Goal: Transaction & Acquisition: Purchase product/service

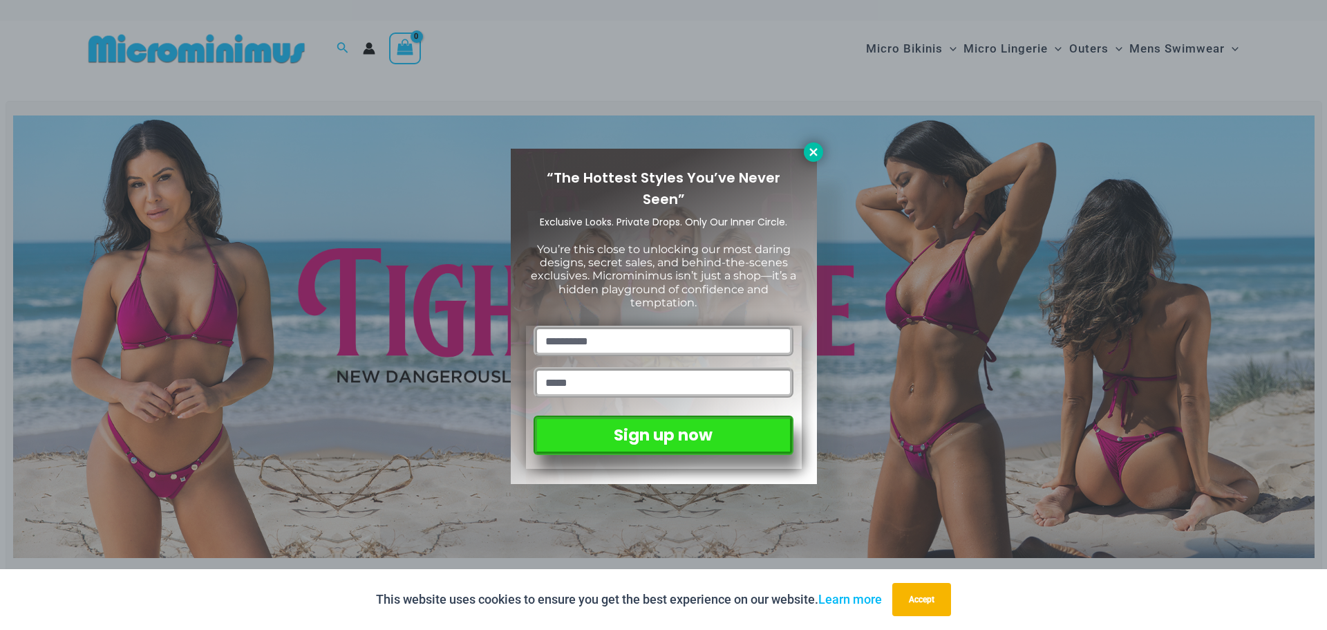
click at [815, 153] on icon at bounding box center [813, 152] width 8 height 8
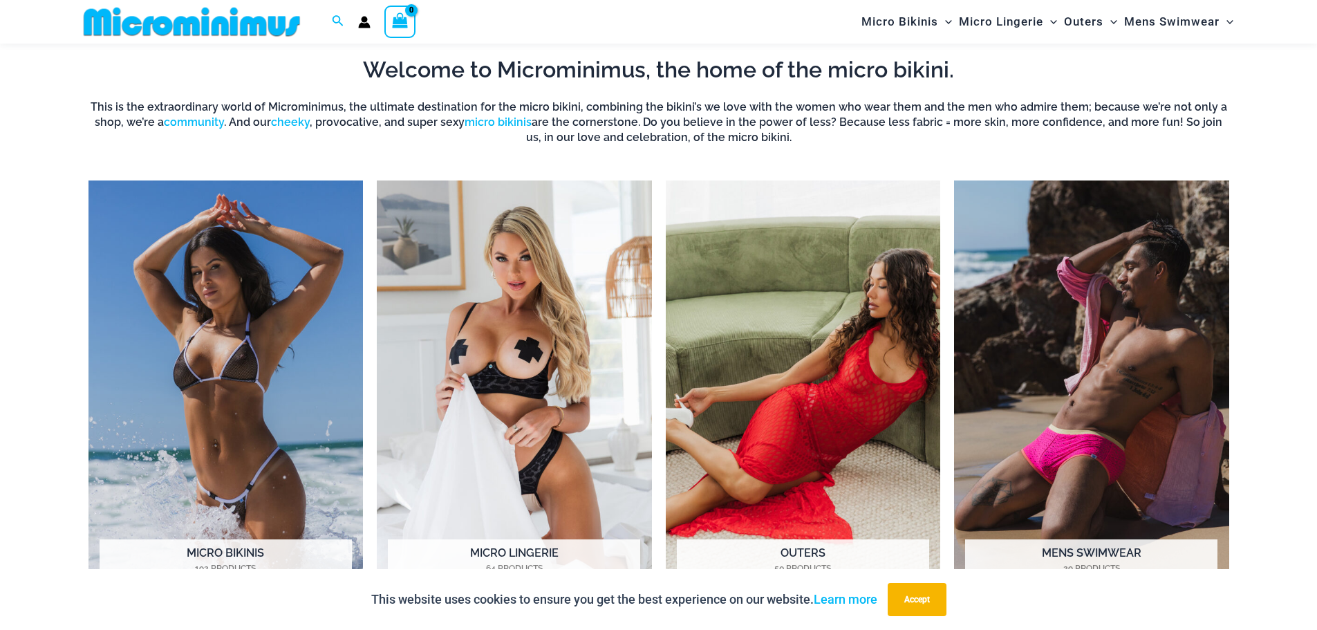
scroll to position [1255, 0]
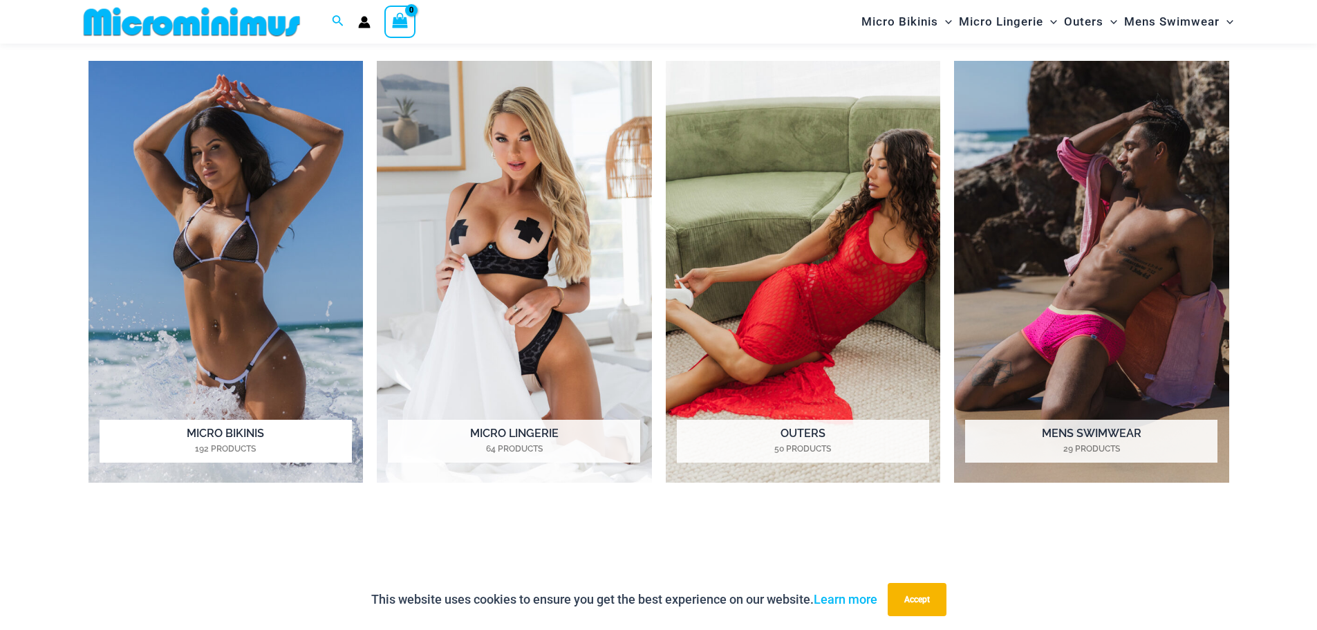
click at [214, 344] on img "Visit product category Micro Bikinis" at bounding box center [225, 272] width 275 height 422
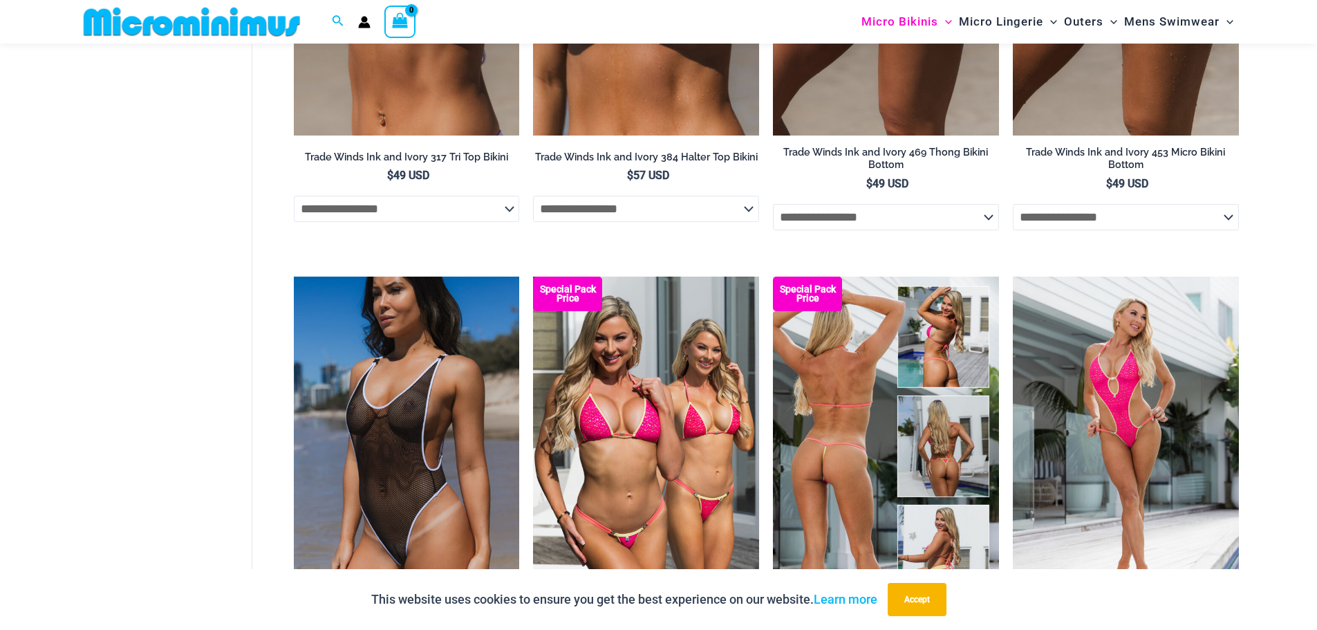
scroll to position [1716, 0]
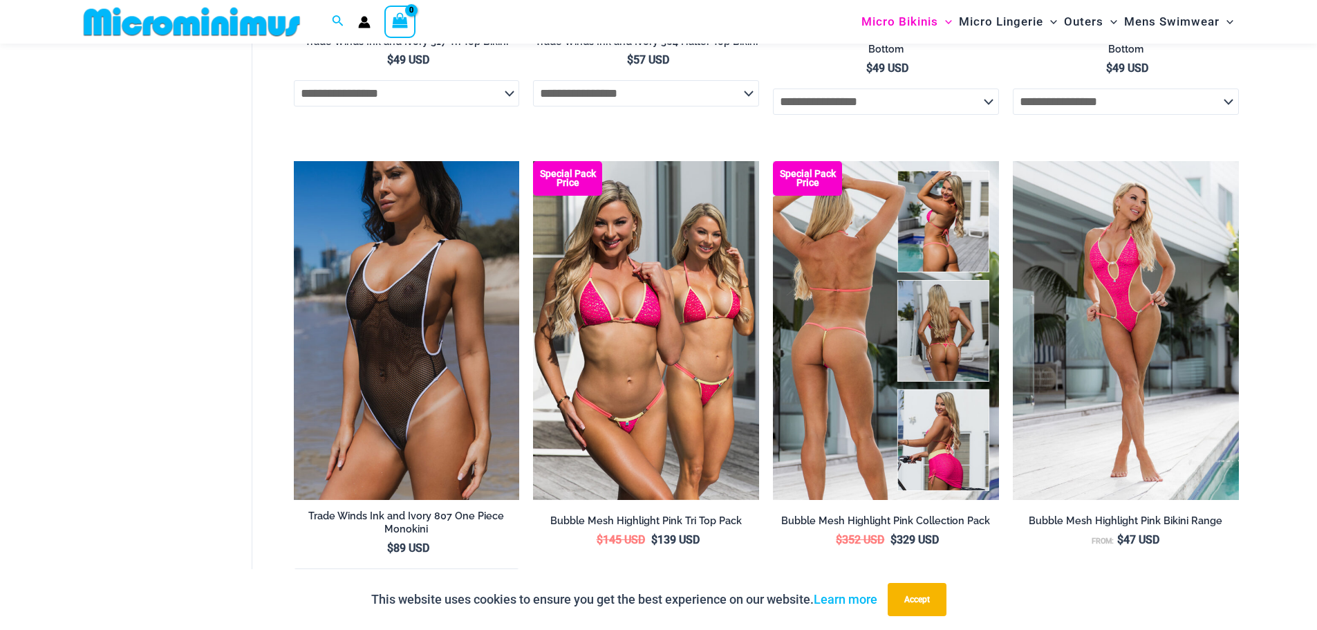
click at [857, 348] on img at bounding box center [886, 330] width 226 height 339
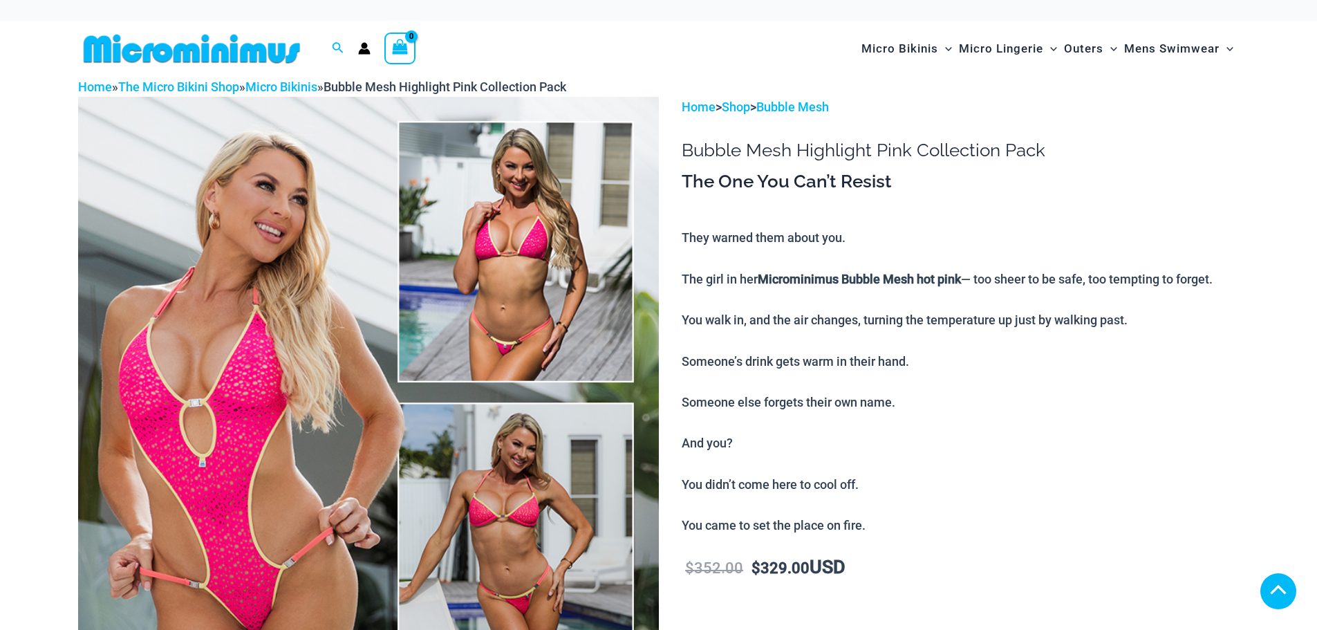
scroll to position [461, 0]
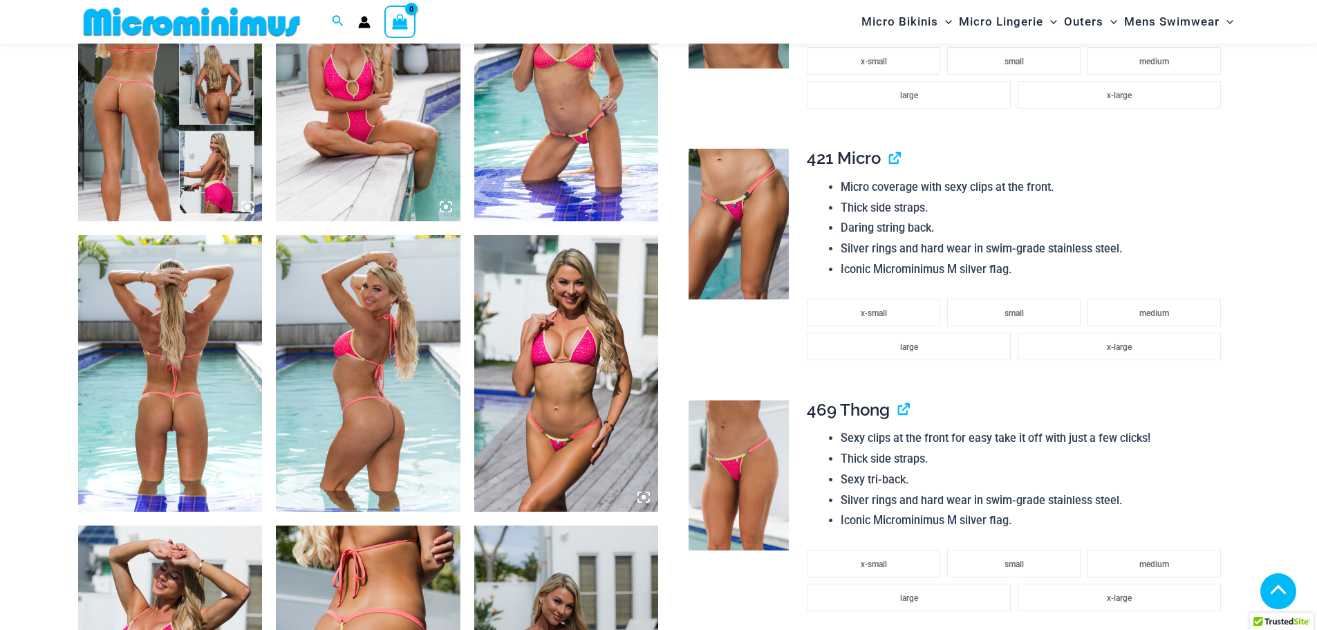
click at [178, 144] on img at bounding box center [170, 83] width 185 height 277
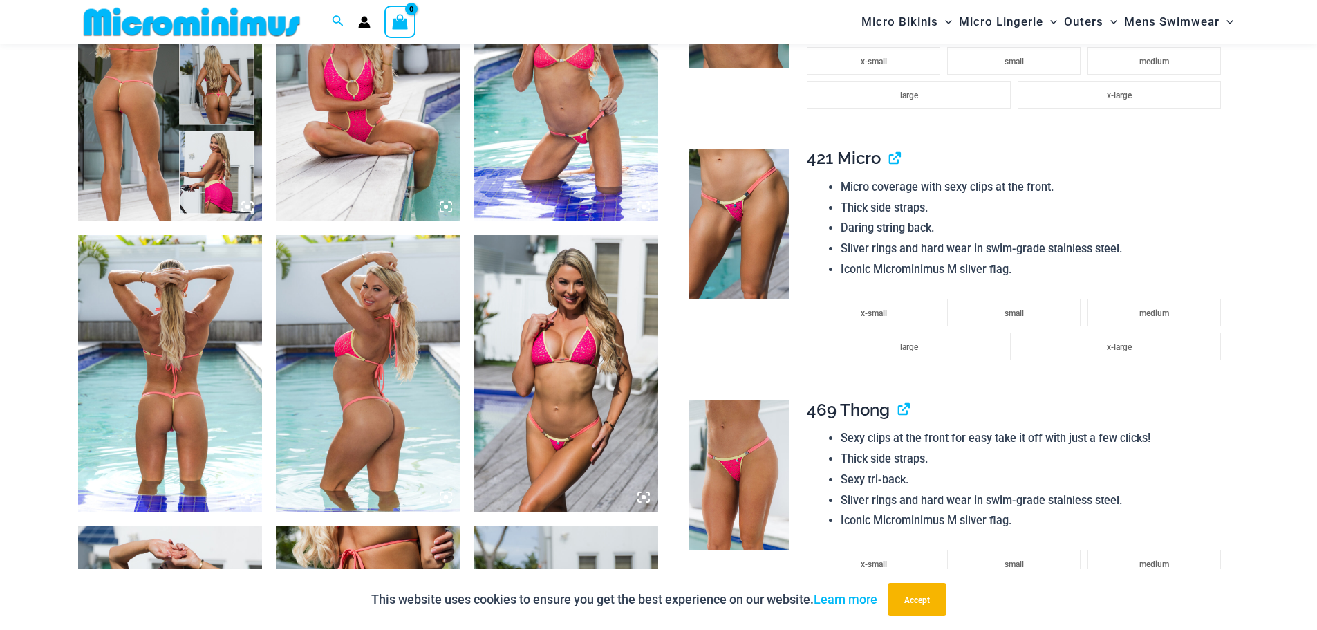
click at [160, 140] on img at bounding box center [170, 83] width 185 height 277
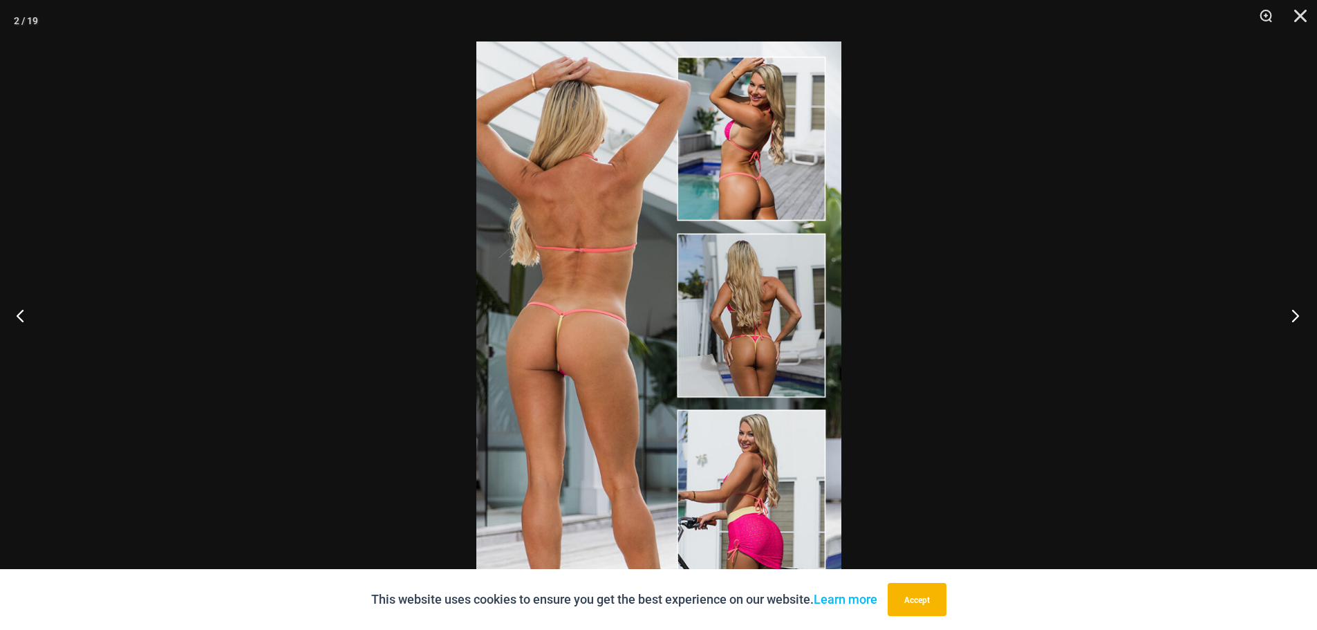
click at [1297, 312] on button "Next" at bounding box center [1291, 315] width 52 height 69
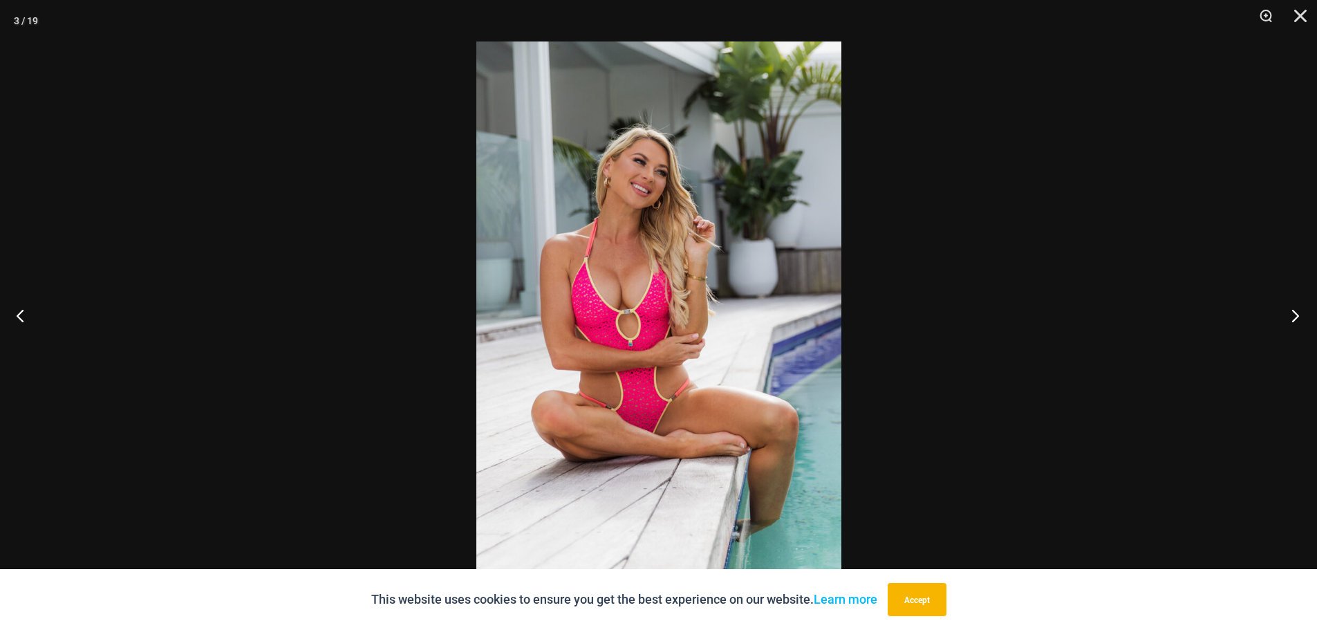
click at [1297, 311] on button "Next" at bounding box center [1291, 315] width 52 height 69
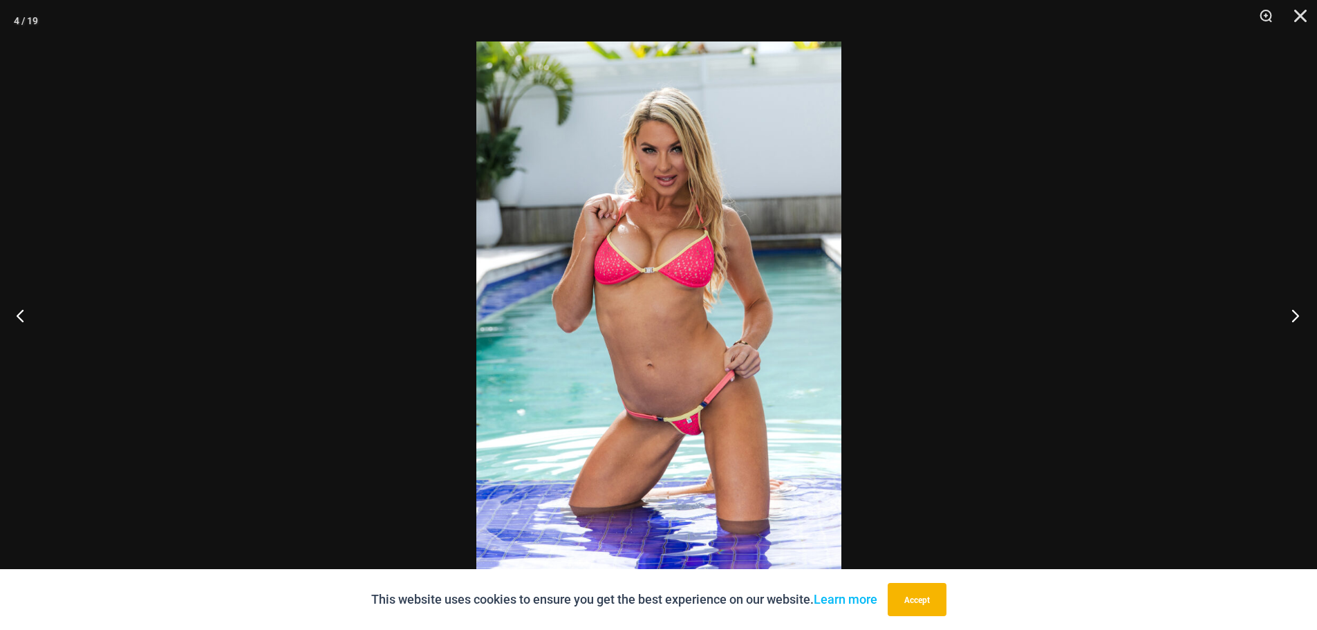
click at [1300, 310] on button "Next" at bounding box center [1291, 315] width 52 height 69
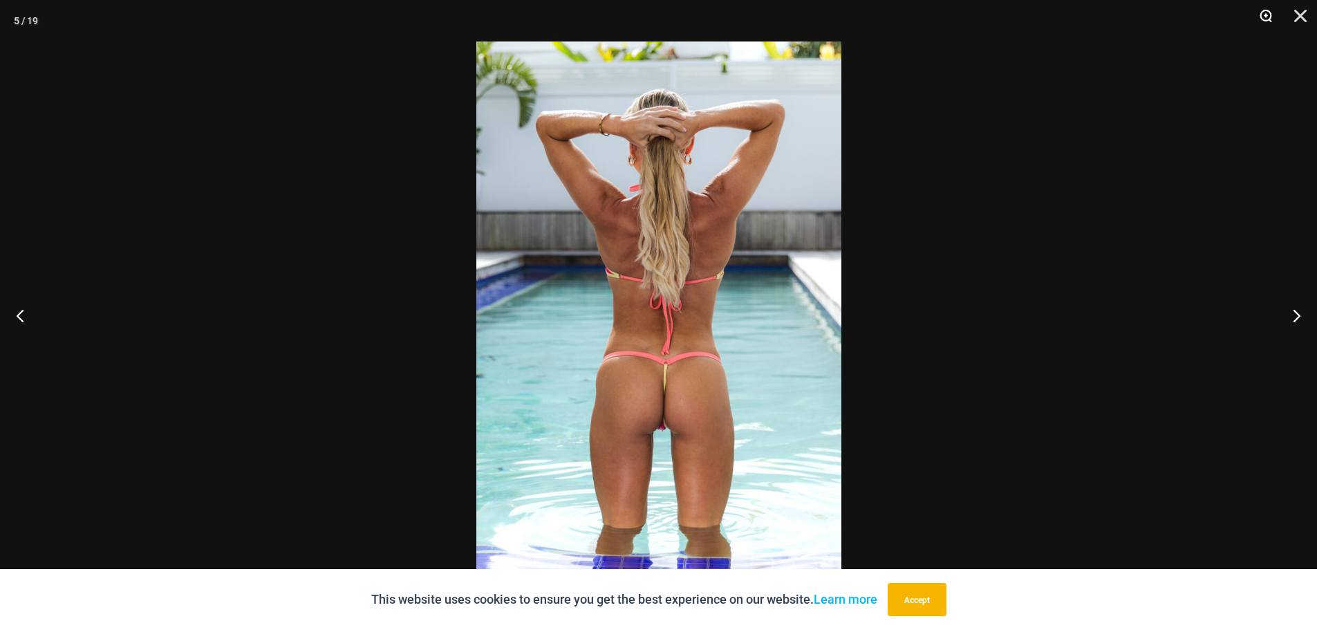
click at [1262, 16] on button "Zoom" at bounding box center [1261, 20] width 35 height 41
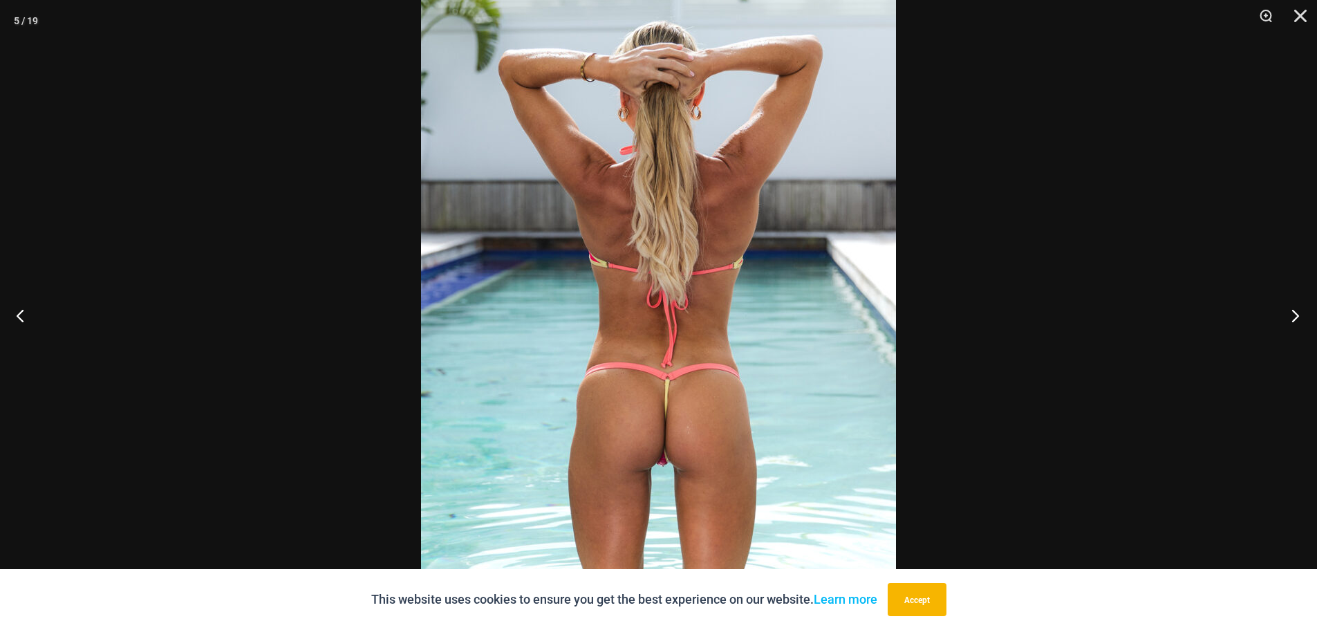
click at [1296, 312] on button "Next" at bounding box center [1291, 315] width 52 height 69
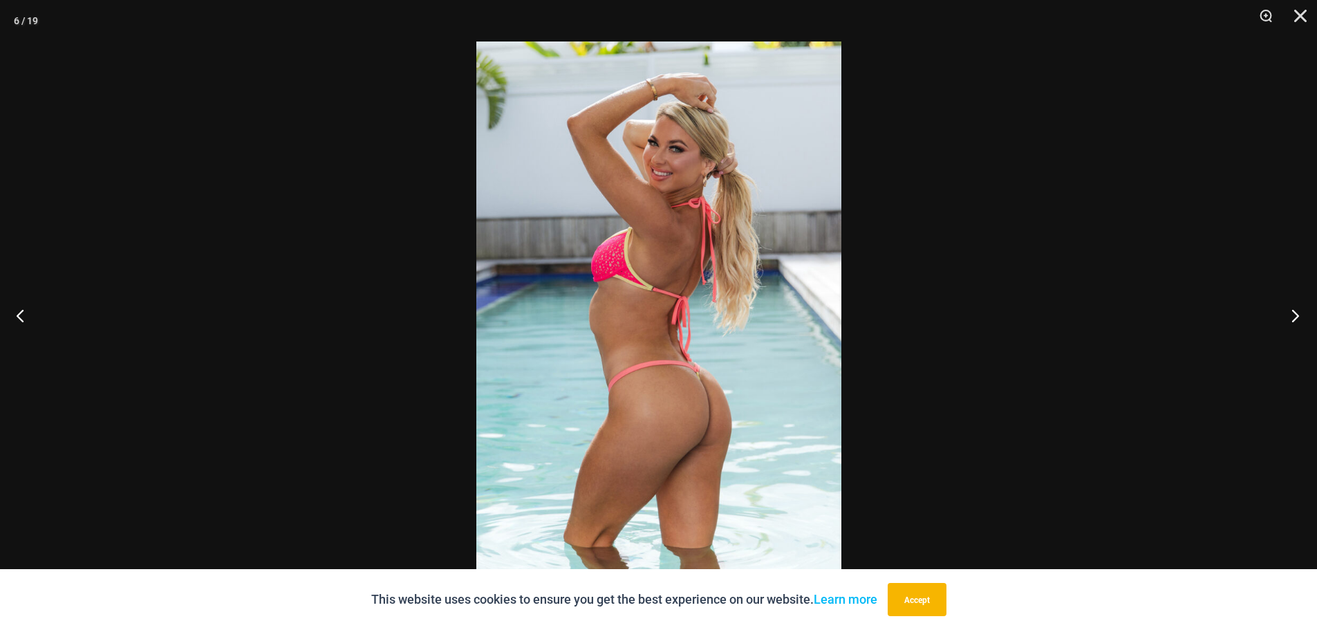
click at [1296, 312] on button "Next" at bounding box center [1291, 315] width 52 height 69
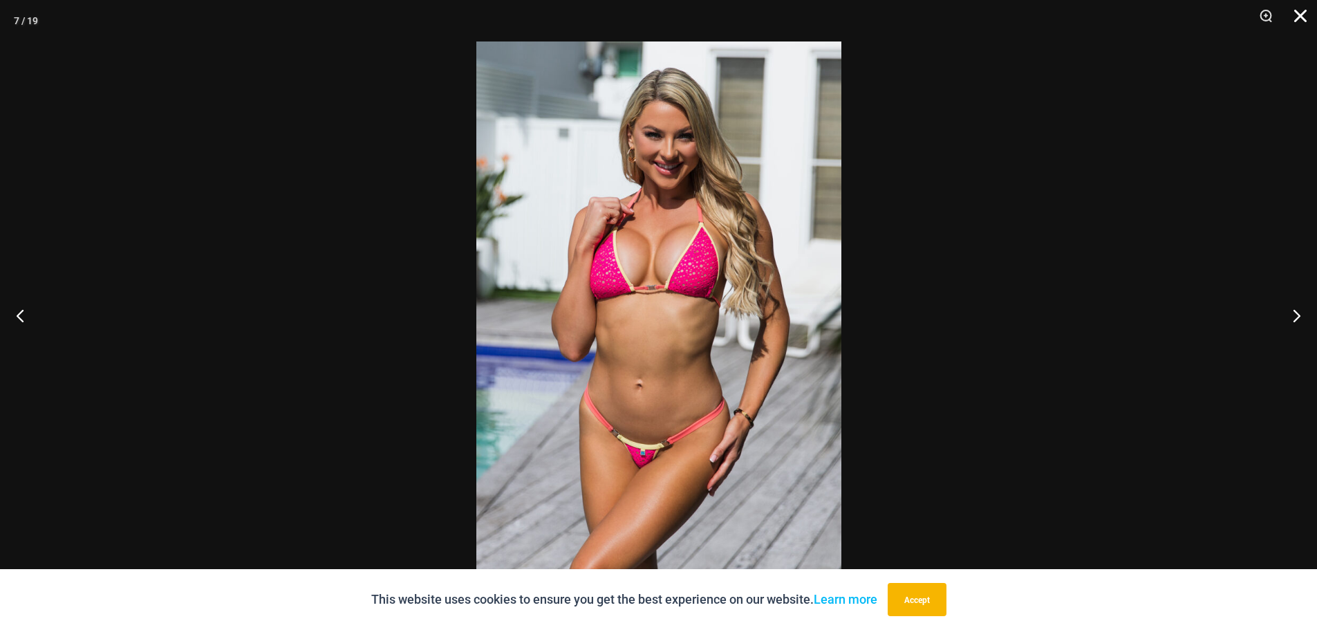
click at [1297, 12] on button "Close" at bounding box center [1295, 20] width 35 height 41
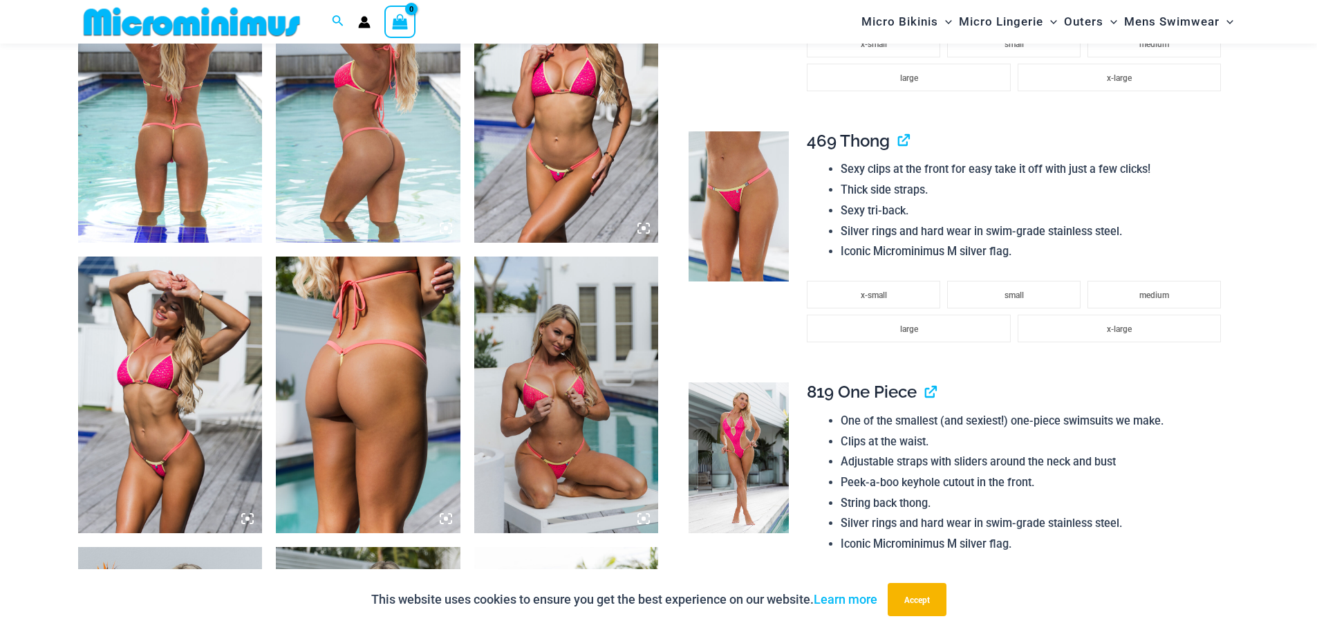
scroll to position [1140, 0]
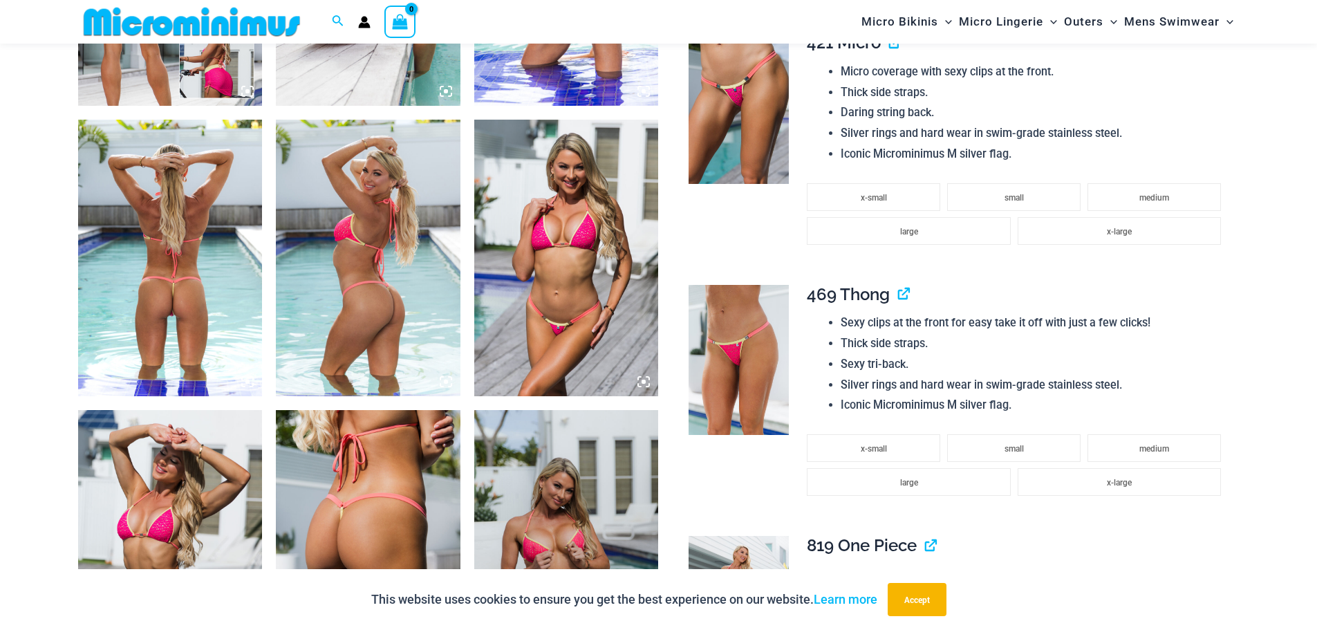
click at [220, 299] on img at bounding box center [170, 258] width 185 height 277
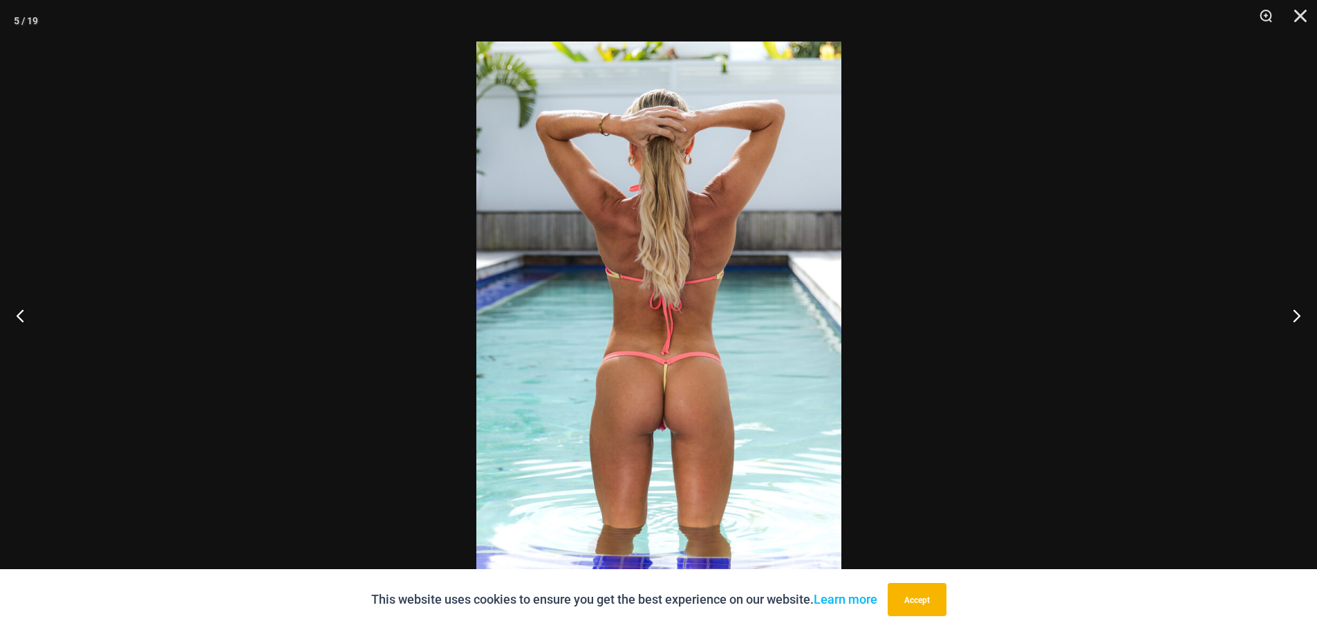
click at [611, 345] on img at bounding box center [658, 314] width 365 height 547
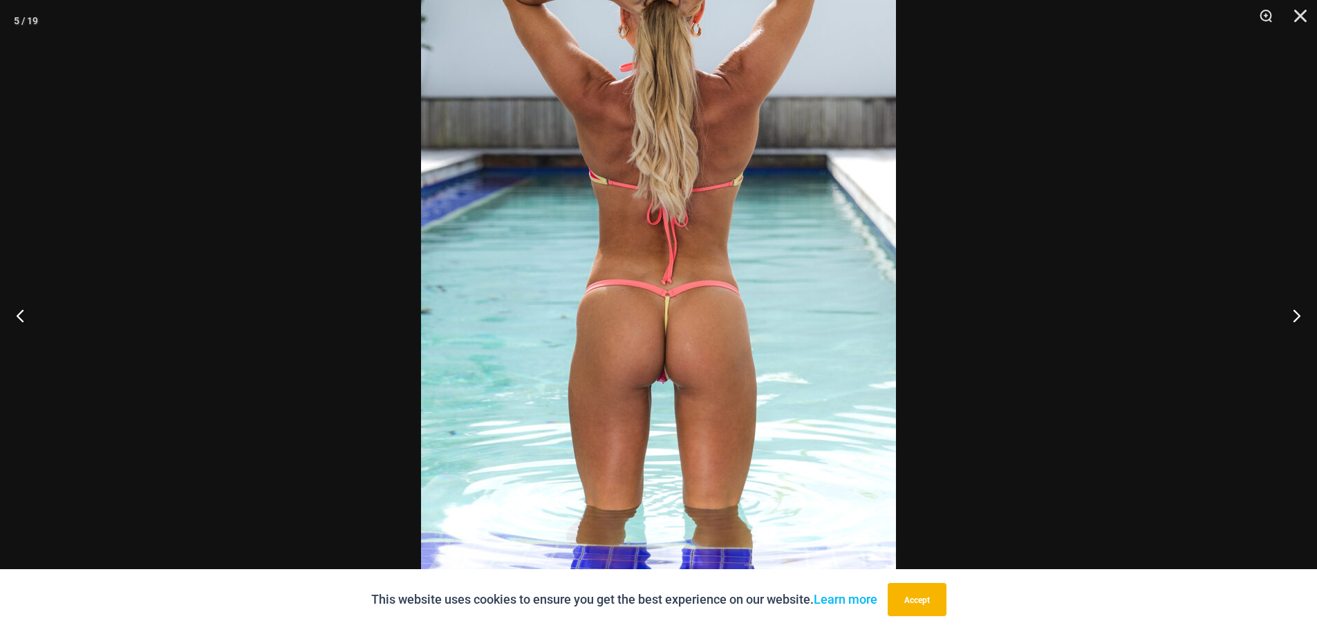
scroll to position [3798, 0]
click at [803, 88] on img at bounding box center [658, 232] width 475 height 712
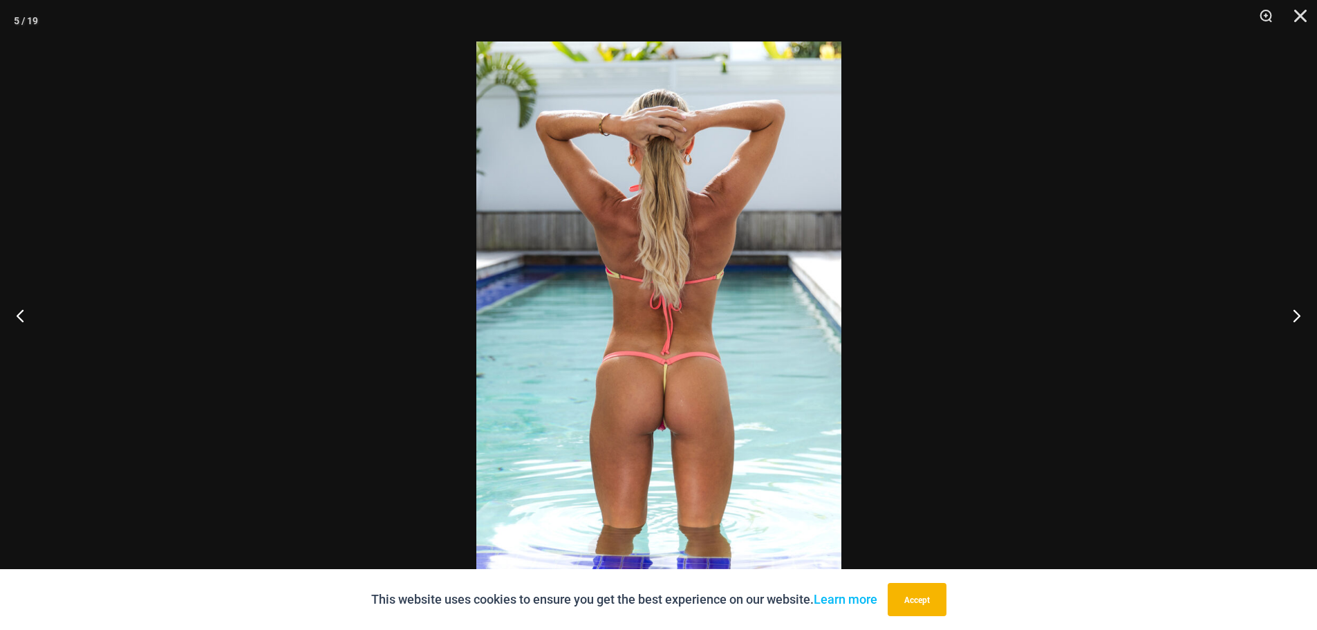
scroll to position [6246, 0]
click at [796, 258] on img at bounding box center [658, 314] width 365 height 547
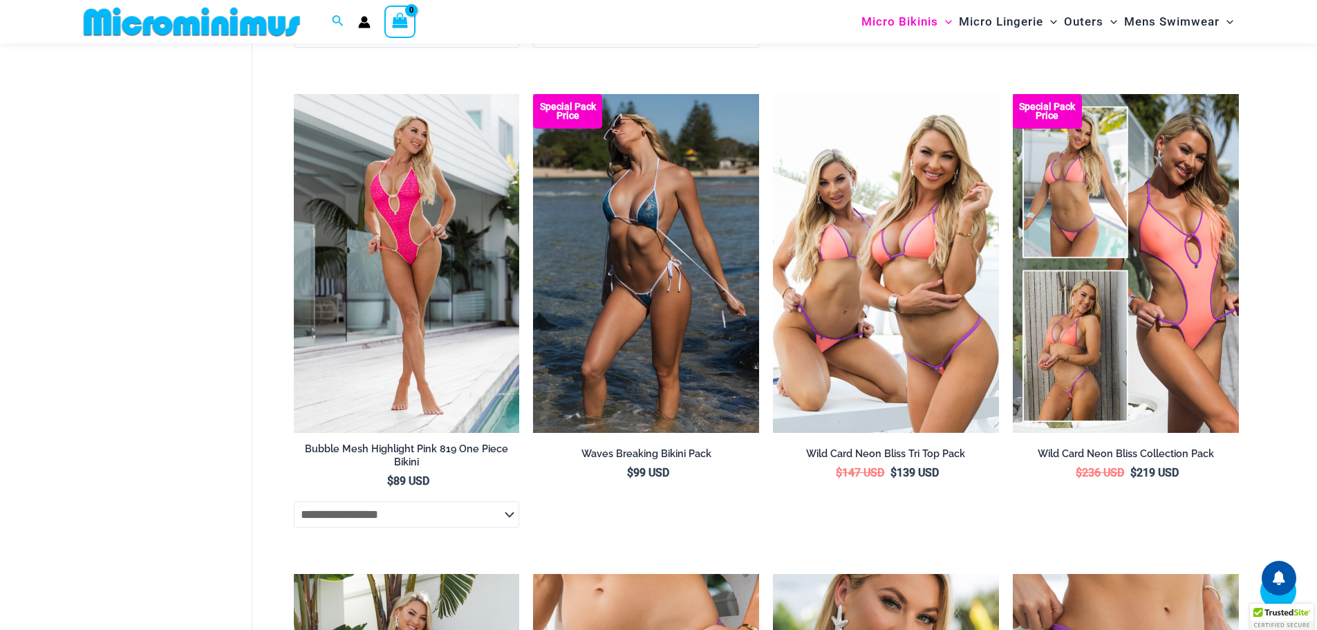
scroll to position [2742, 0]
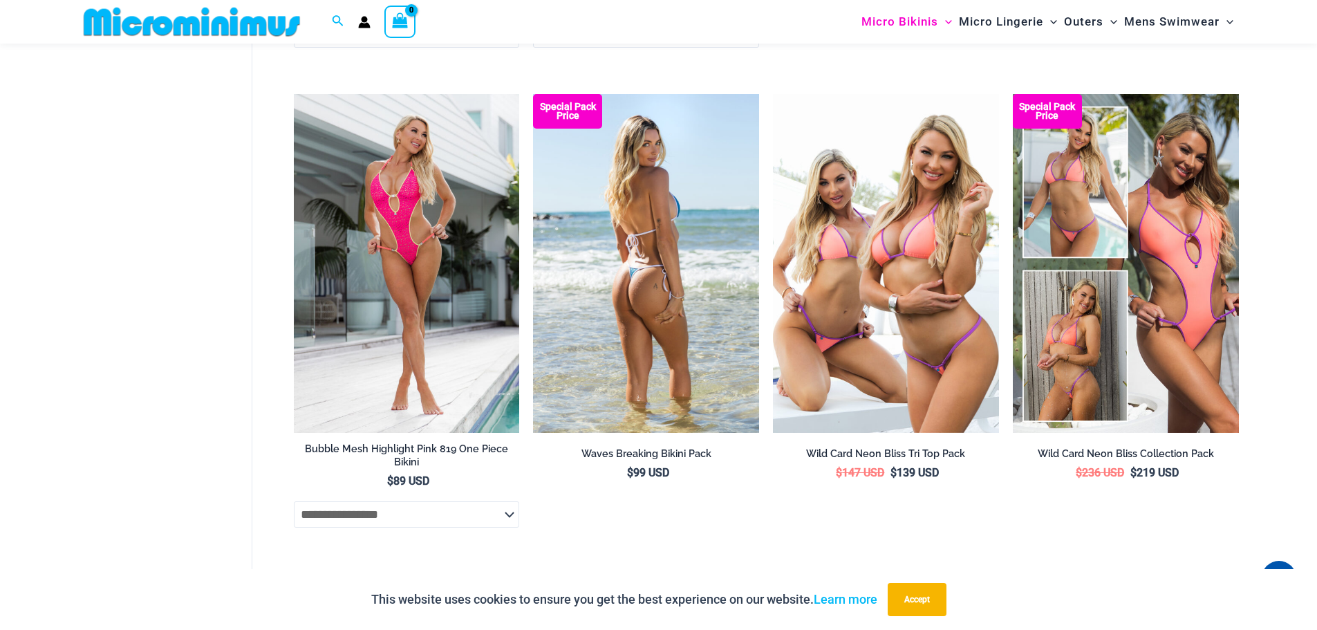
click at [684, 310] on img at bounding box center [646, 263] width 226 height 339
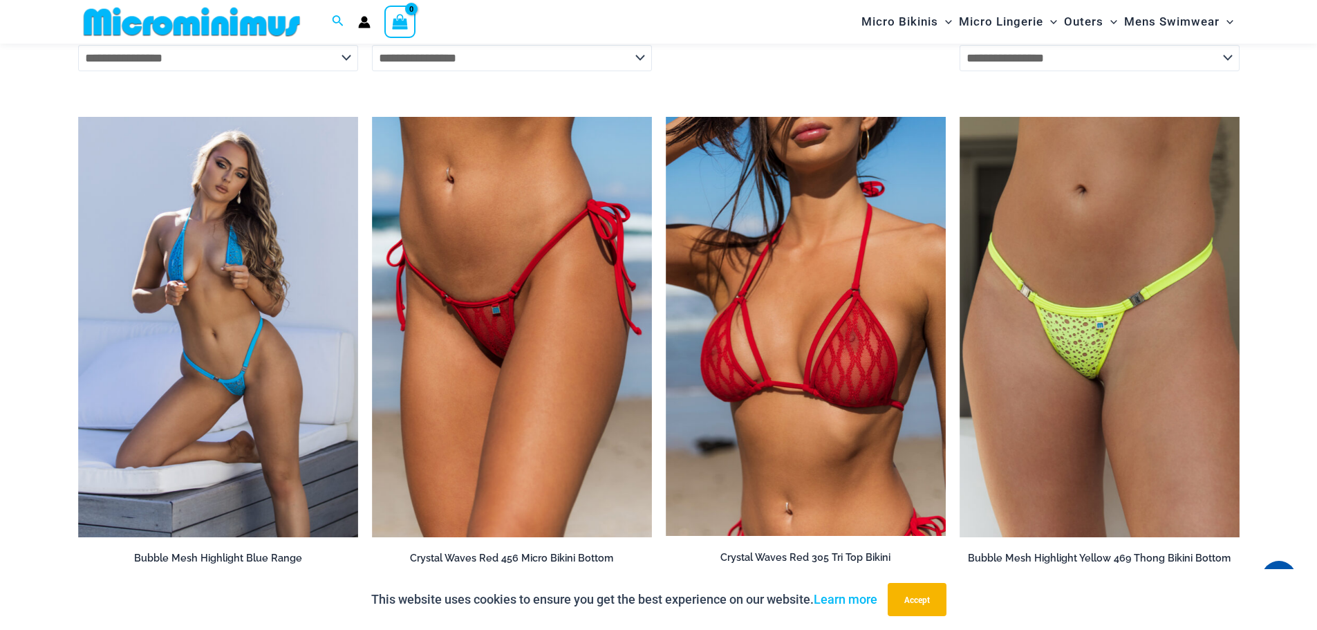
scroll to position [2639, 0]
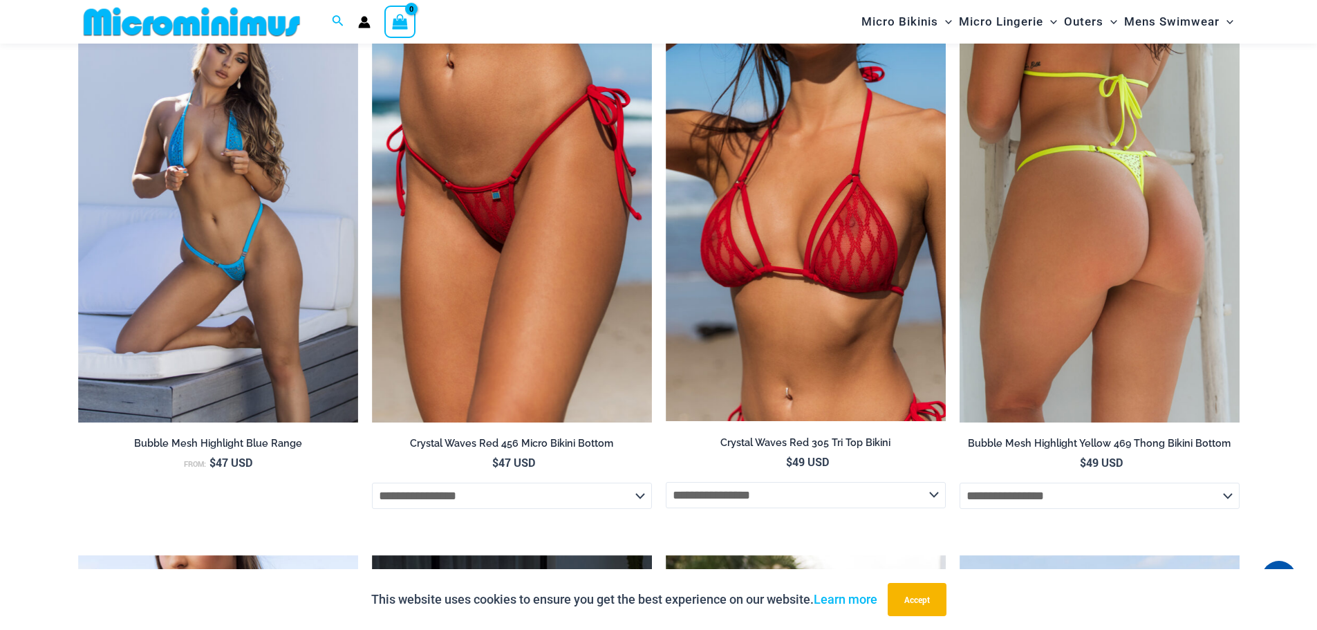
click at [1096, 299] on img at bounding box center [1100, 212] width 280 height 420
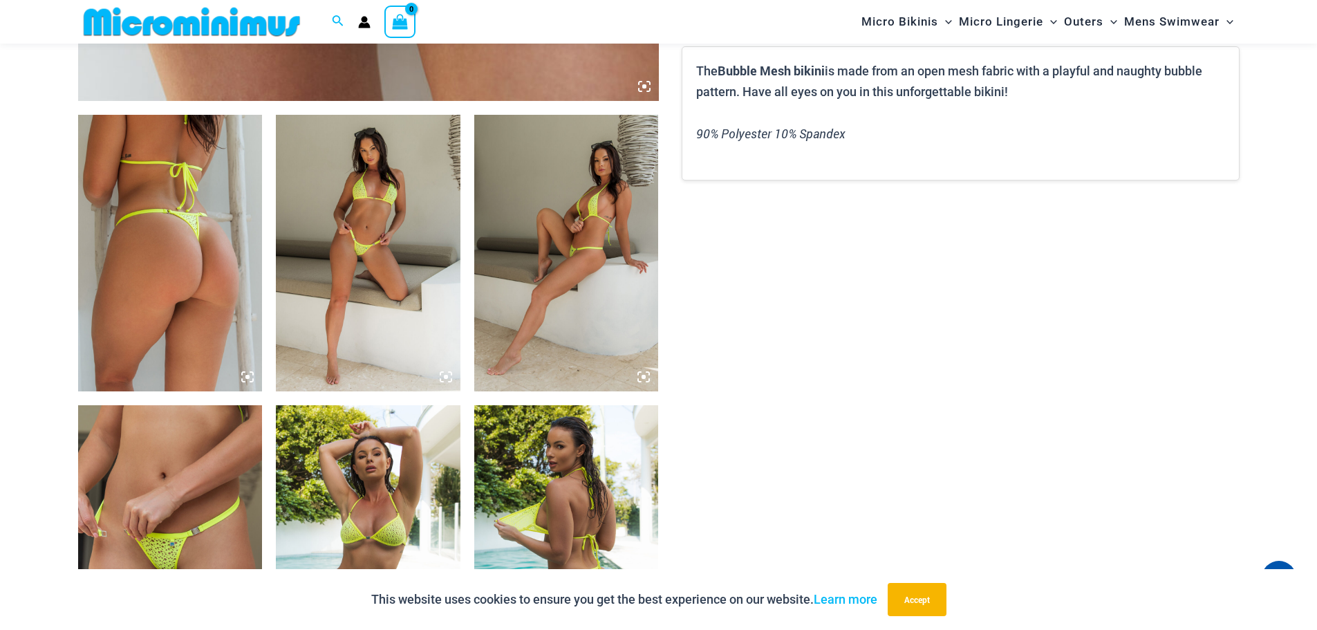
scroll to position [908, 0]
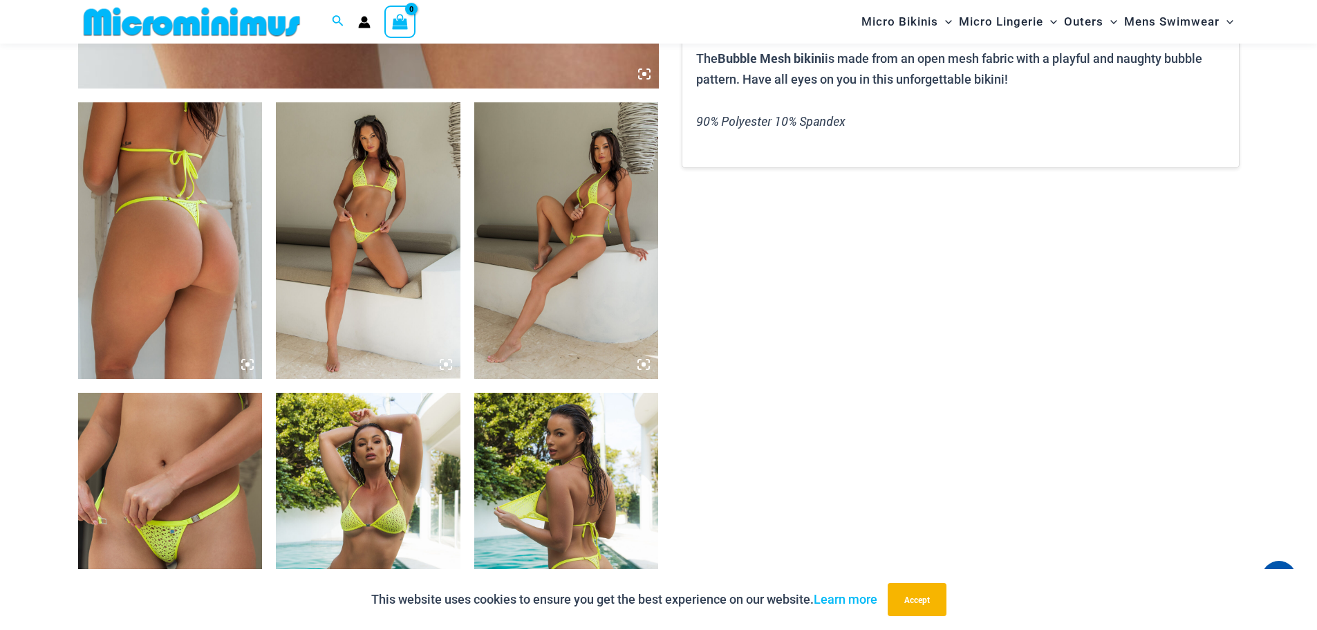
click at [202, 252] on img at bounding box center [170, 240] width 185 height 277
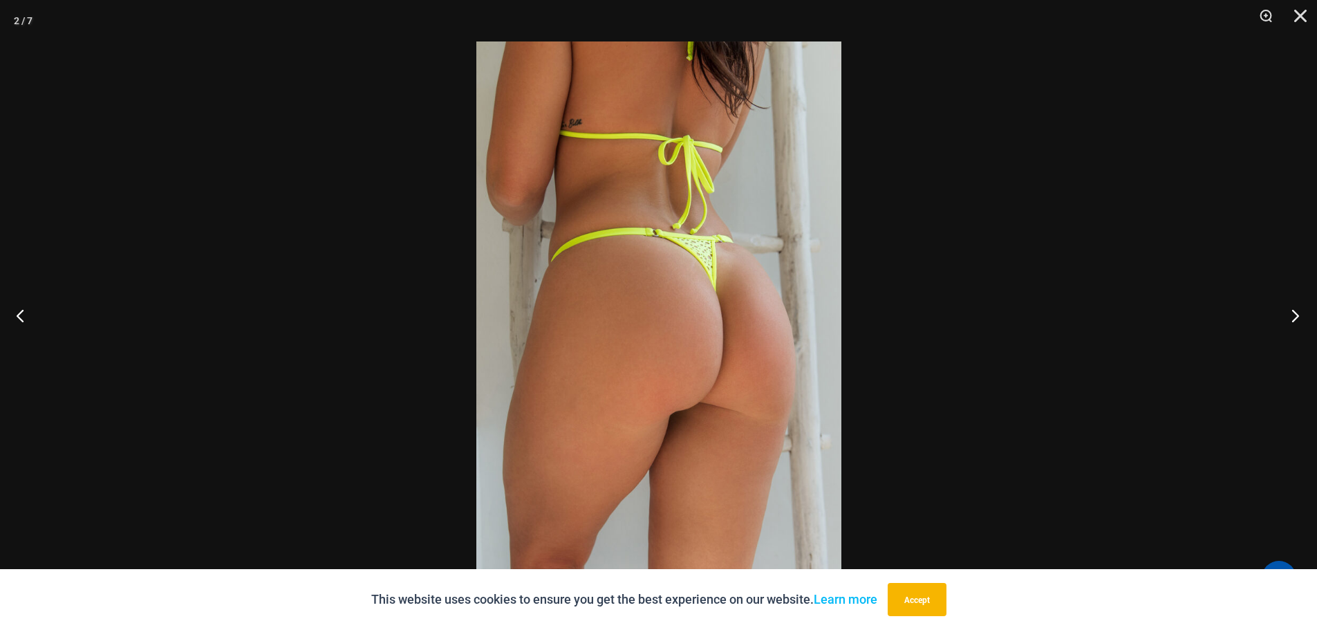
click at [1295, 315] on button "Next" at bounding box center [1291, 315] width 52 height 69
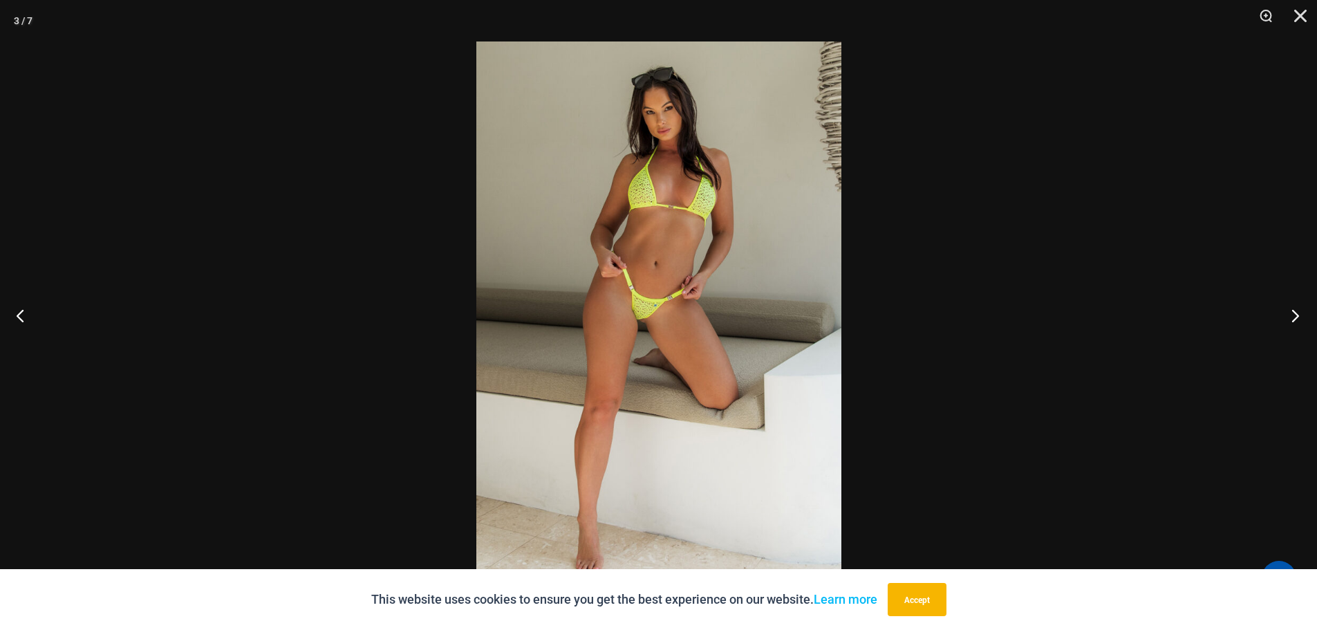
click at [1295, 315] on button "Next" at bounding box center [1291, 315] width 52 height 69
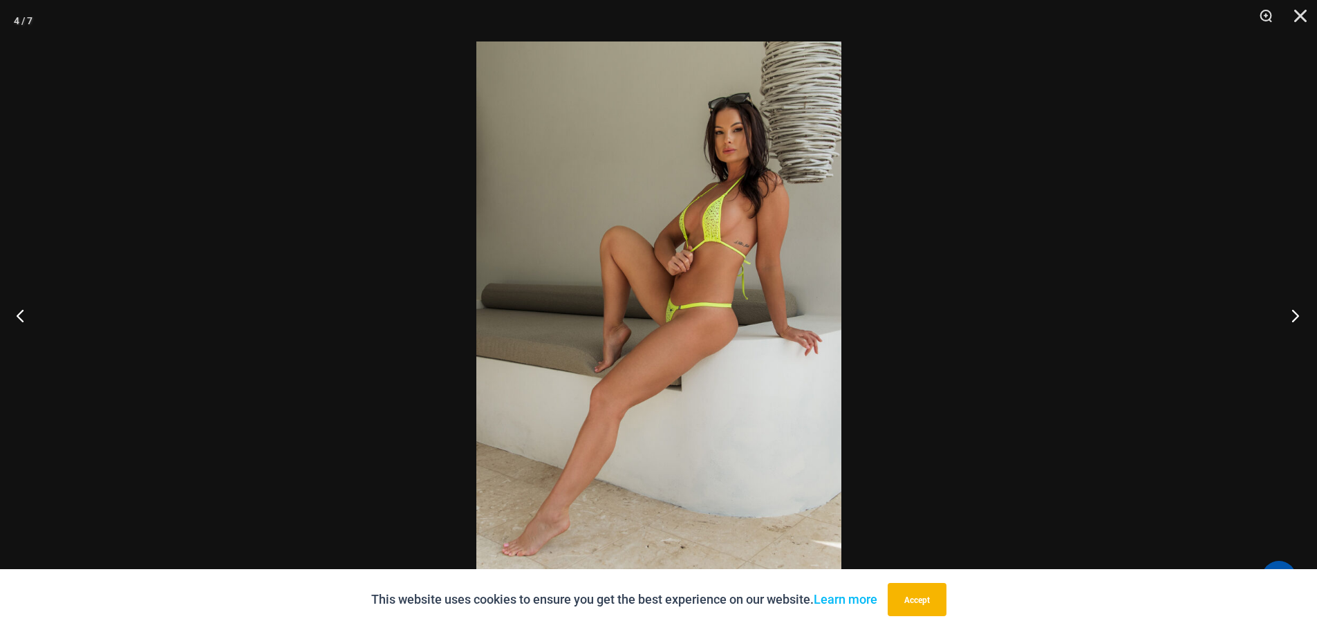
click at [1297, 315] on button "Next" at bounding box center [1291, 315] width 52 height 69
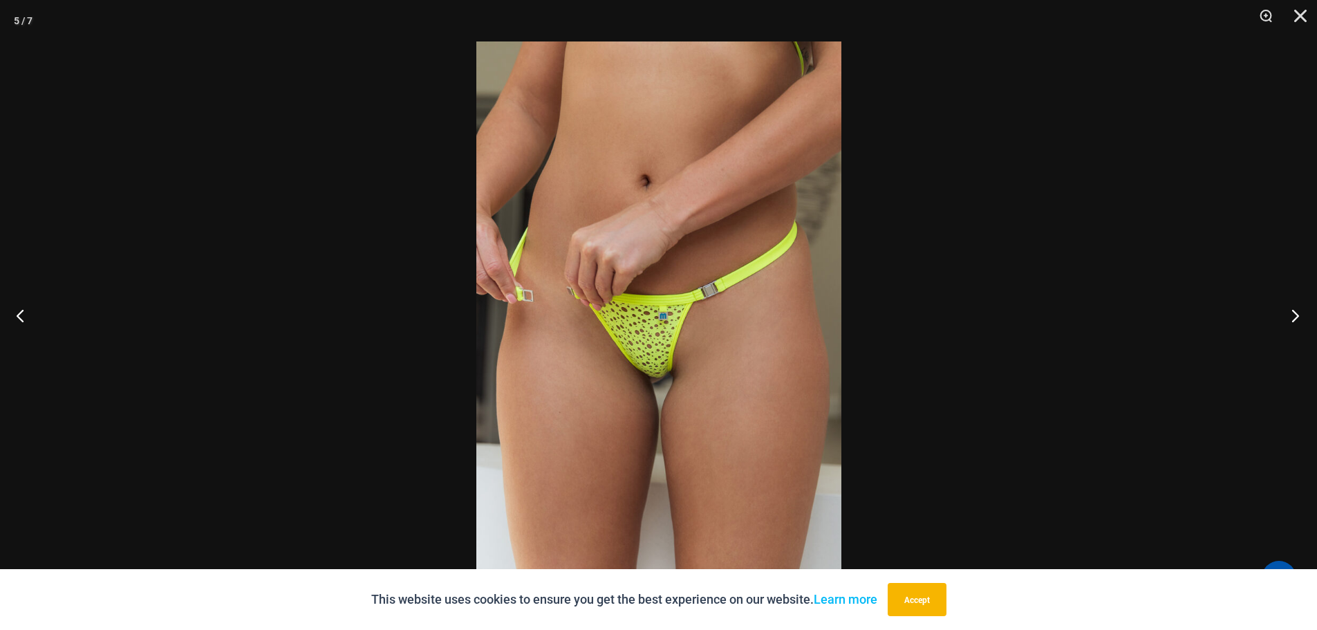
click at [1297, 315] on button "Next" at bounding box center [1291, 315] width 52 height 69
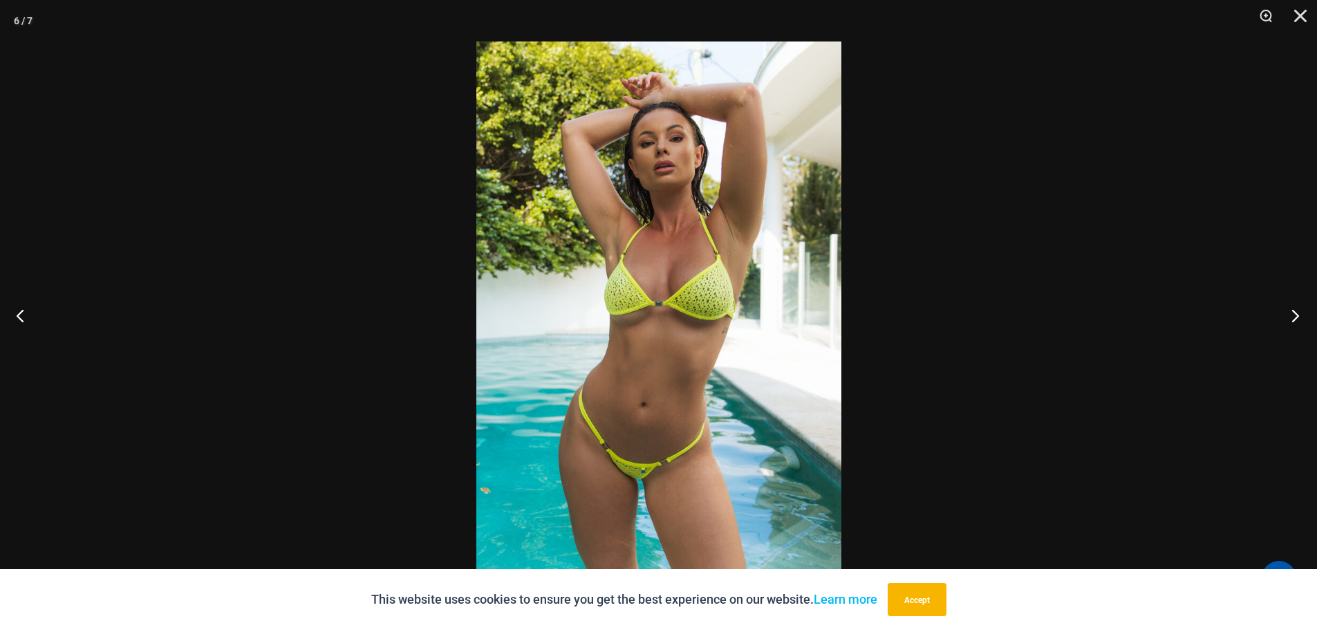
click at [1297, 315] on button "Next" at bounding box center [1291, 315] width 52 height 69
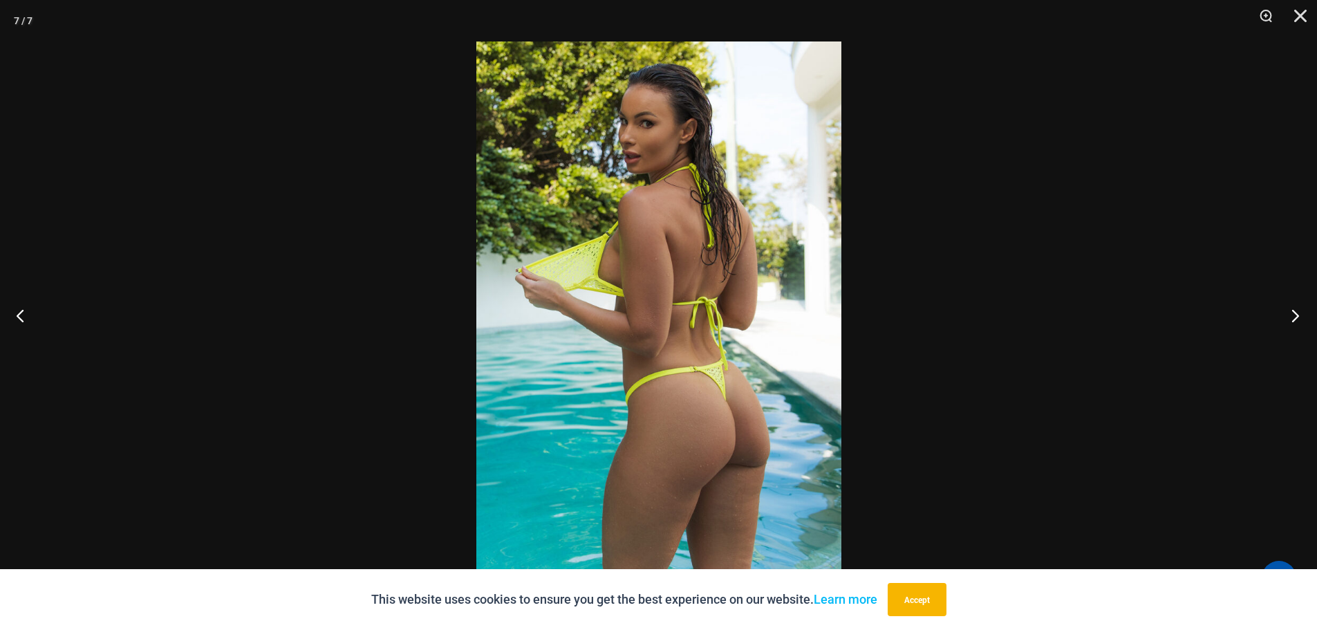
click at [1297, 315] on button "Next" at bounding box center [1291, 315] width 52 height 69
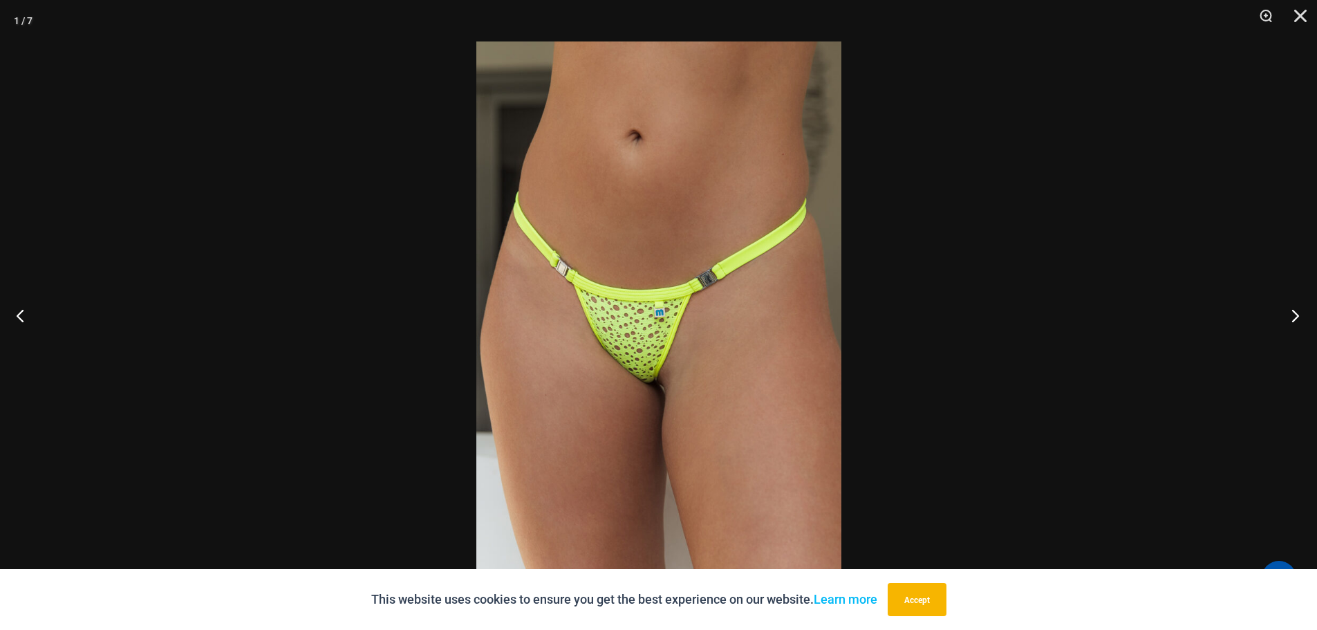
click at [1297, 315] on button "Next" at bounding box center [1291, 315] width 52 height 69
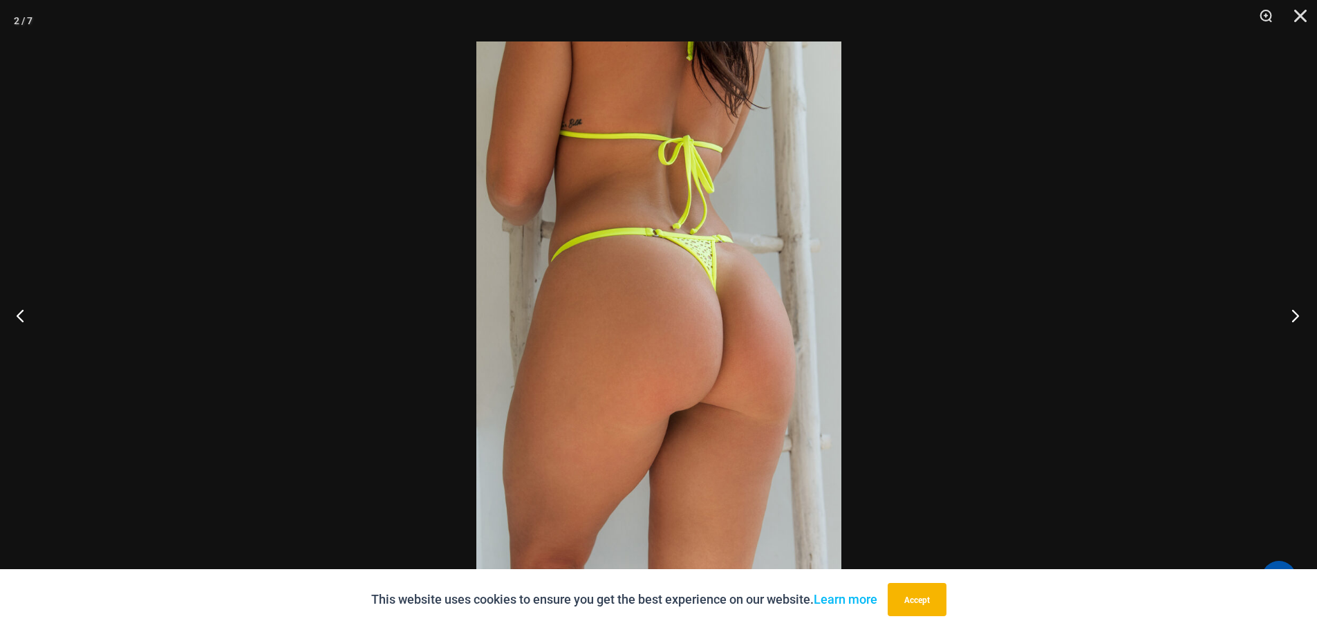
click at [1297, 315] on button "Next" at bounding box center [1291, 315] width 52 height 69
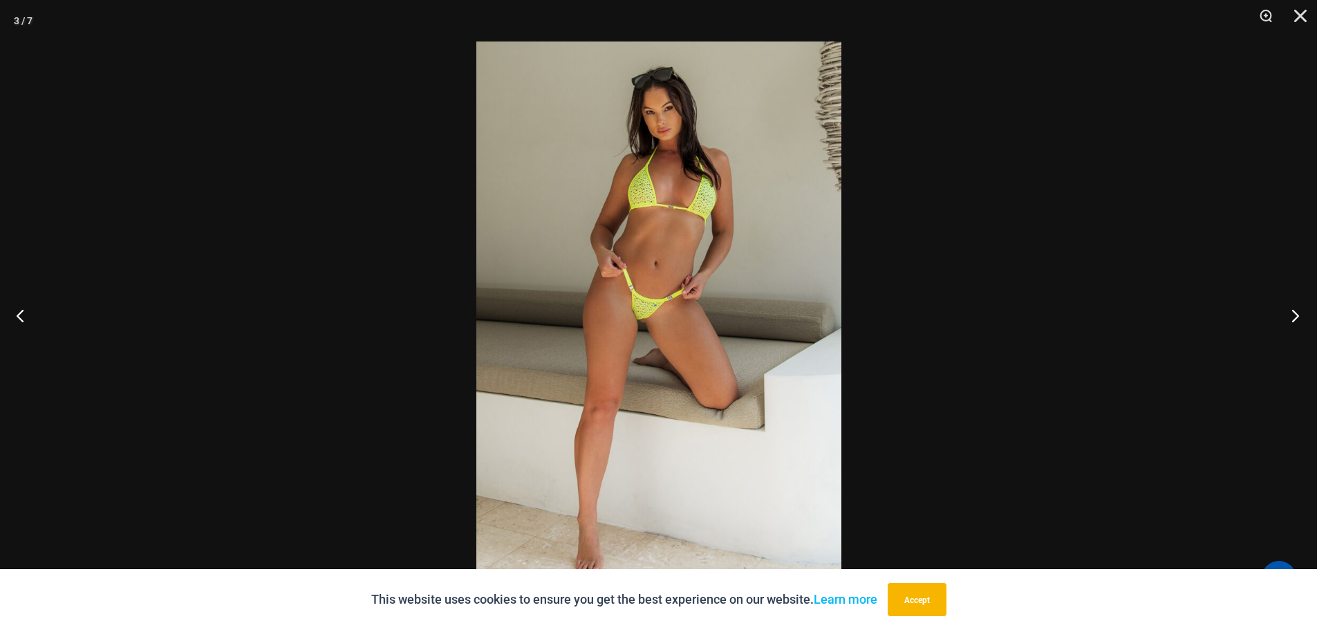
click at [1297, 315] on button "Next" at bounding box center [1291, 315] width 52 height 69
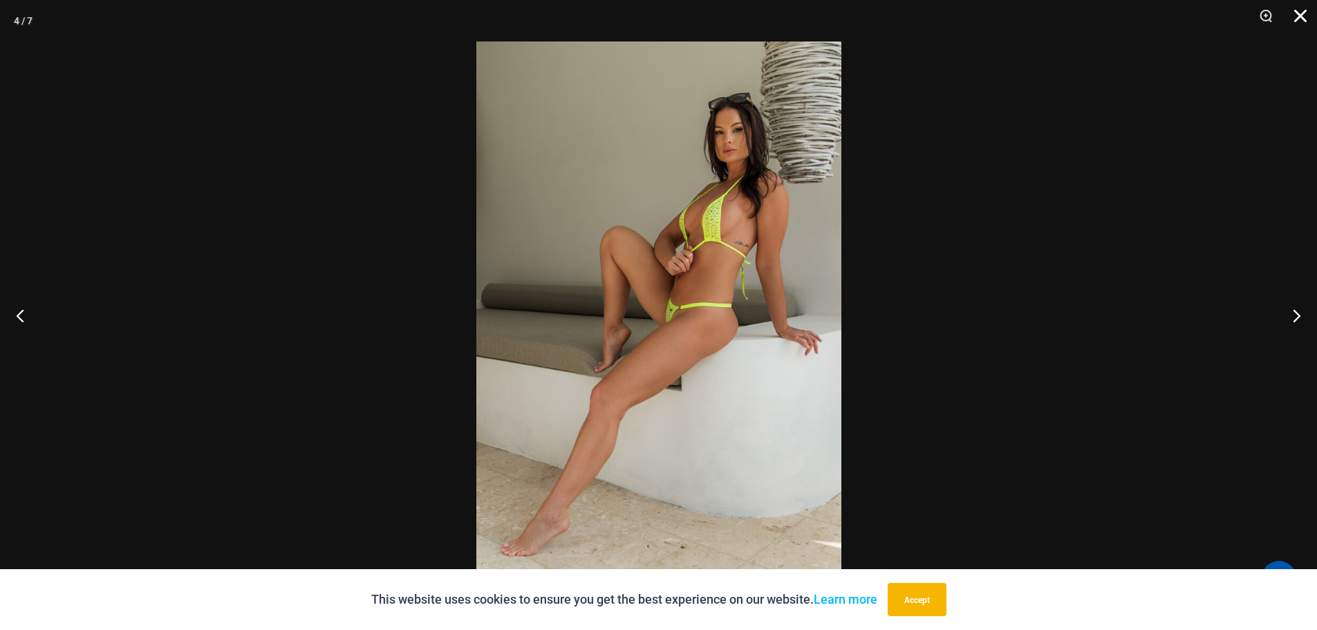
click at [1304, 15] on button "Close" at bounding box center [1295, 20] width 35 height 41
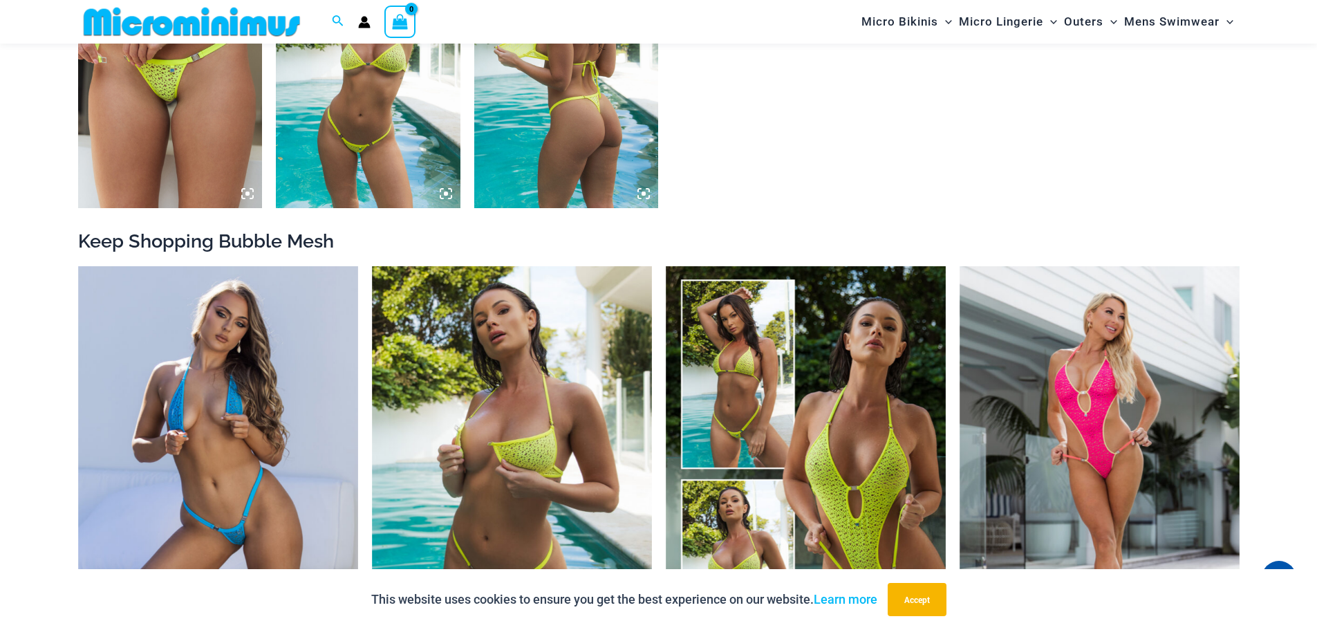
scroll to position [1485, 0]
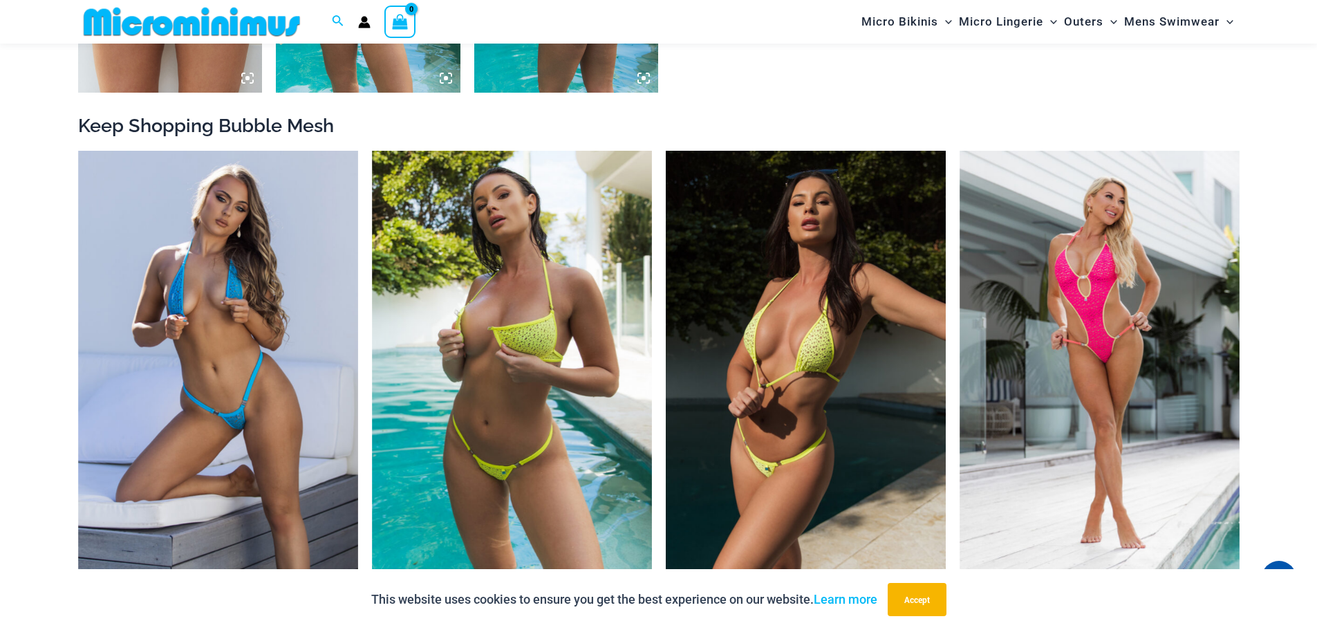
click at [841, 371] on img at bounding box center [806, 361] width 280 height 420
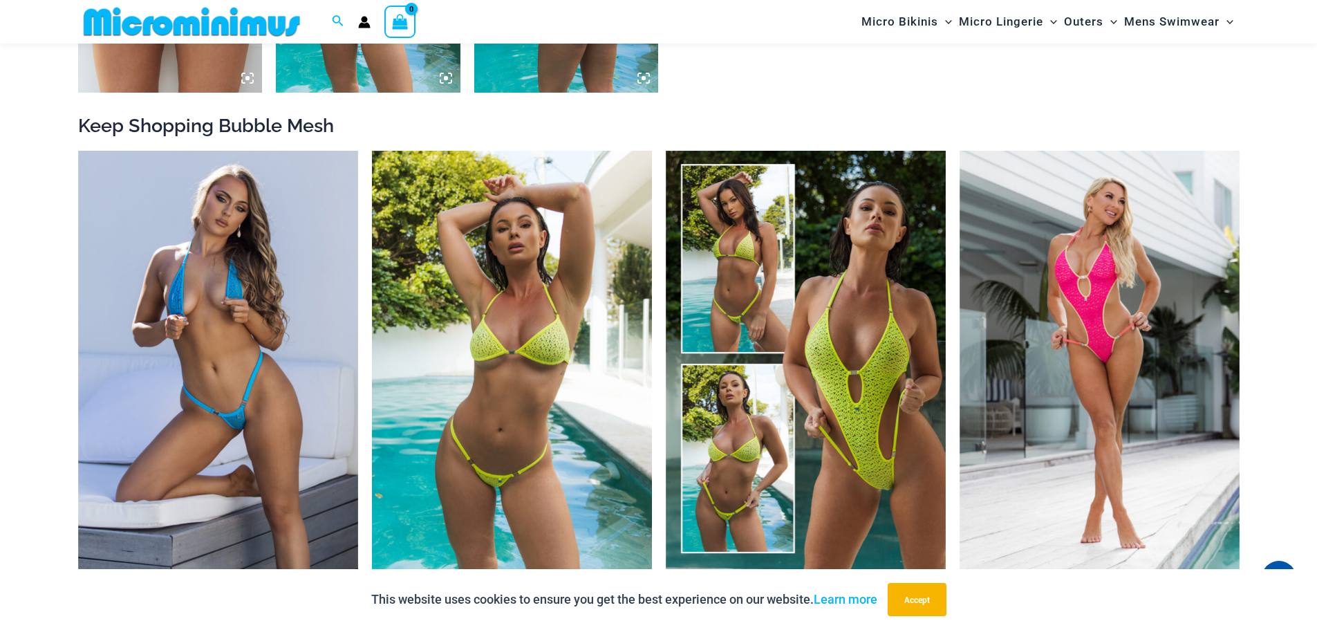
click at [602, 309] on img at bounding box center [512, 361] width 280 height 420
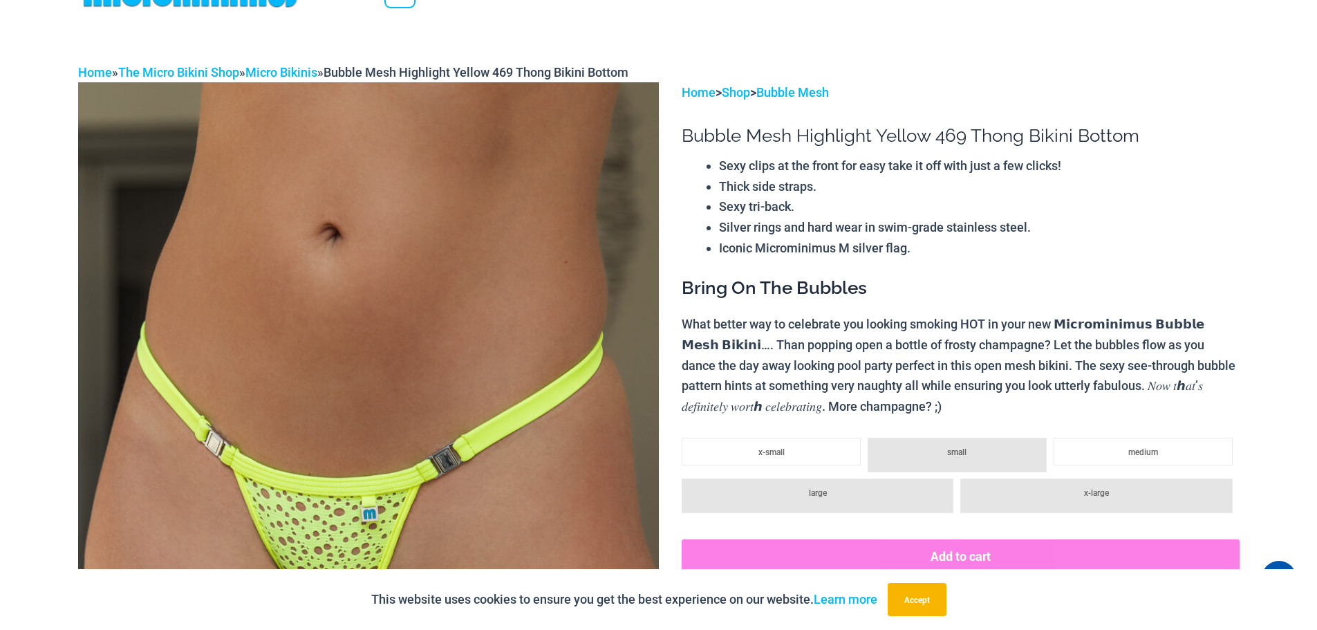
scroll to position [0, 0]
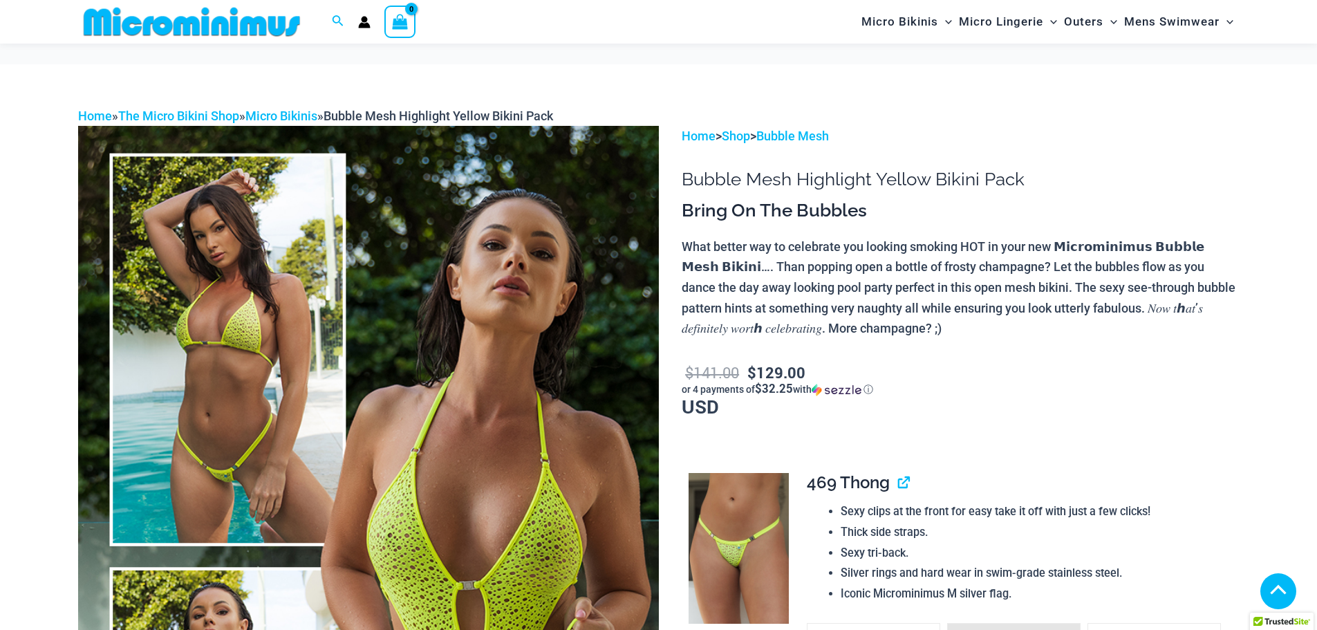
scroll to position [796, 0]
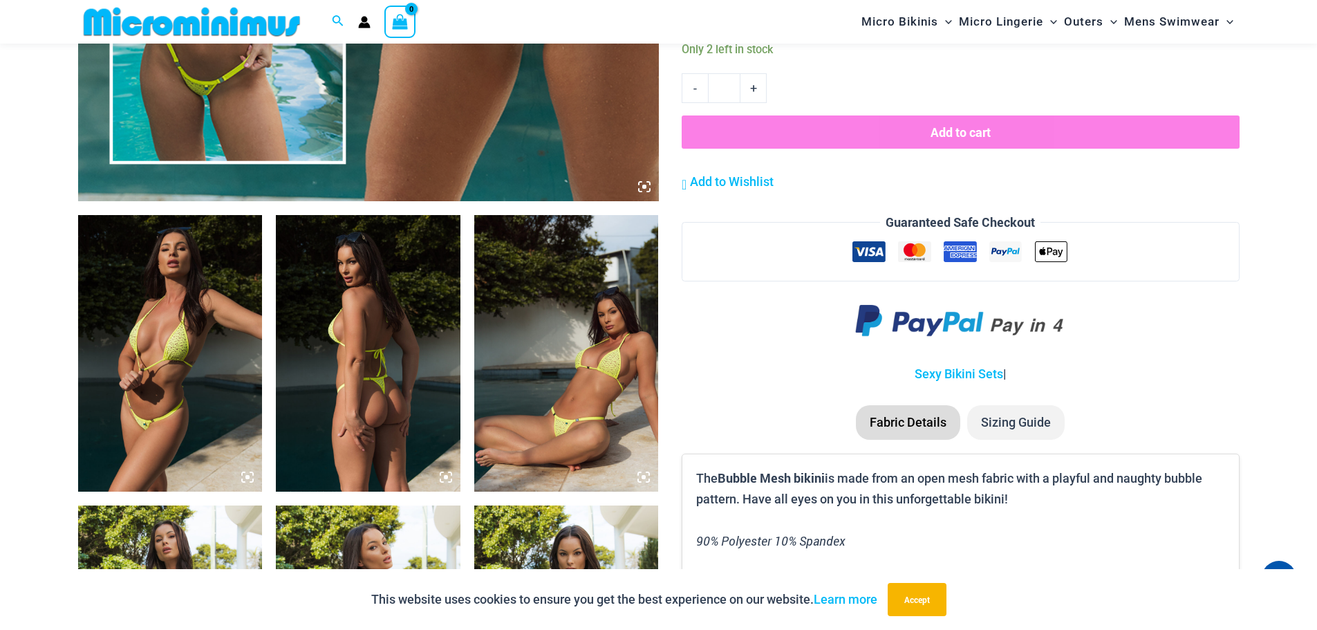
click at [409, 402] on img at bounding box center [368, 353] width 185 height 277
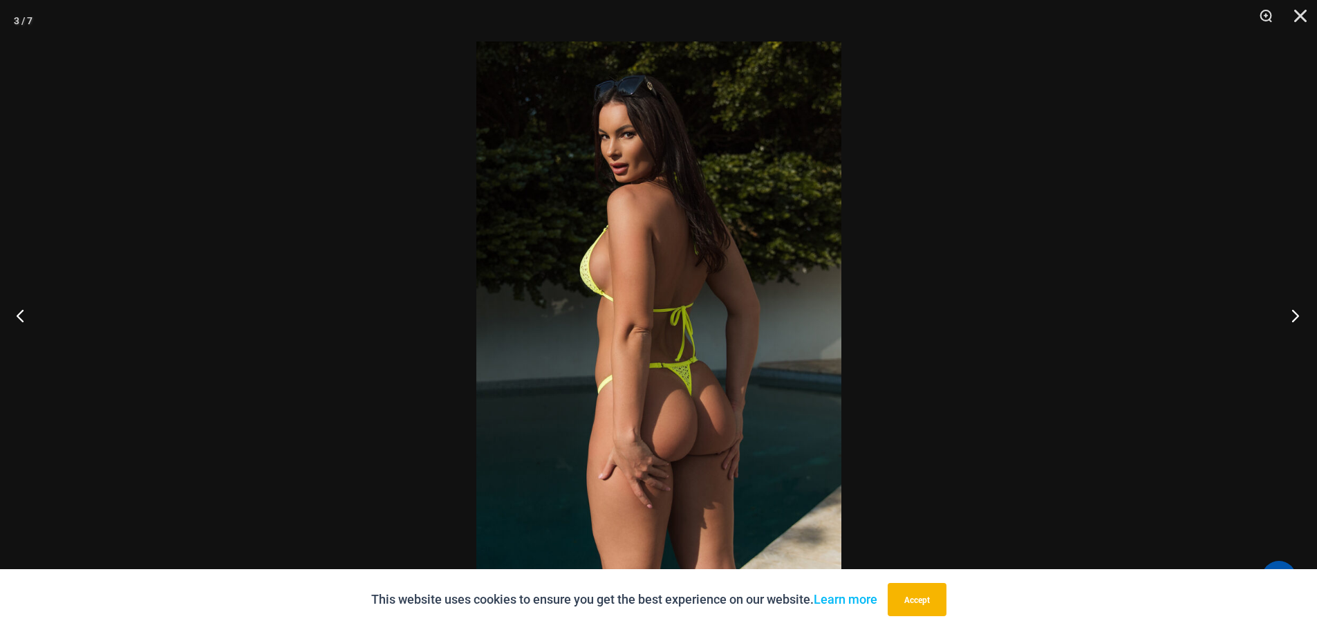
click at [1296, 315] on button "Next" at bounding box center [1291, 315] width 52 height 69
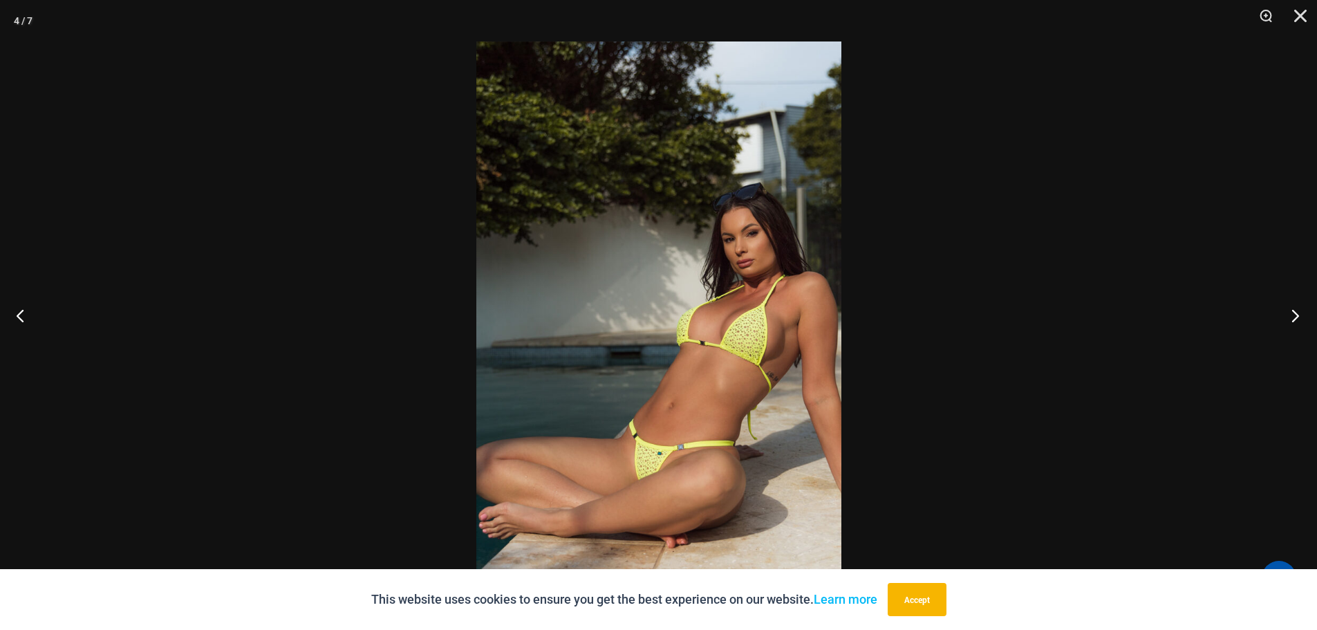
click at [1296, 315] on button "Next" at bounding box center [1291, 315] width 52 height 69
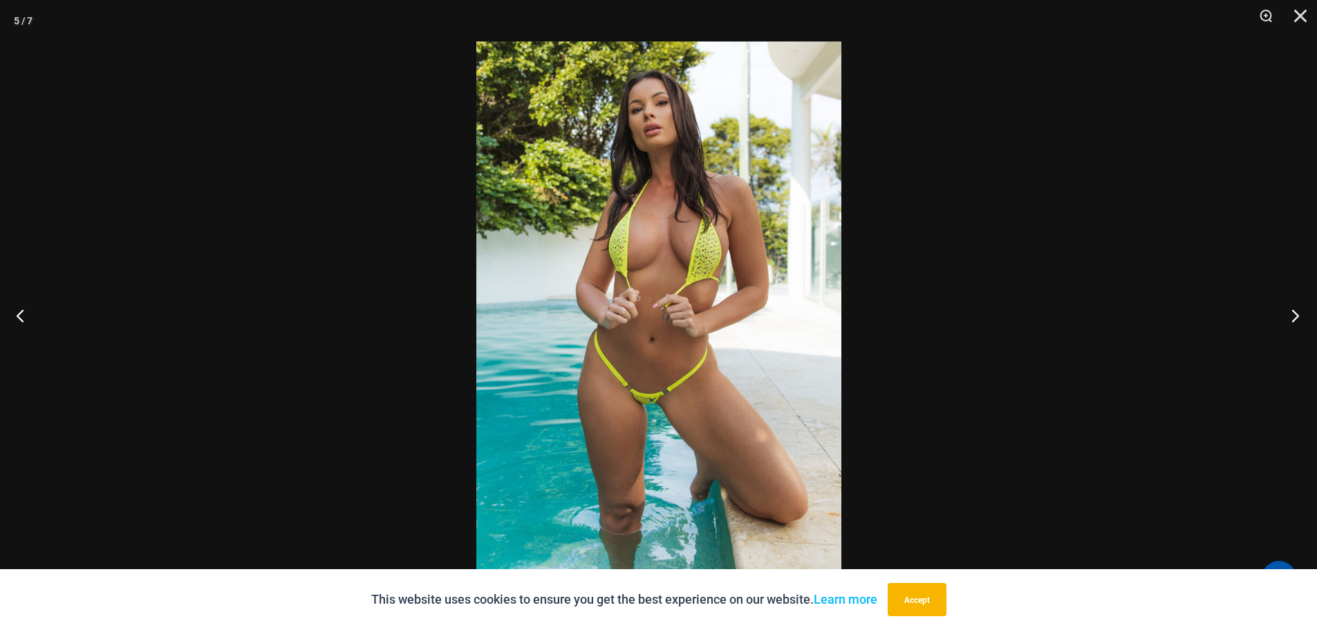
click at [1296, 315] on button "Next" at bounding box center [1291, 315] width 52 height 69
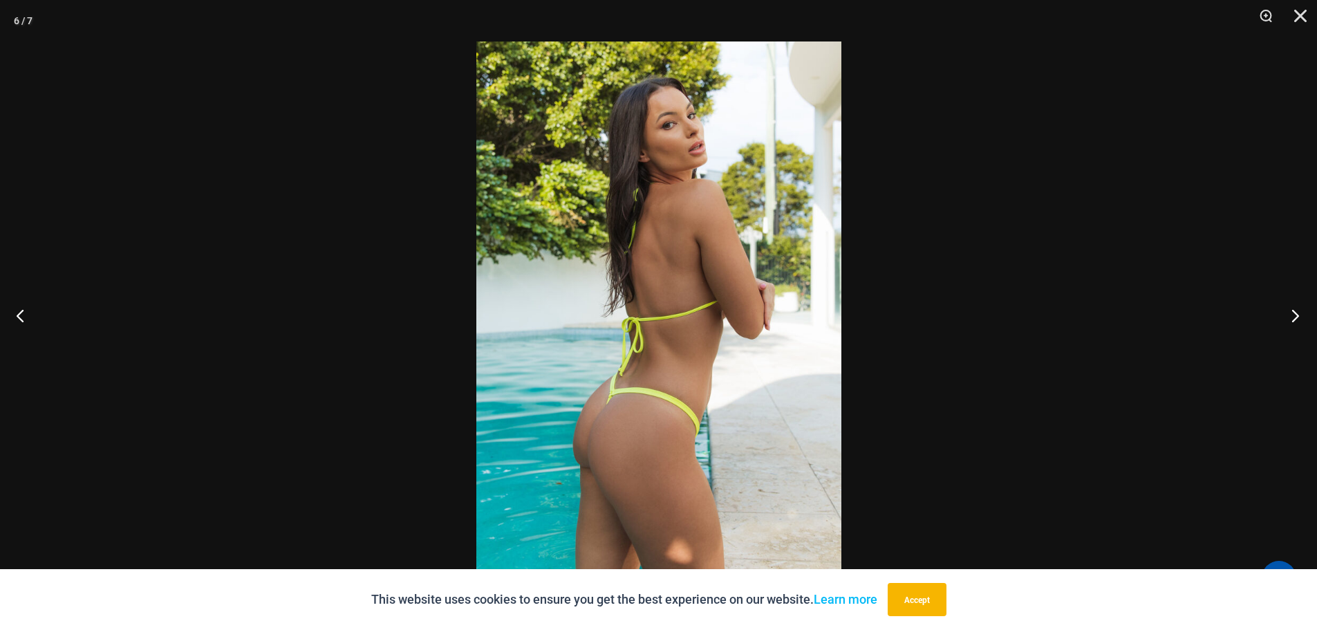
click at [1296, 315] on button "Next" at bounding box center [1291, 315] width 52 height 69
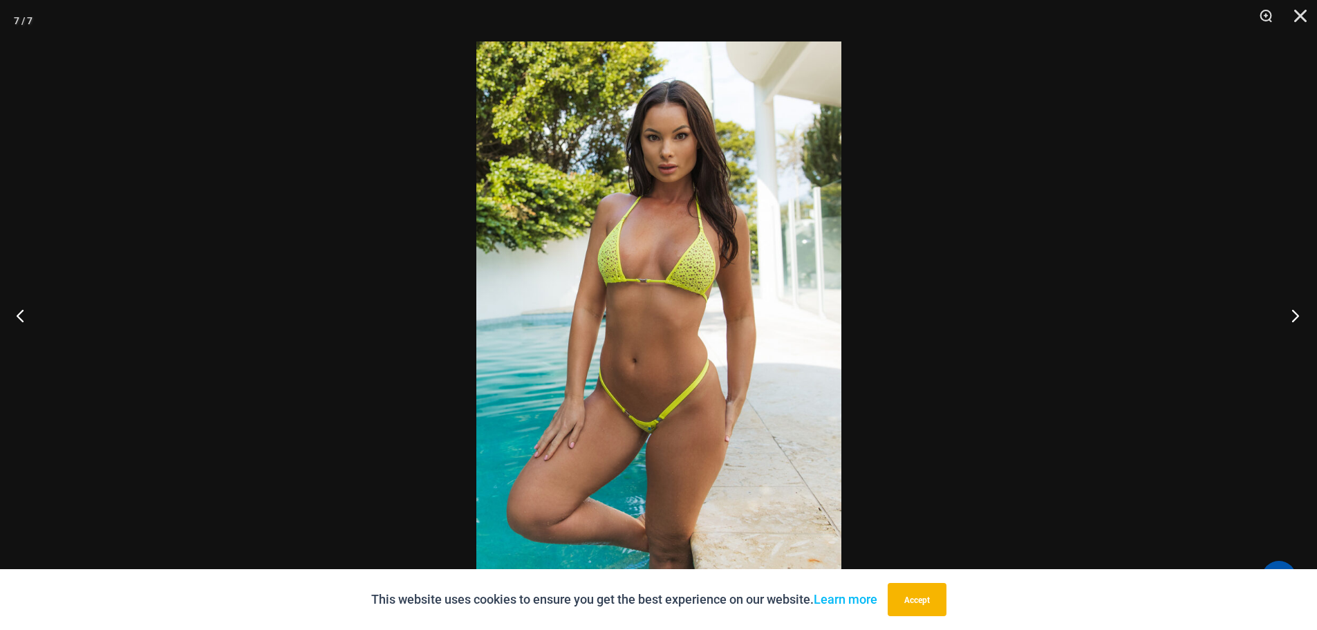
click at [1296, 315] on button "Next" at bounding box center [1291, 315] width 52 height 69
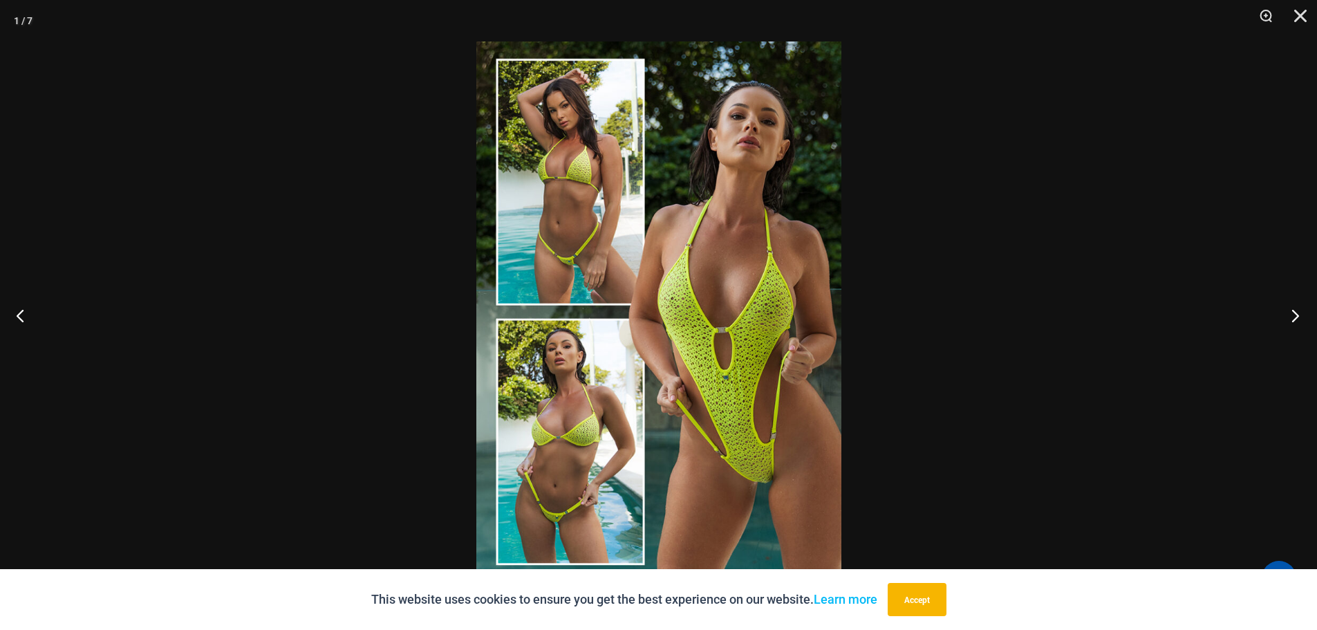
click at [1296, 315] on button "Next" at bounding box center [1291, 315] width 52 height 69
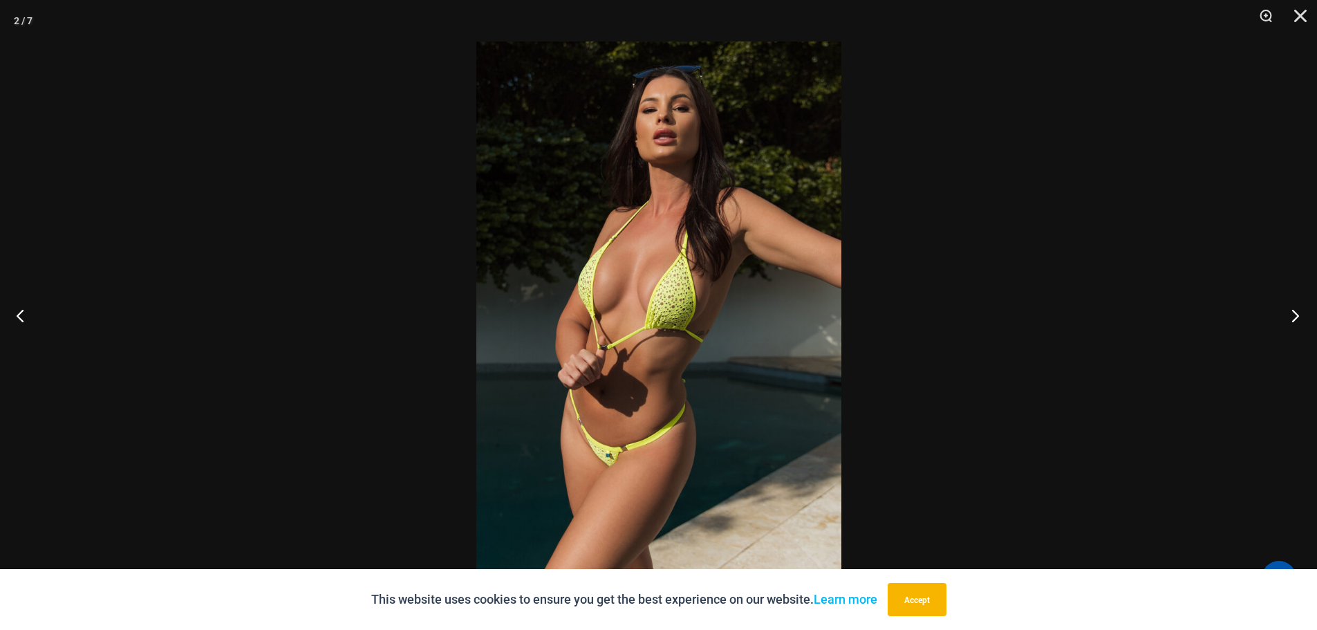
click at [1296, 315] on button "Next" at bounding box center [1291, 315] width 52 height 69
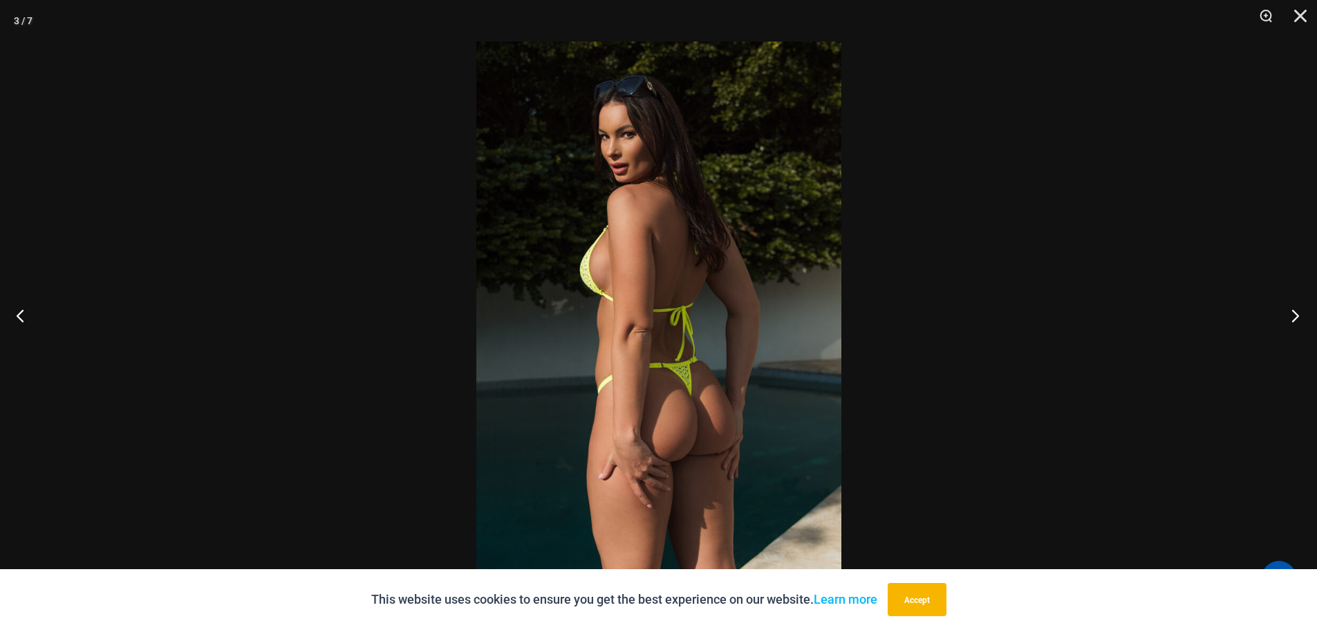
click at [1296, 315] on button "Next" at bounding box center [1291, 315] width 52 height 69
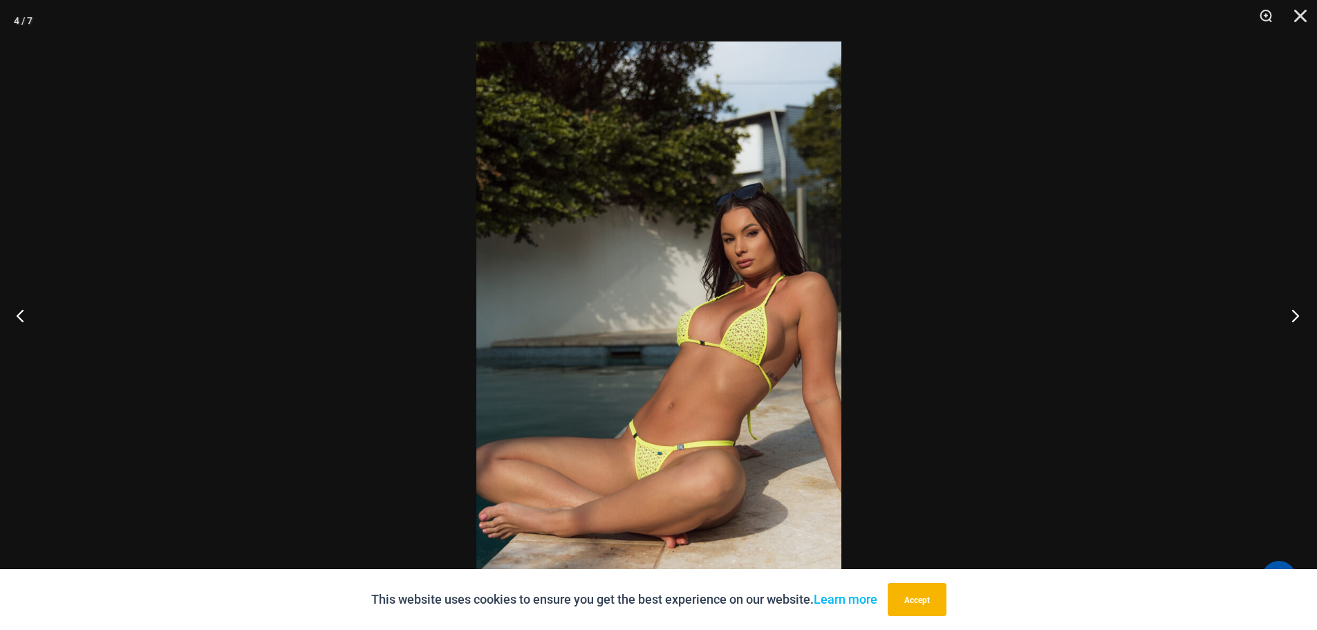
click at [1296, 315] on button "Next" at bounding box center [1291, 315] width 52 height 69
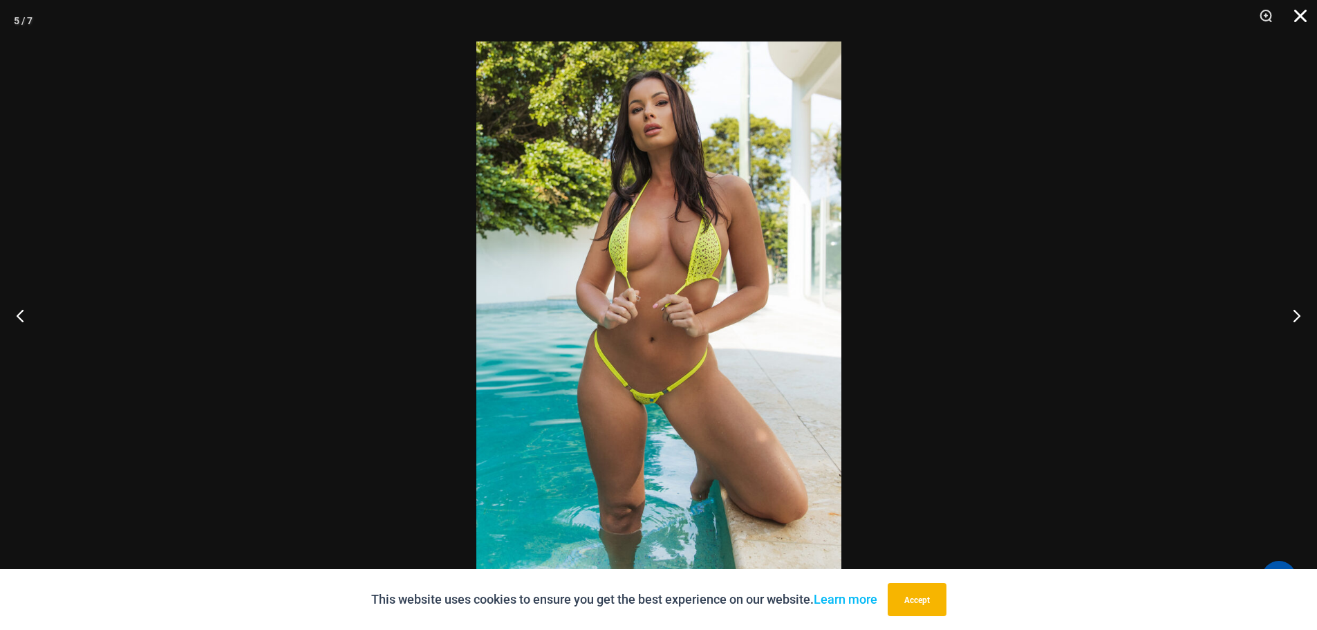
click at [1300, 8] on button "Close" at bounding box center [1295, 20] width 35 height 41
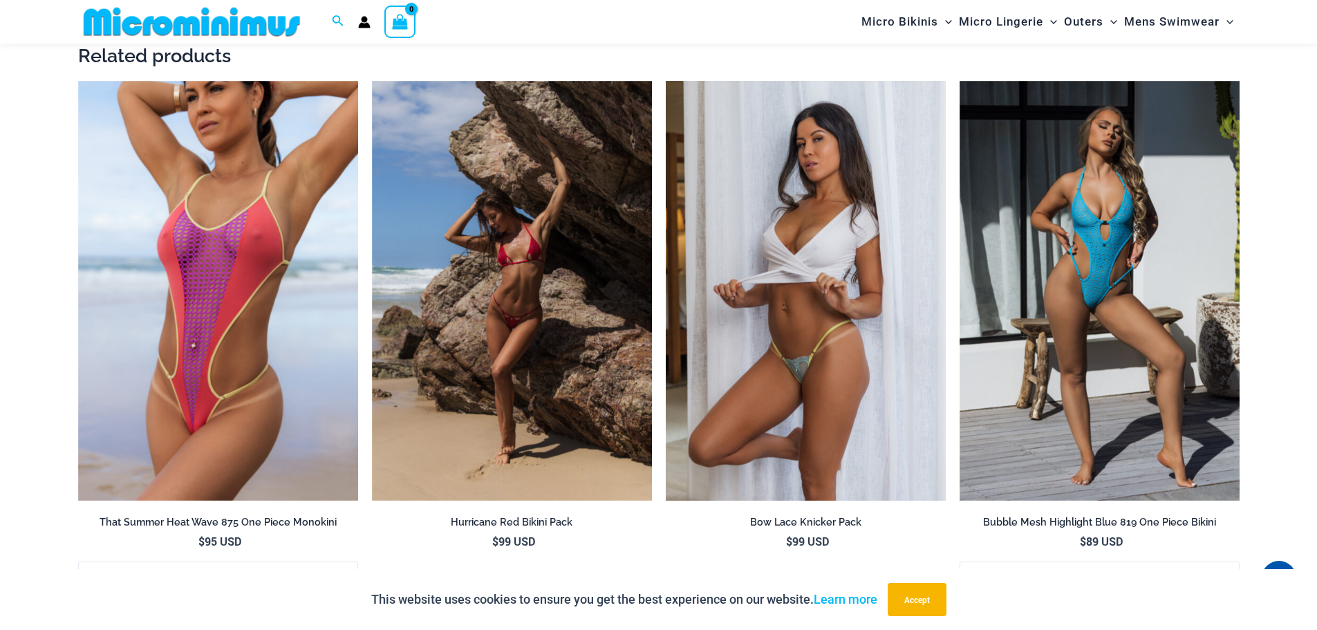
scroll to position [2639, 0]
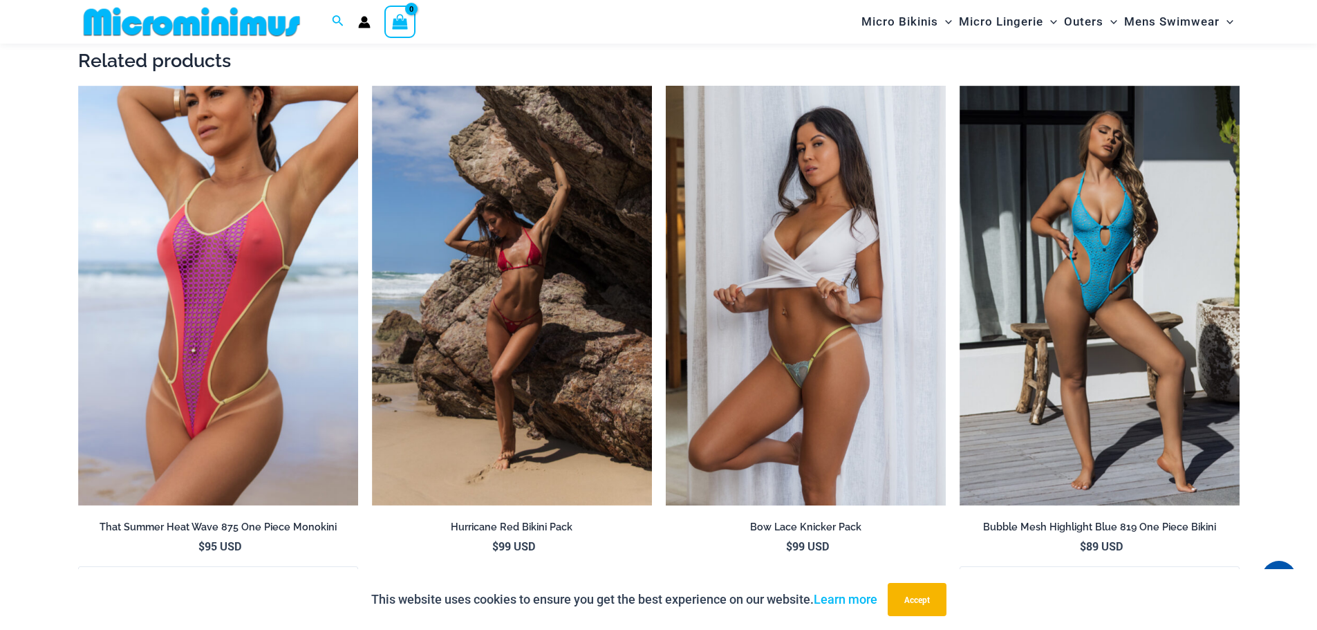
click at [866, 362] on img at bounding box center [806, 296] width 280 height 420
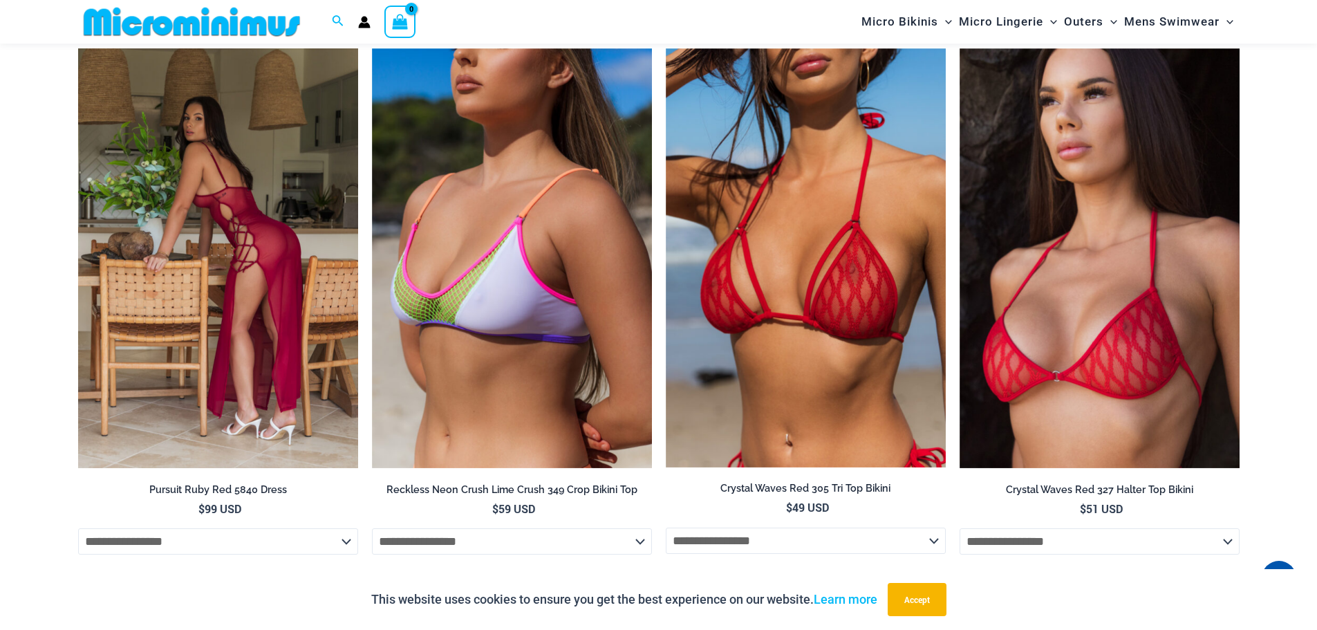
scroll to position [4889, 0]
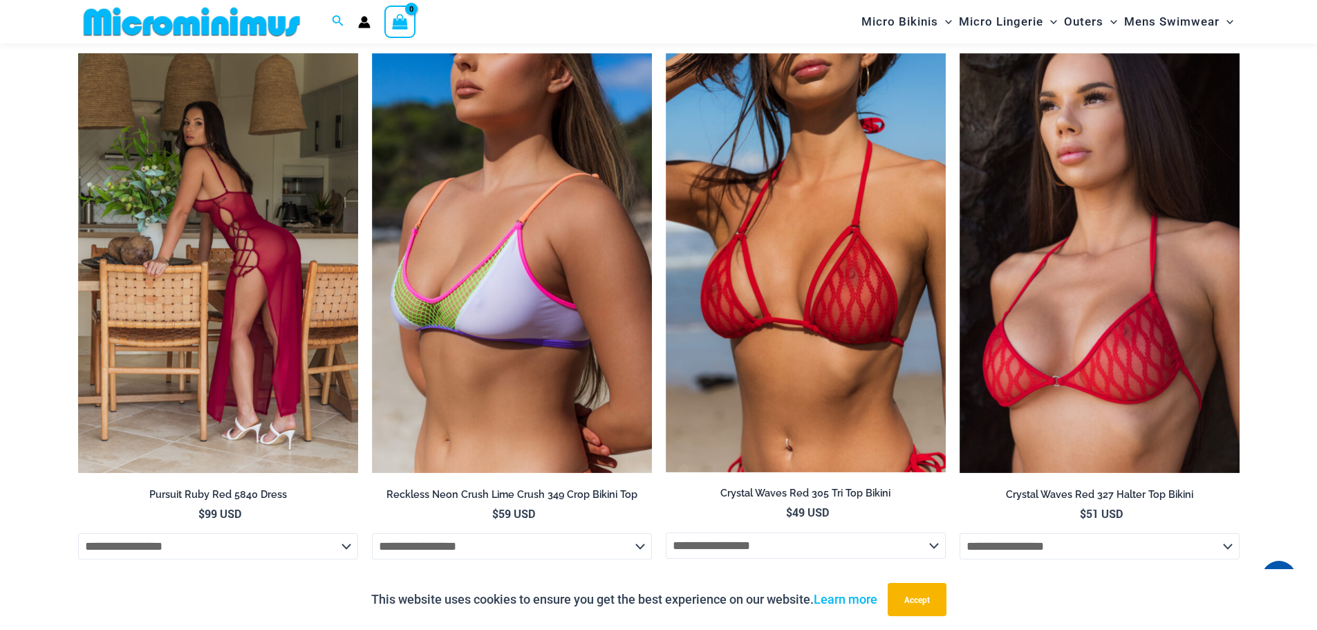
click at [216, 254] on img at bounding box center [218, 263] width 280 height 420
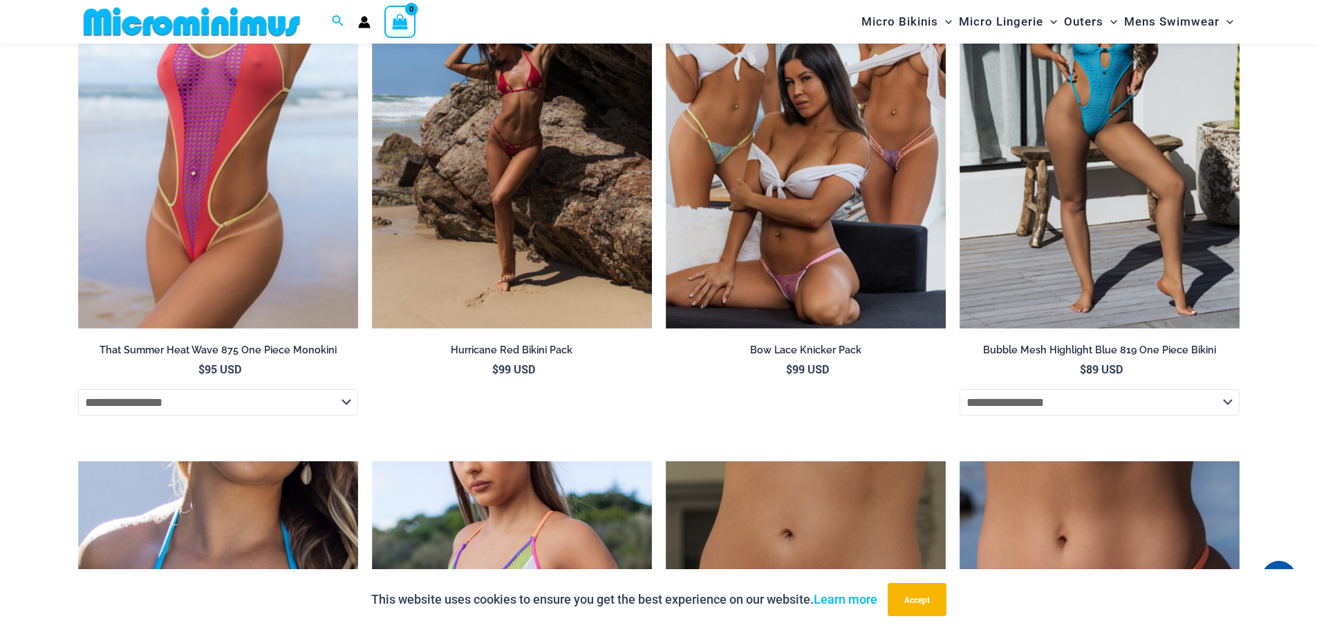
scroll to position [2700, 0]
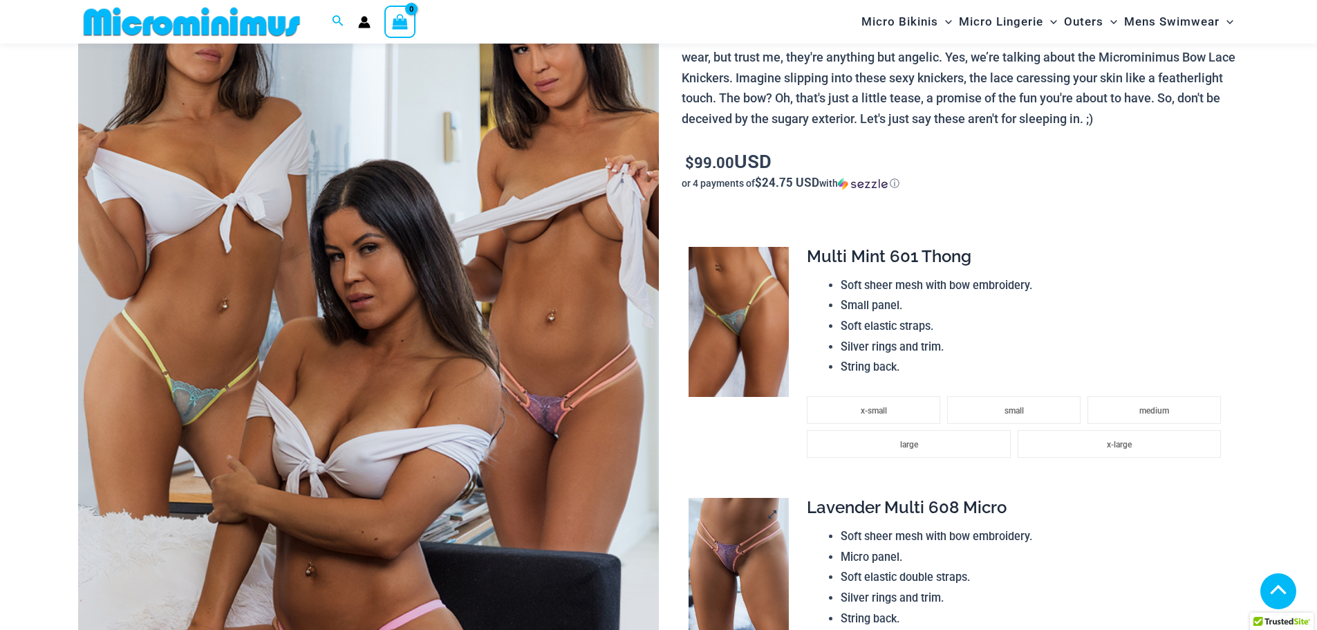
scroll to position [346, 0]
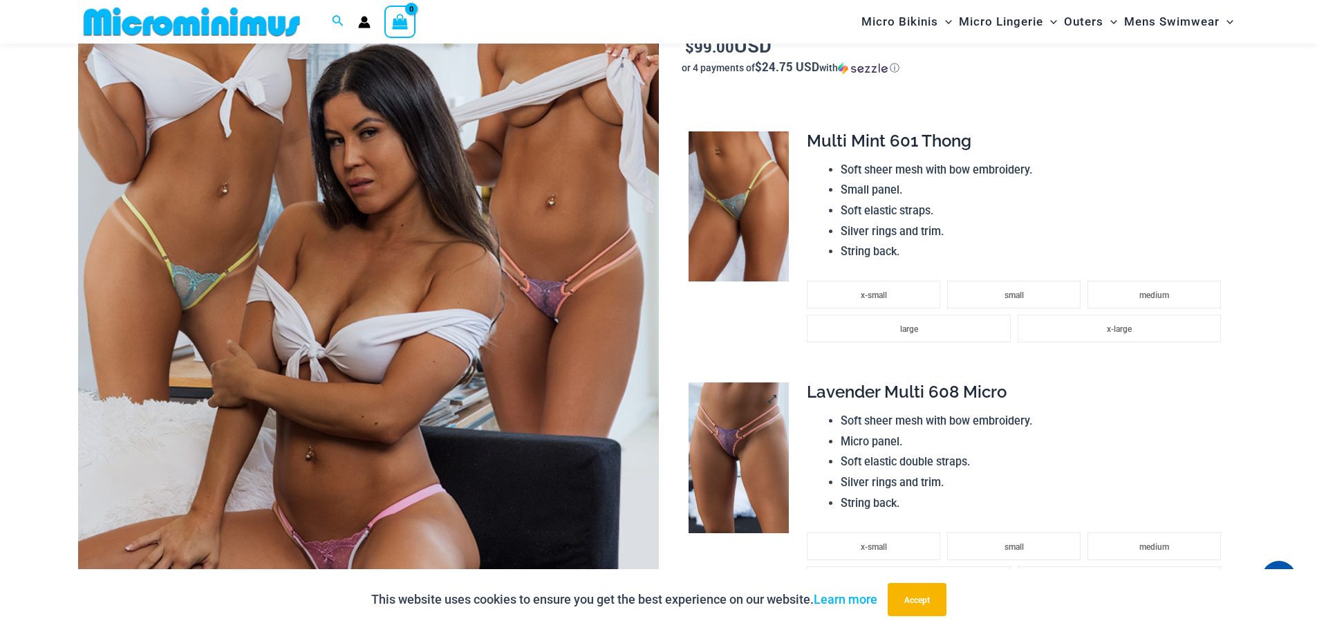
click at [740, 487] on img at bounding box center [739, 457] width 100 height 151
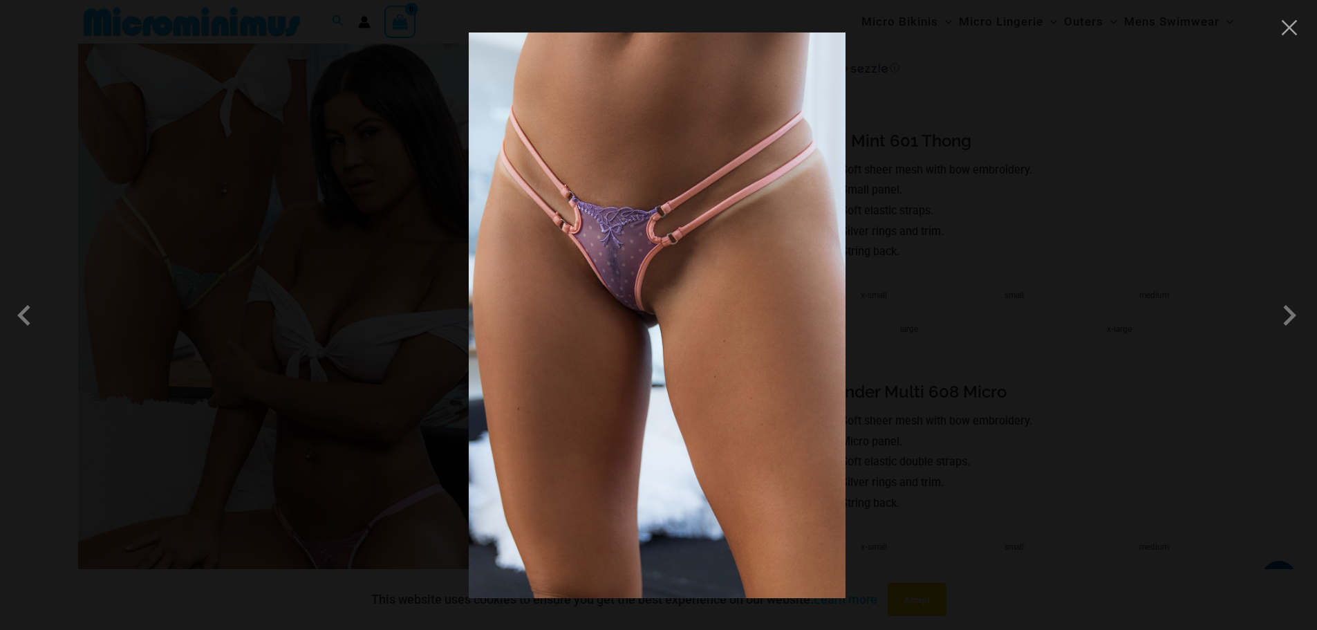
click at [673, 169] on img at bounding box center [657, 314] width 377 height 565
drag, startPoint x: 785, startPoint y: 259, endPoint x: 1188, endPoint y: 321, distance: 408.5
click at [1188, 321] on div at bounding box center [658, 315] width 1317 height 630
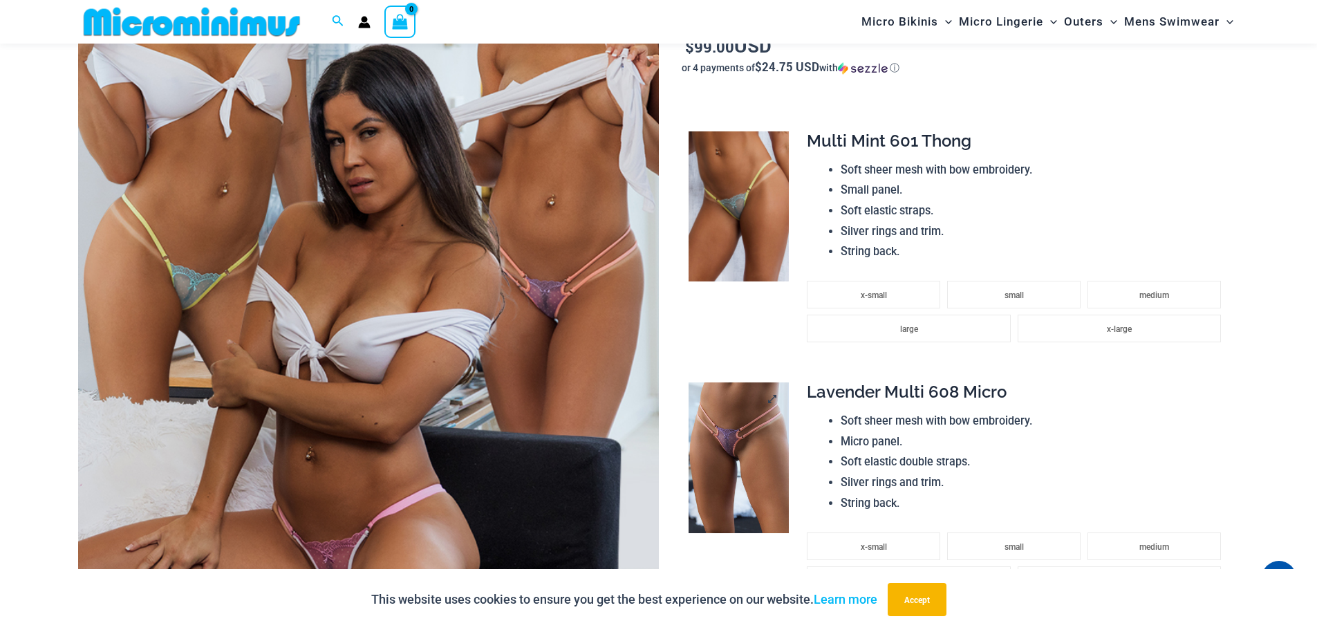
click at [738, 445] on img at bounding box center [739, 457] width 100 height 151
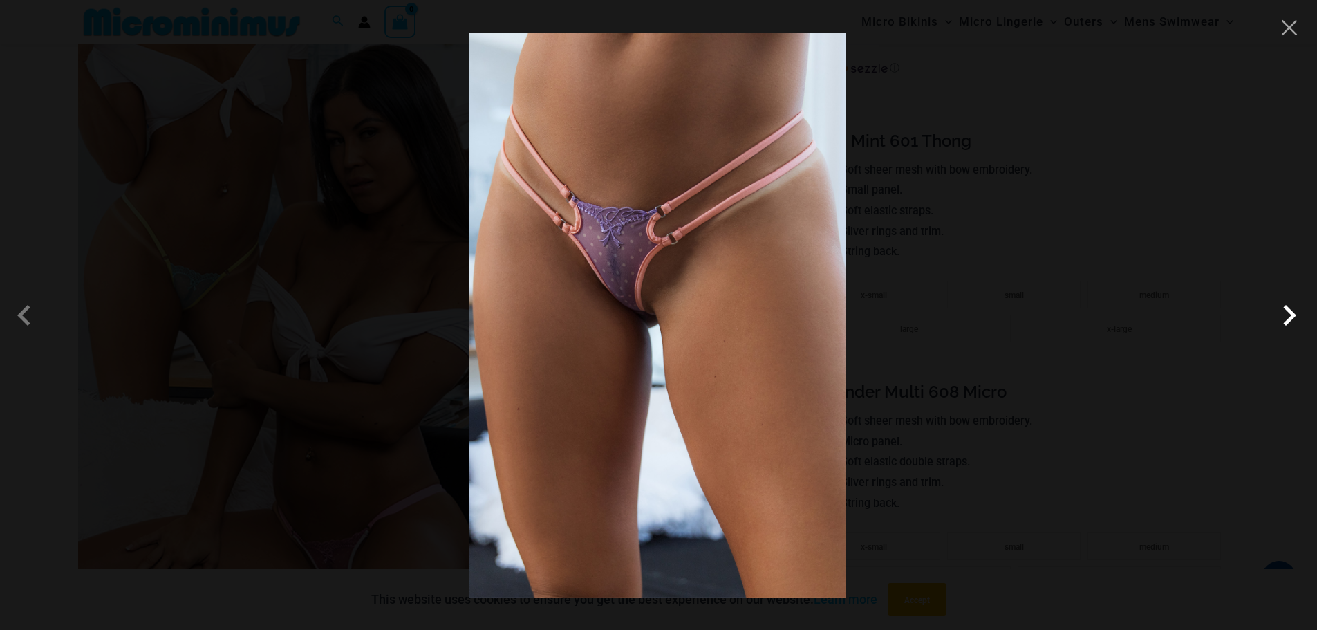
click at [1288, 319] on span at bounding box center [1289, 314] width 41 height 41
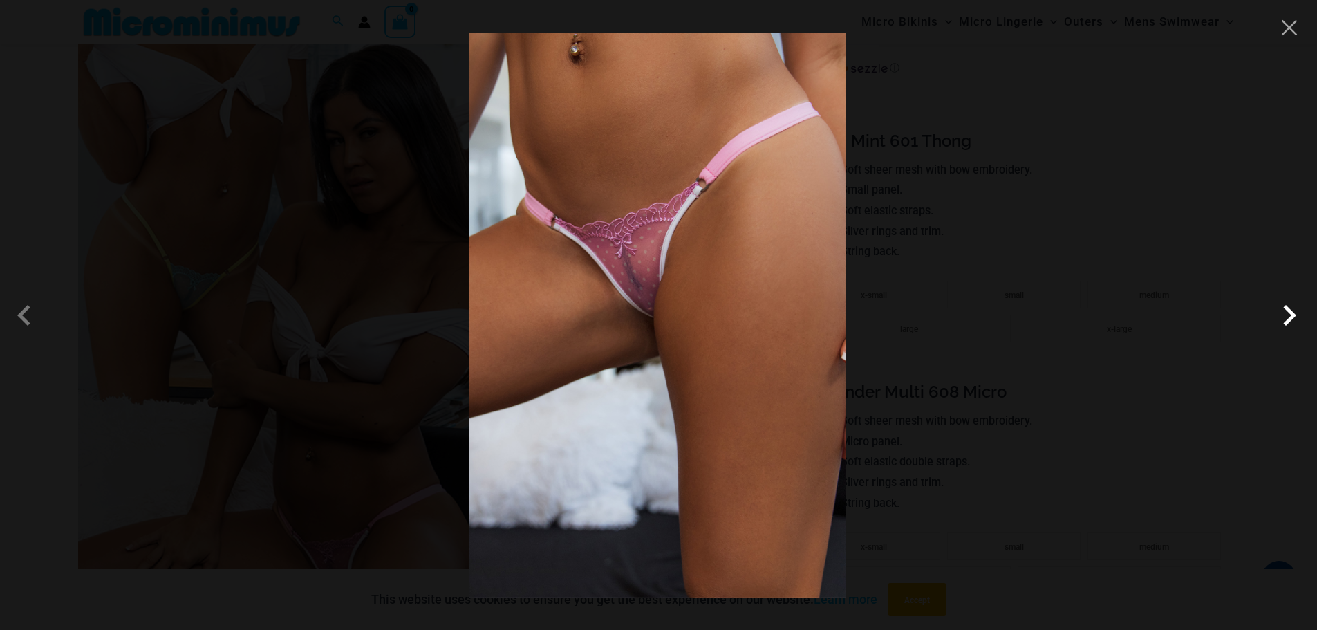
click at [1288, 319] on span at bounding box center [1289, 314] width 41 height 41
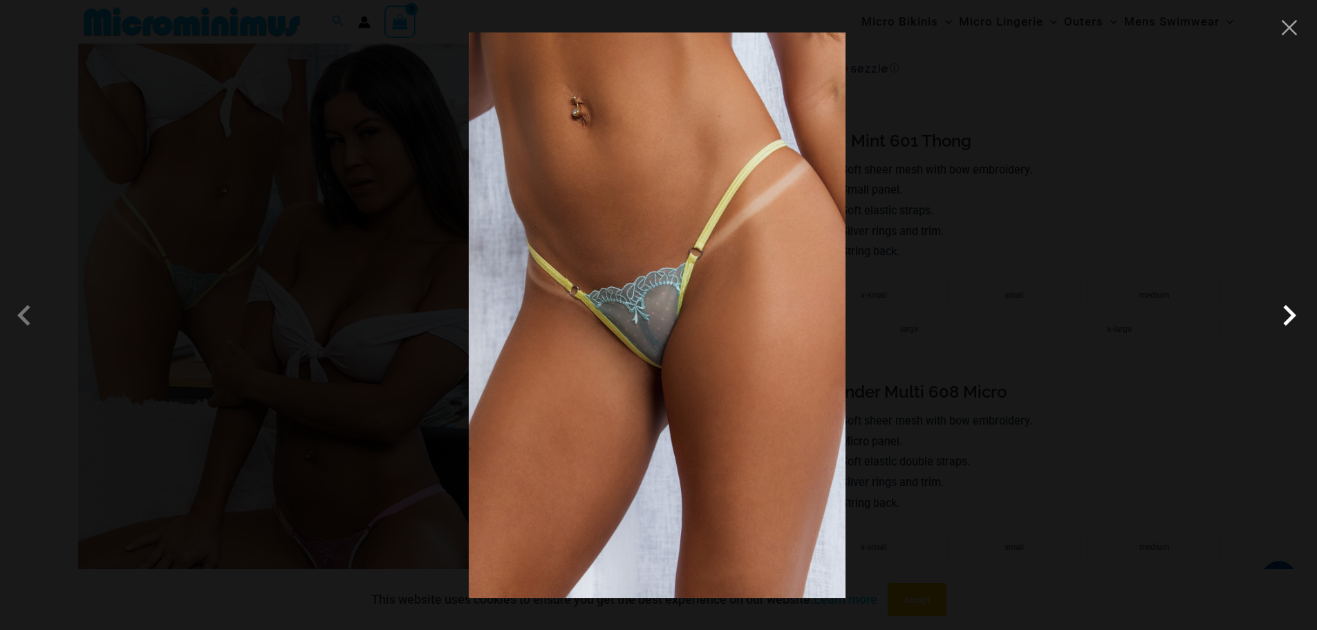
click at [1288, 319] on span at bounding box center [1289, 314] width 41 height 41
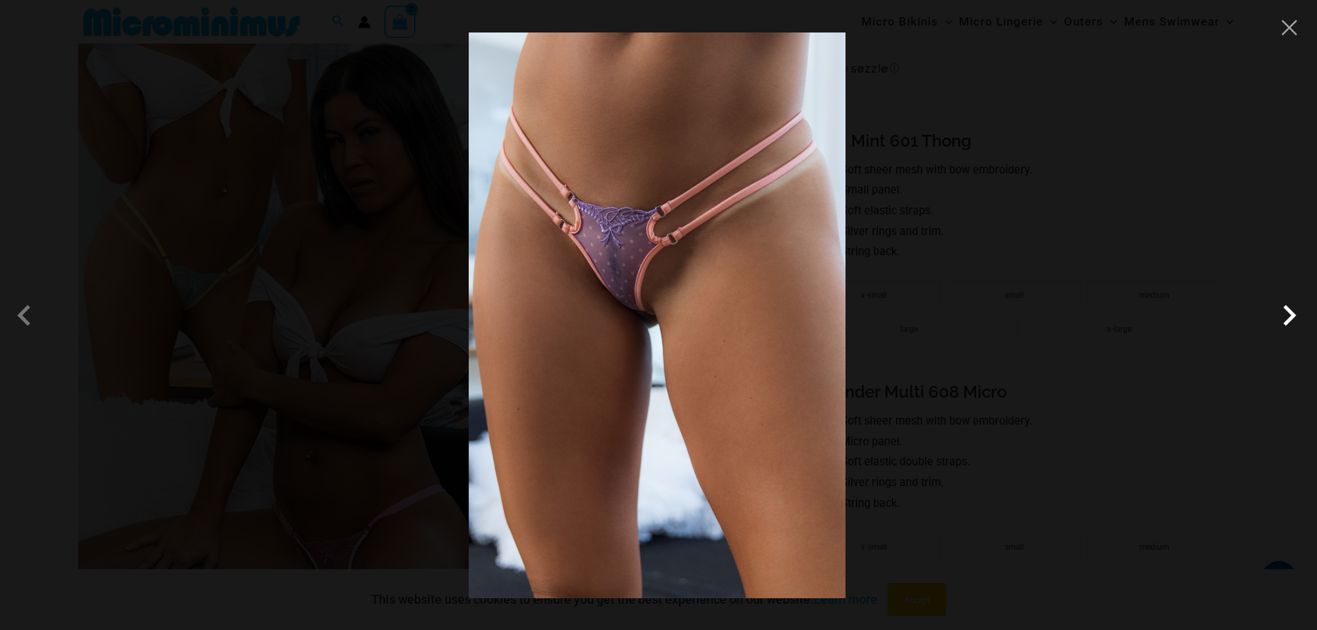
click at [1288, 318] on span at bounding box center [1289, 314] width 41 height 41
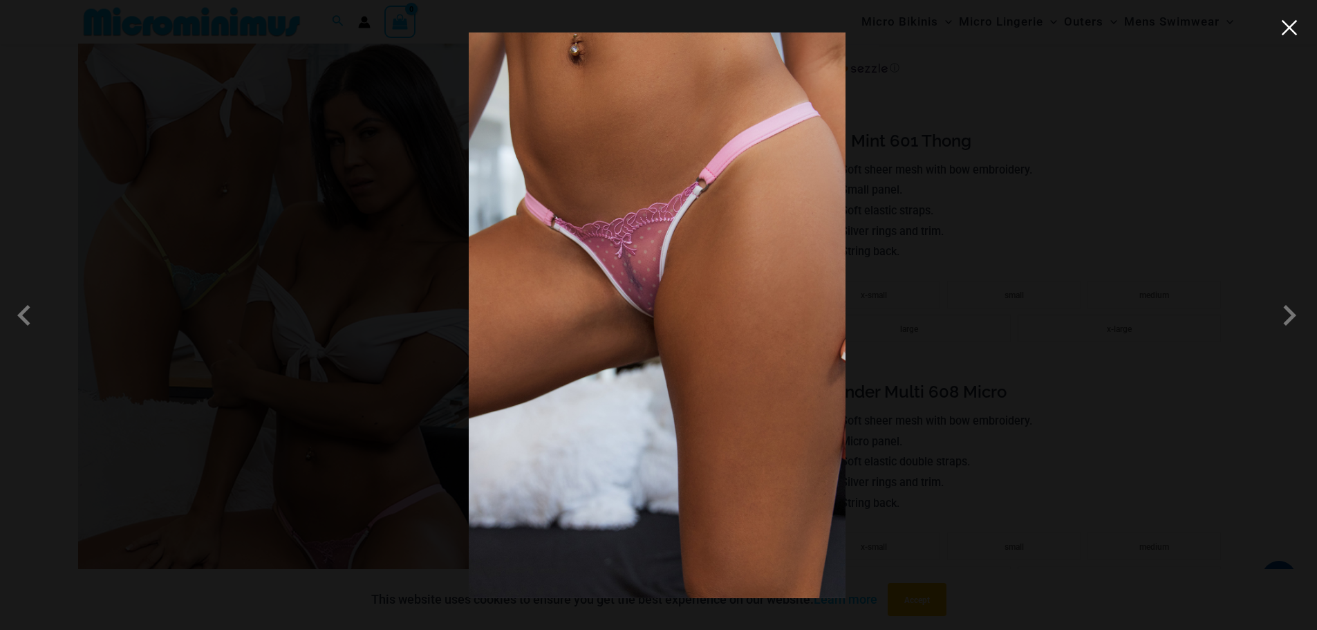
click at [1290, 34] on button "Close" at bounding box center [1289, 27] width 21 height 21
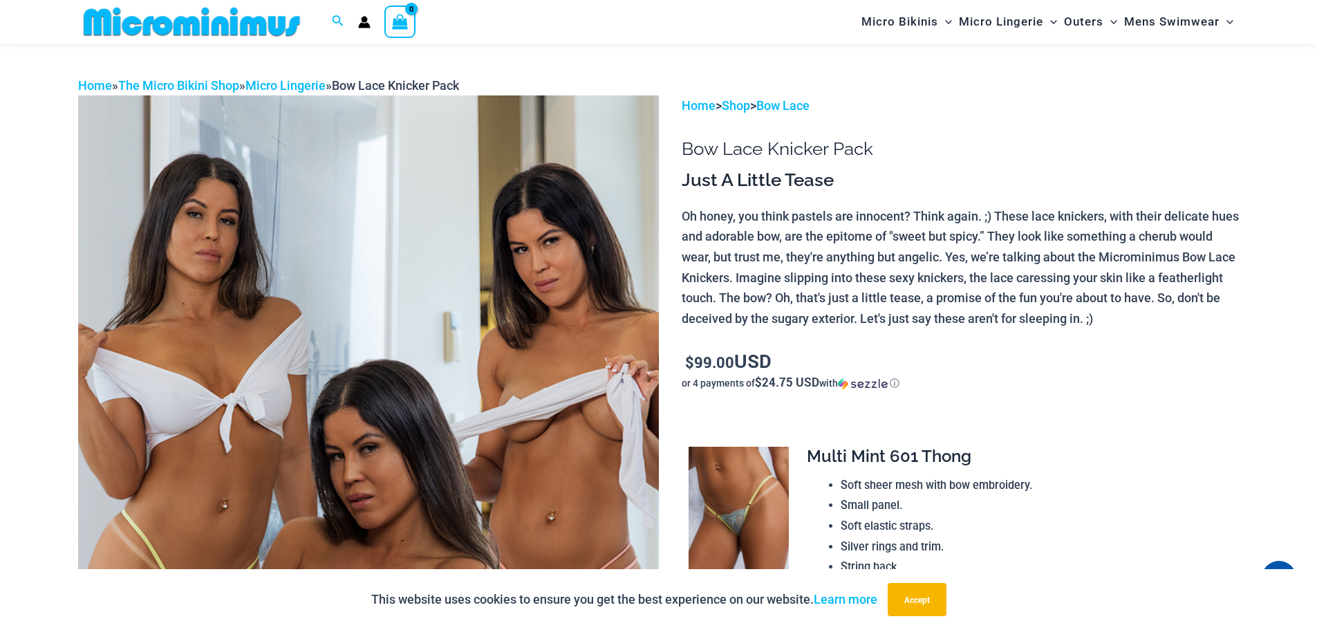
scroll to position [0, 0]
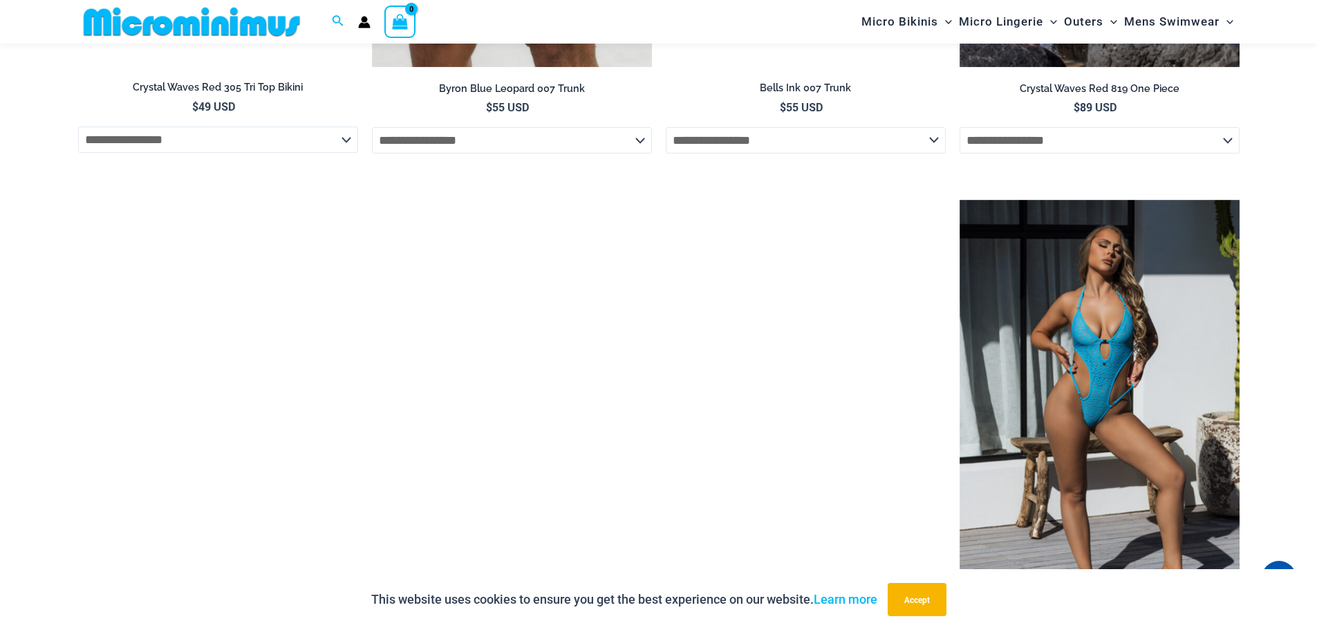
scroll to position [2523, 0]
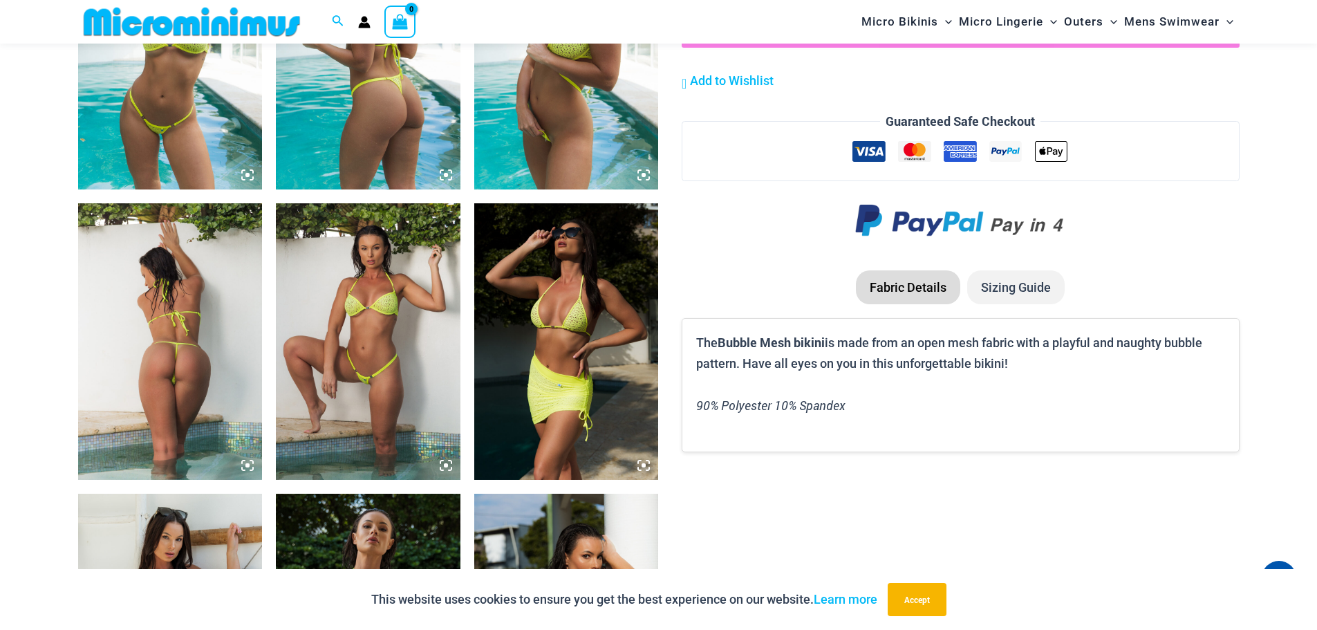
scroll to position [1145, 0]
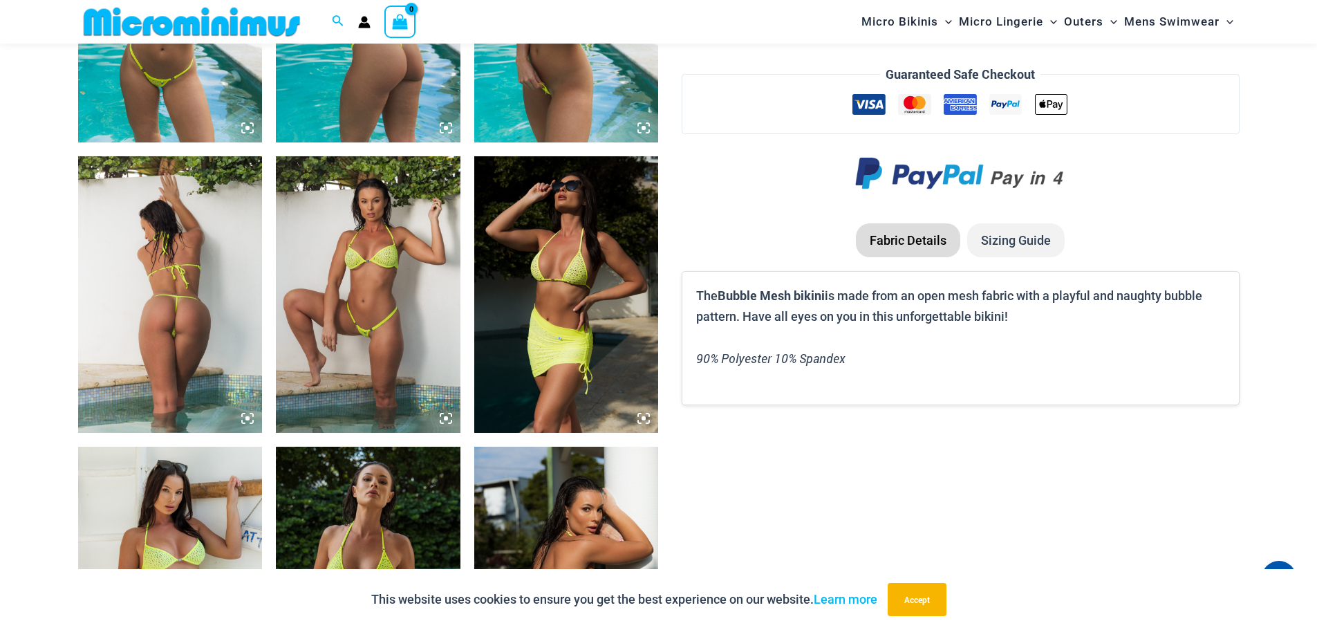
click at [150, 303] on img at bounding box center [170, 294] width 185 height 277
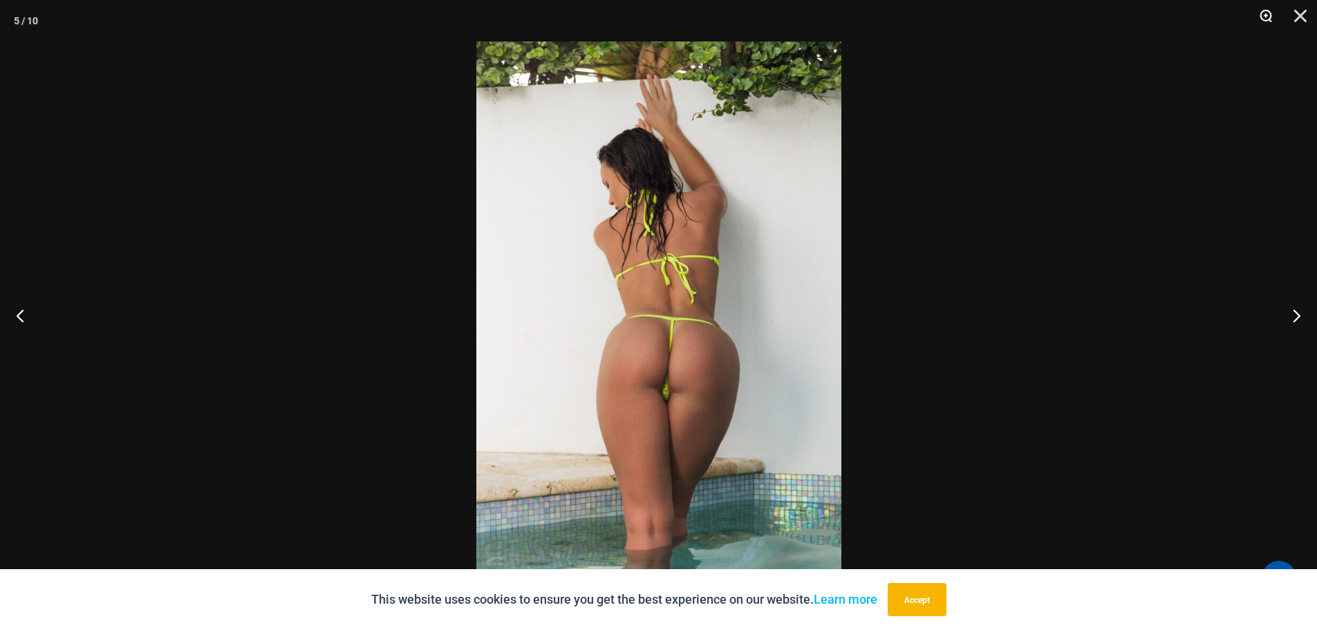
click at [1257, 19] on button "Zoom" at bounding box center [1261, 20] width 35 height 41
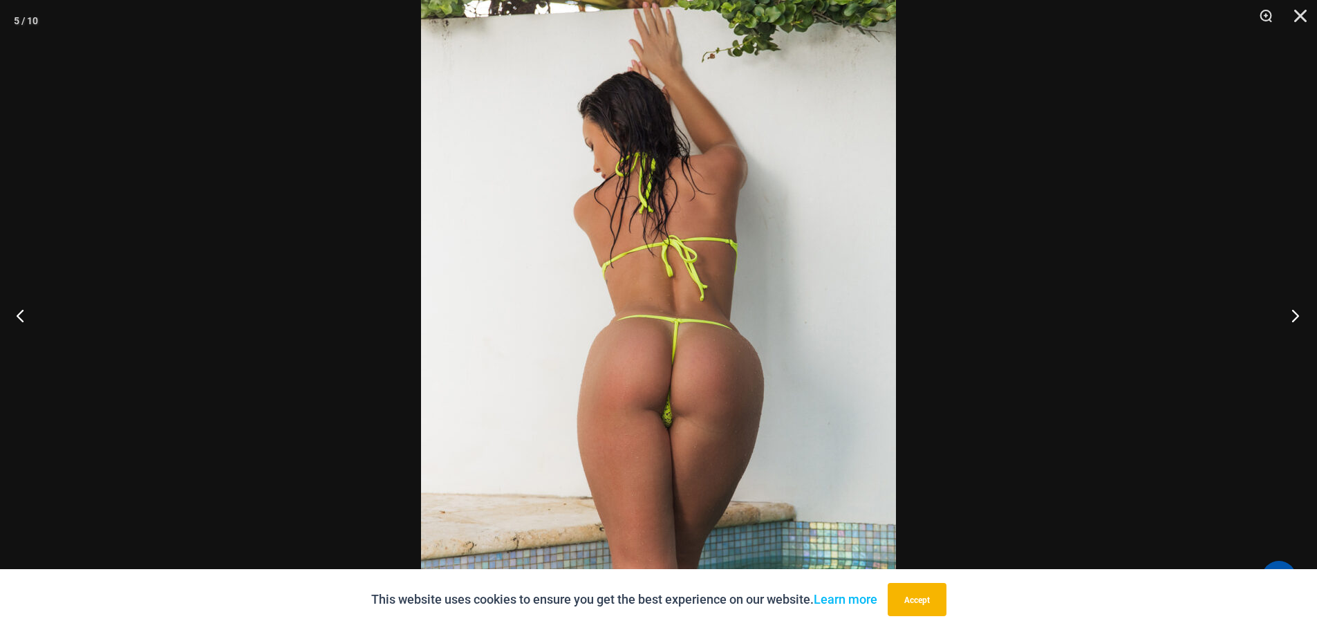
click at [1293, 315] on button "Next" at bounding box center [1291, 315] width 52 height 69
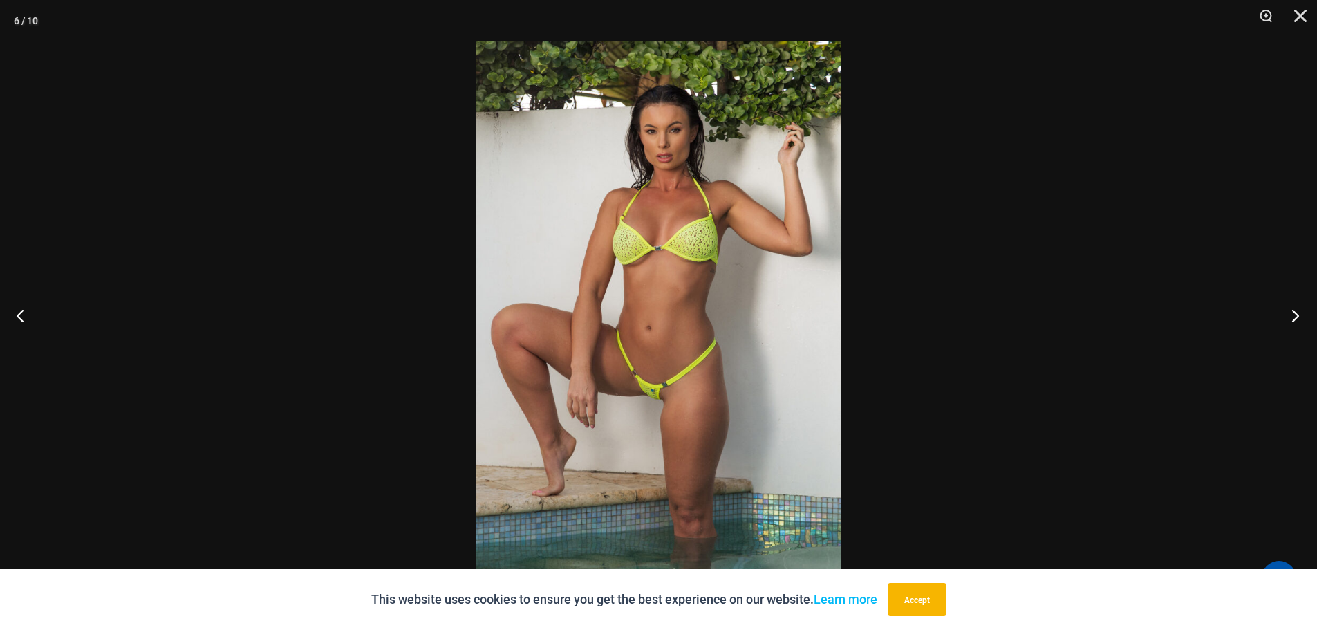
click at [1293, 315] on button "Next" at bounding box center [1291, 315] width 52 height 69
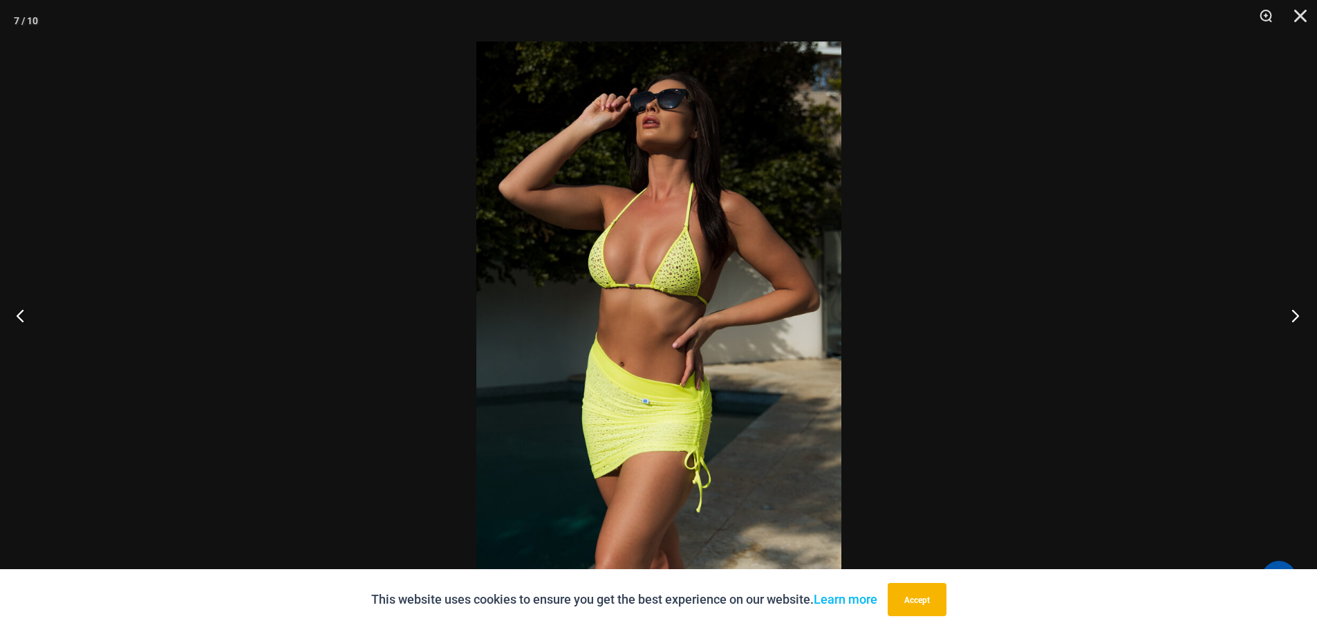
click at [1293, 315] on button "Next" at bounding box center [1291, 315] width 52 height 69
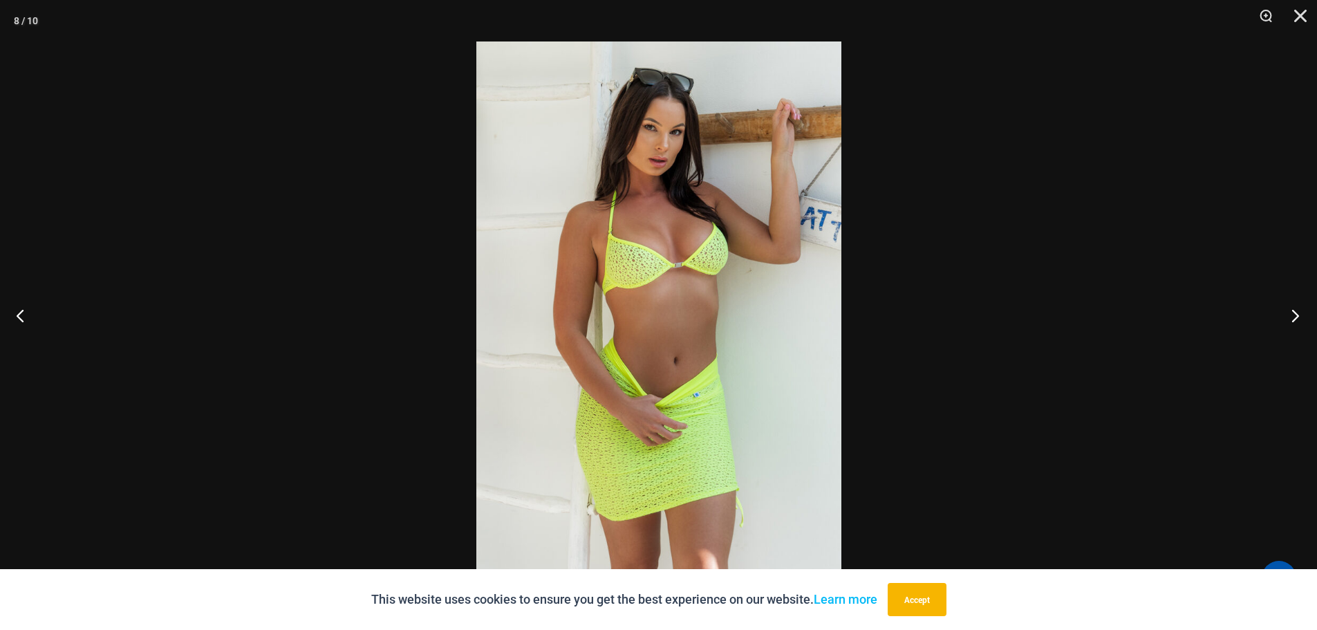
click at [1293, 315] on button "Next" at bounding box center [1291, 315] width 52 height 69
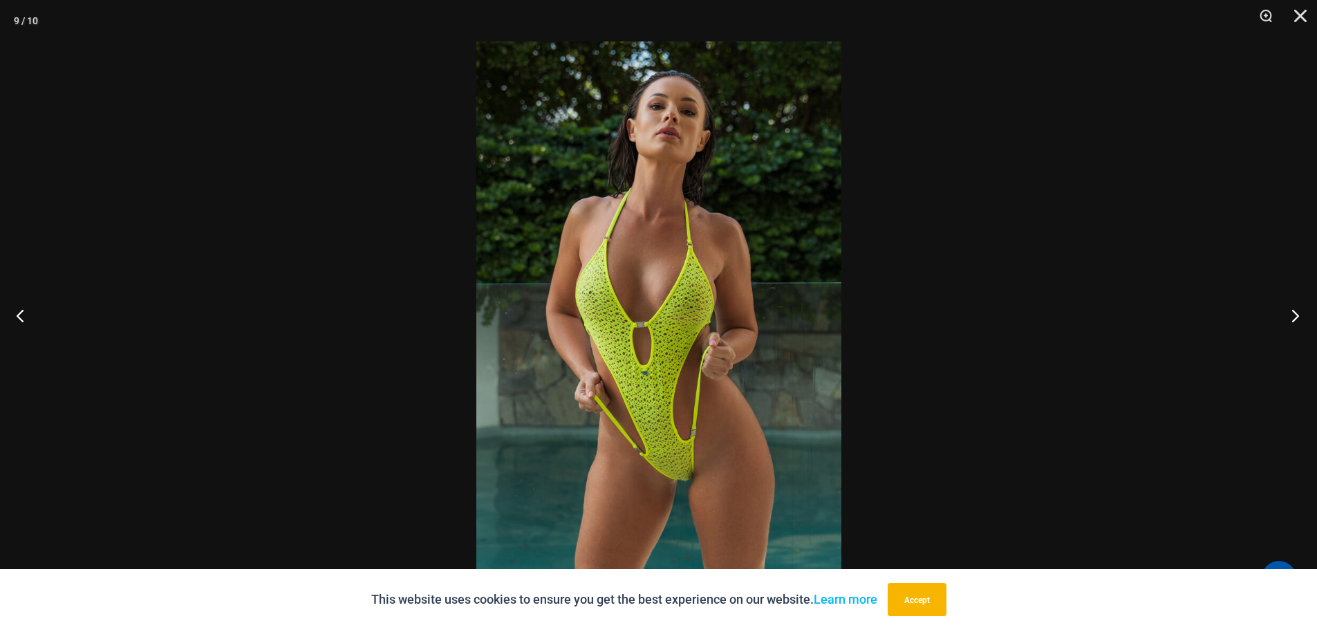
click at [1293, 315] on button "Next" at bounding box center [1291, 315] width 52 height 69
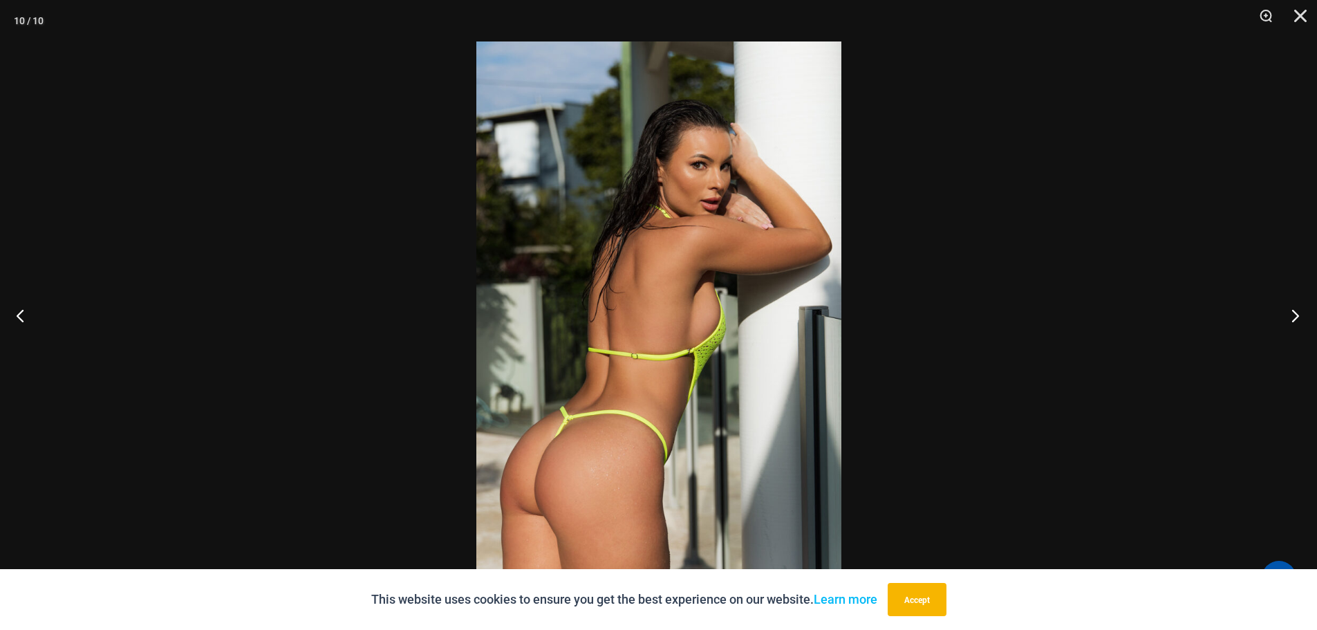
click at [1293, 315] on button "Next" at bounding box center [1291, 315] width 52 height 69
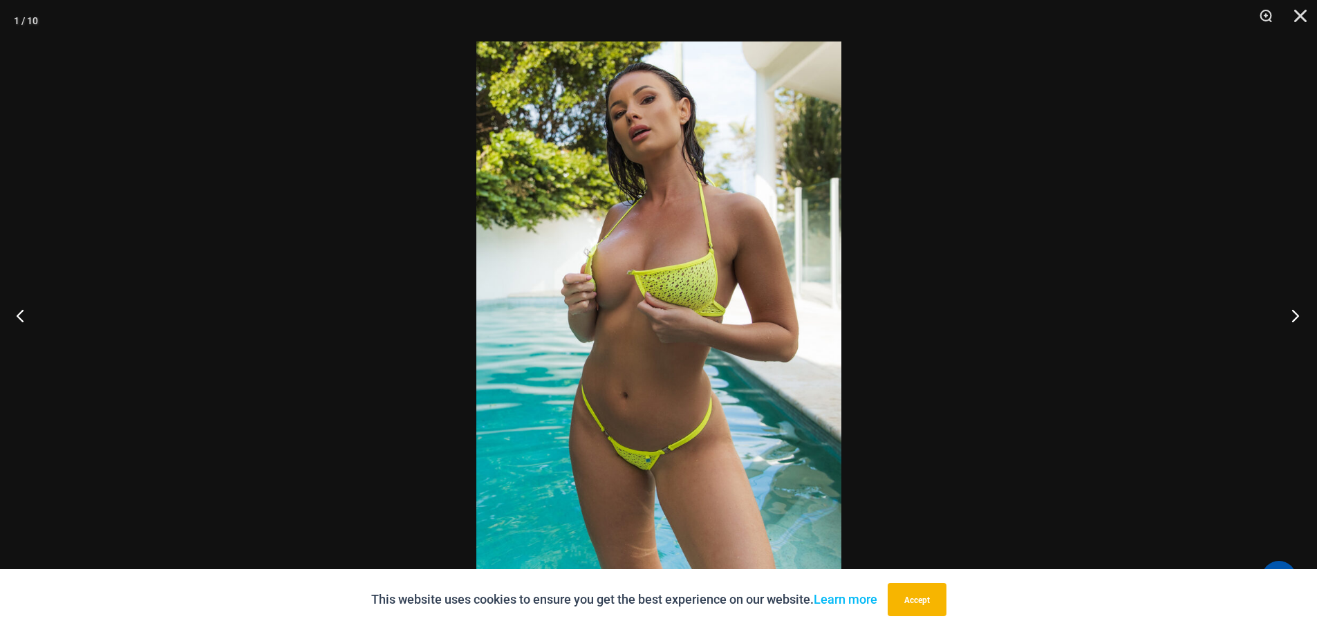
click at [1293, 315] on button "Next" at bounding box center [1291, 315] width 52 height 69
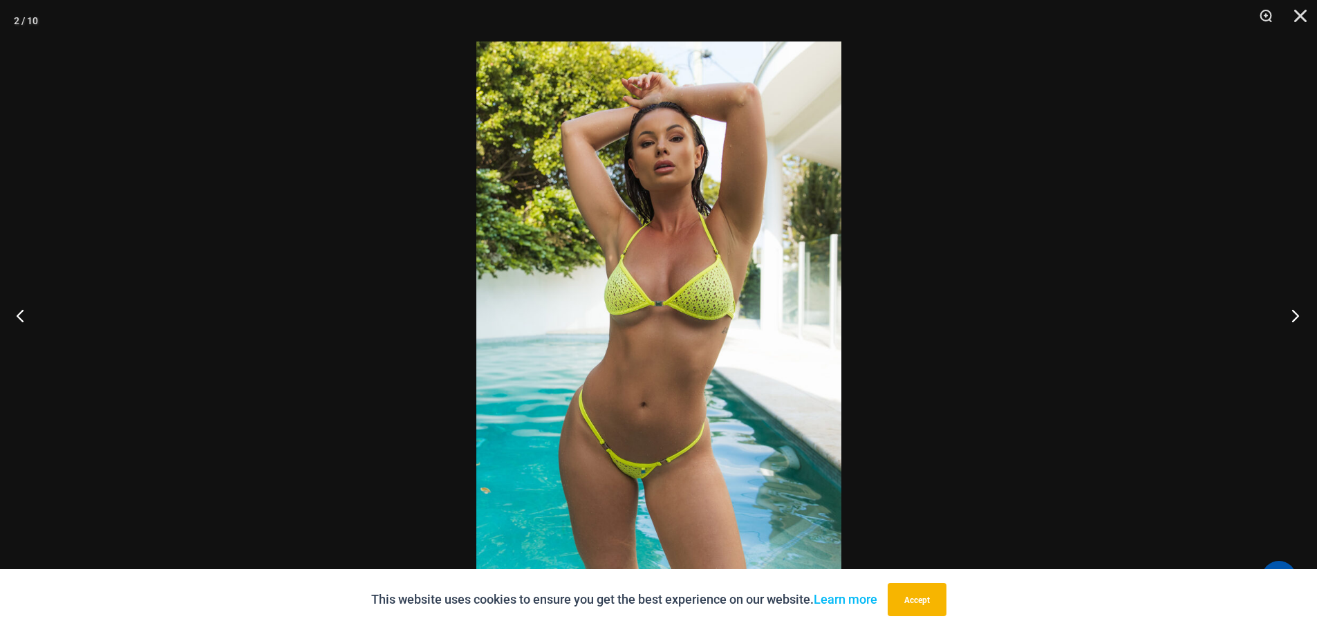
click at [1293, 315] on button "Next" at bounding box center [1291, 315] width 52 height 69
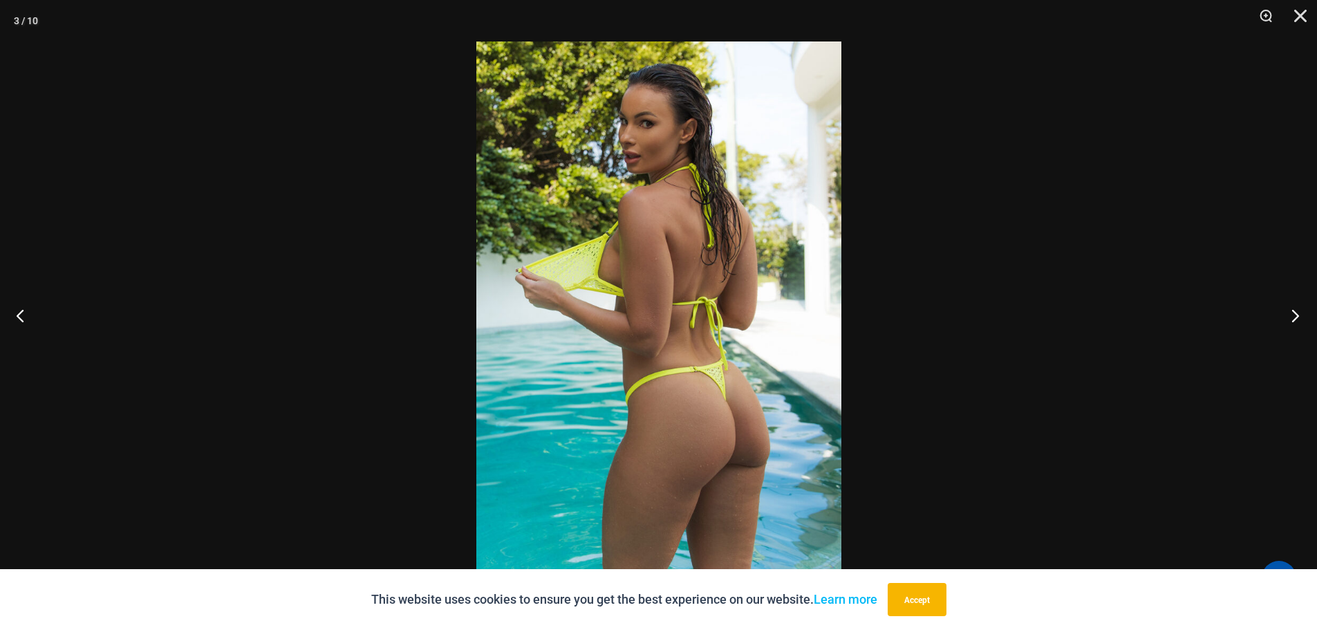
click at [1293, 315] on button "Next" at bounding box center [1291, 315] width 52 height 69
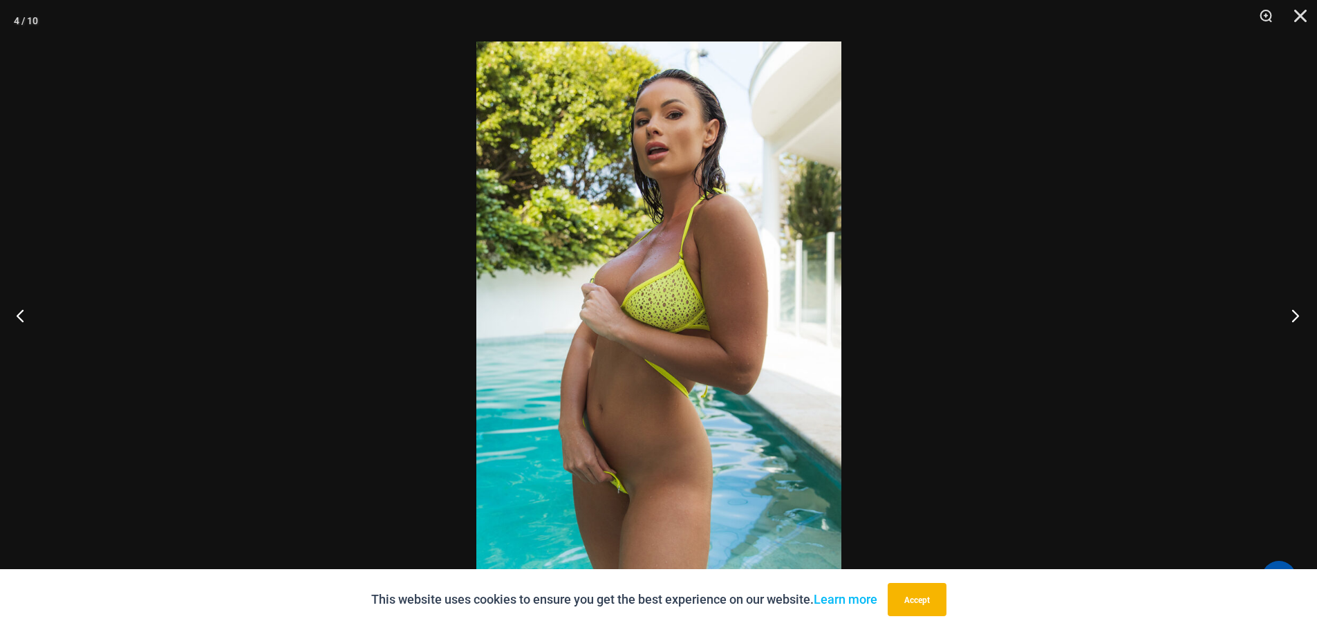
click at [1293, 315] on button "Next" at bounding box center [1291, 315] width 52 height 69
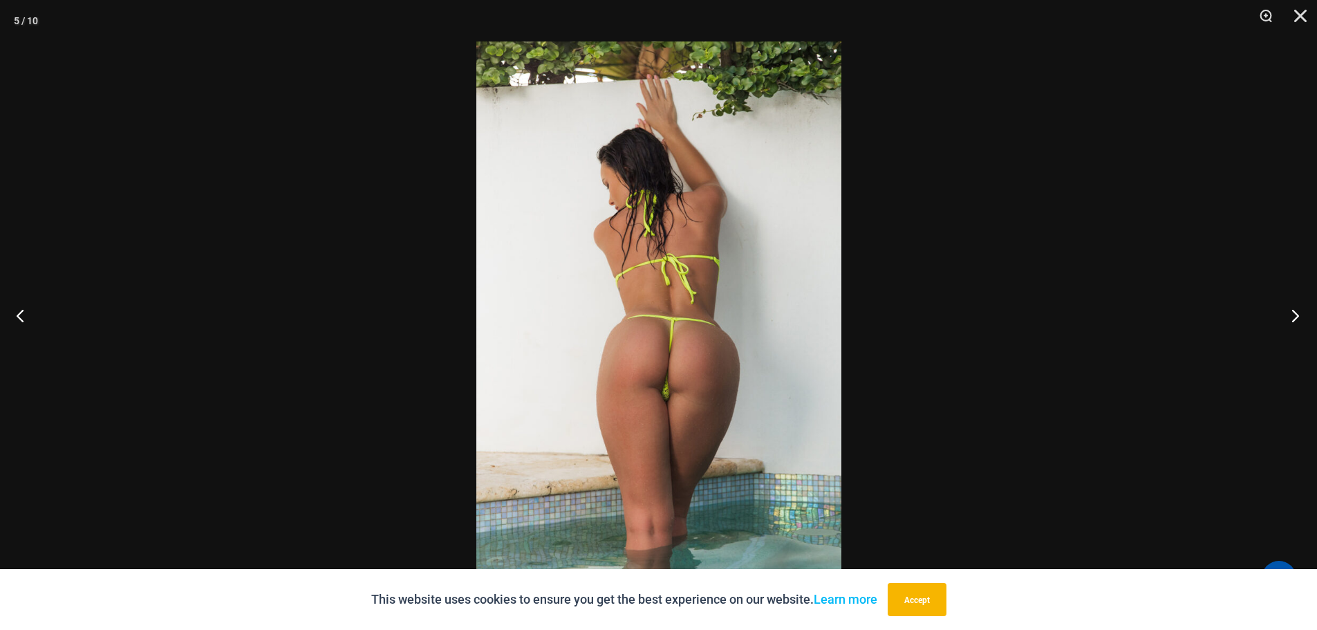
click at [1293, 315] on button "Next" at bounding box center [1291, 315] width 52 height 69
